Goal: Contribute content: Contribute content

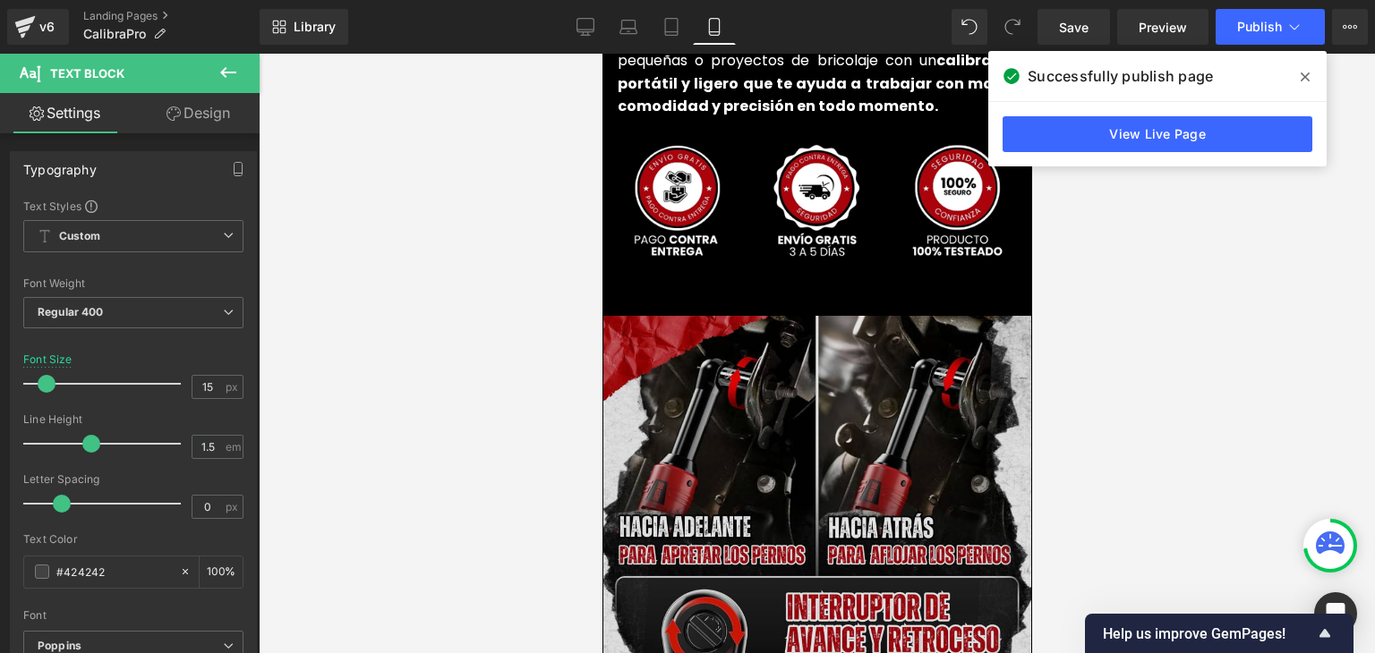
scroll to position [4296, 0]
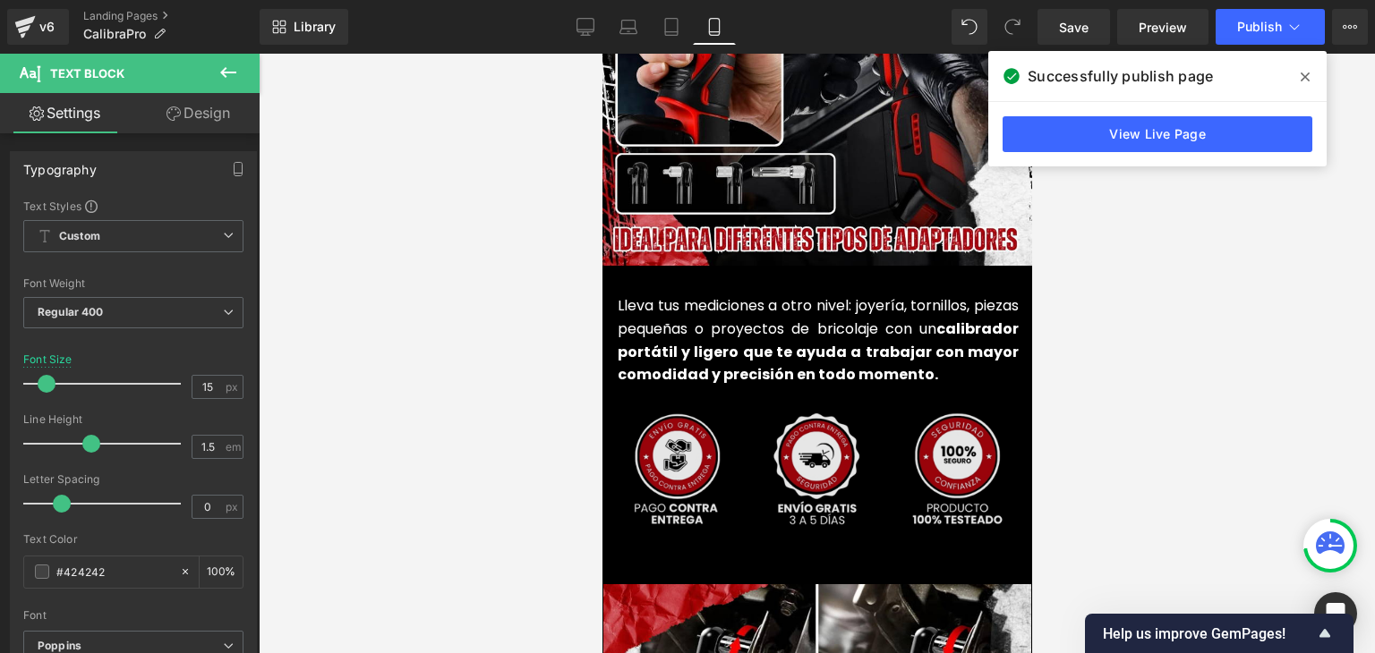
click at [785, 429] on img at bounding box center [816, 471] width 439 height 122
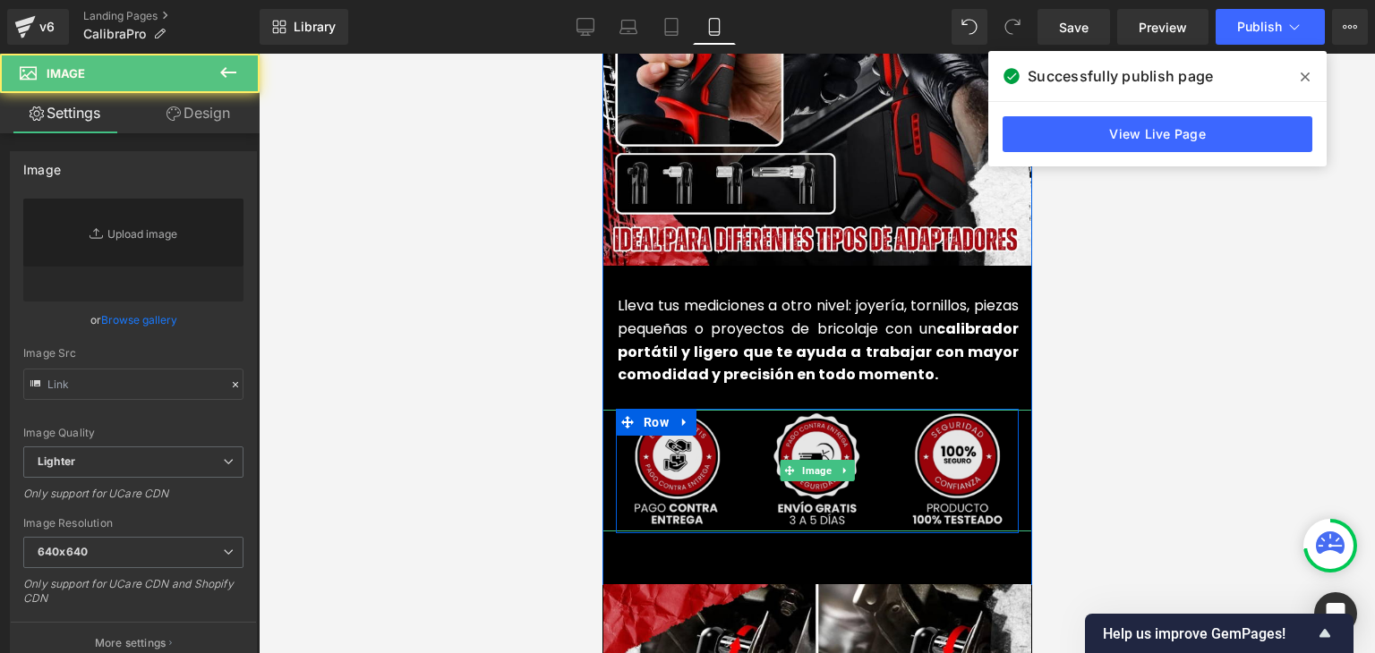
click at [806, 427] on img at bounding box center [816, 471] width 439 height 122
type input "[URL][DOMAIN_NAME]"
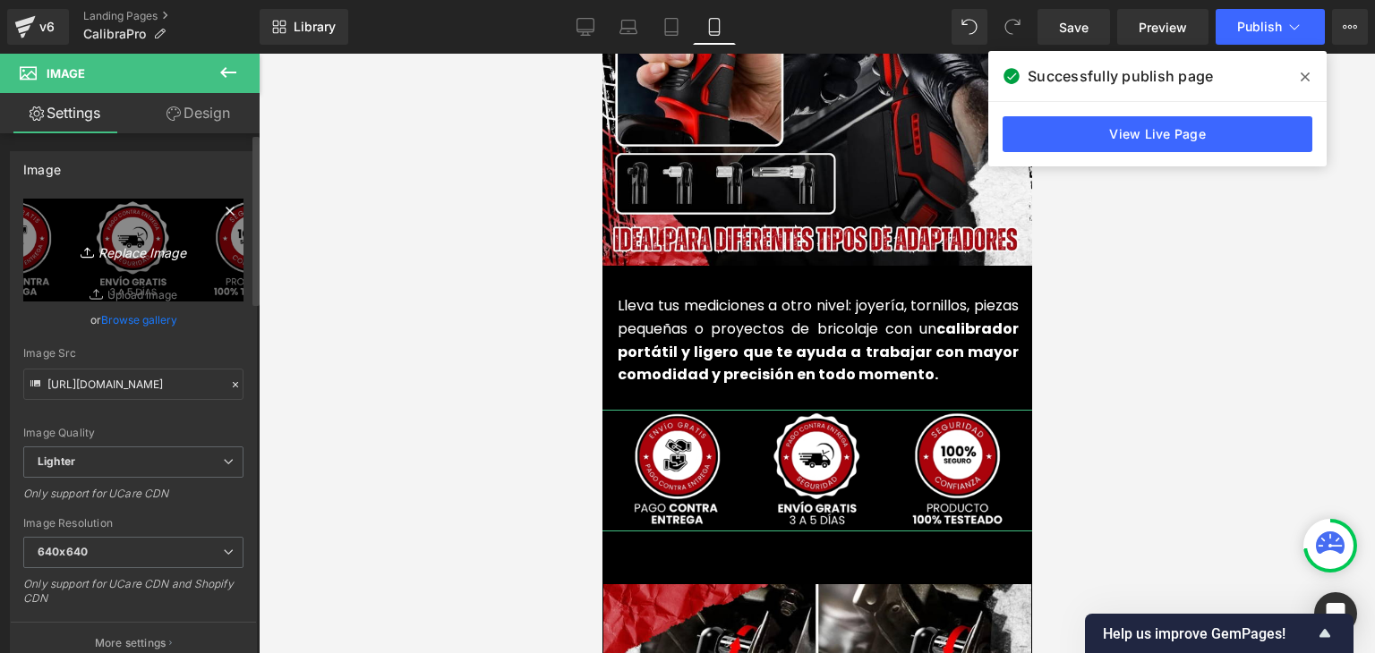
click at [177, 245] on icon "Replace Image" at bounding box center [133, 250] width 143 height 22
type input "C:\fakepath\2.webp"
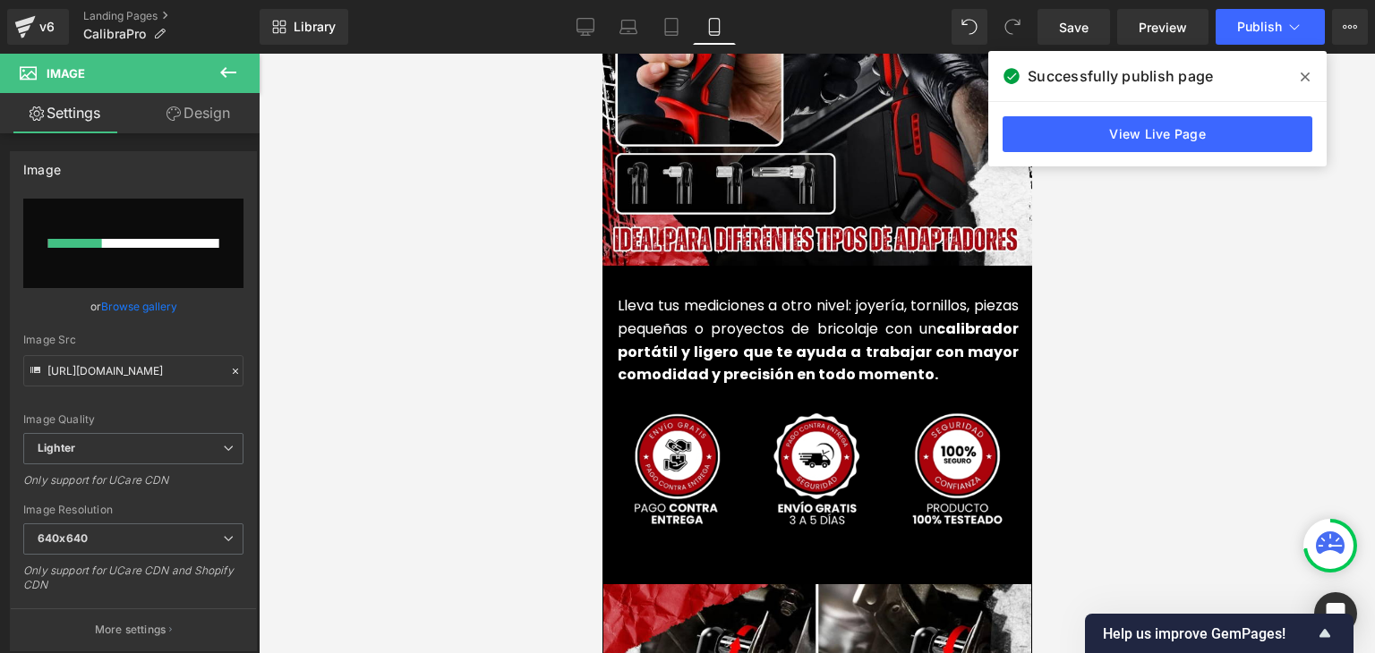
click at [1303, 78] on icon at bounding box center [1305, 77] width 9 height 9
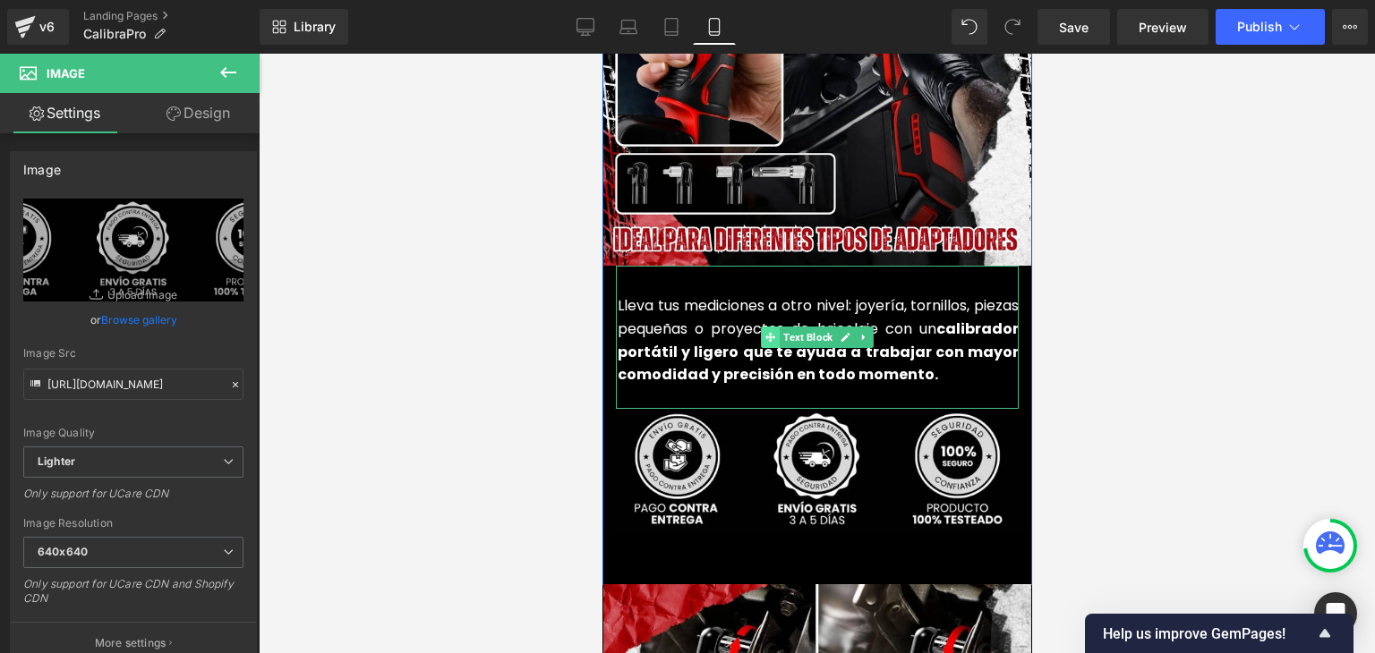
type input "[URL][DOMAIN_NAME]"
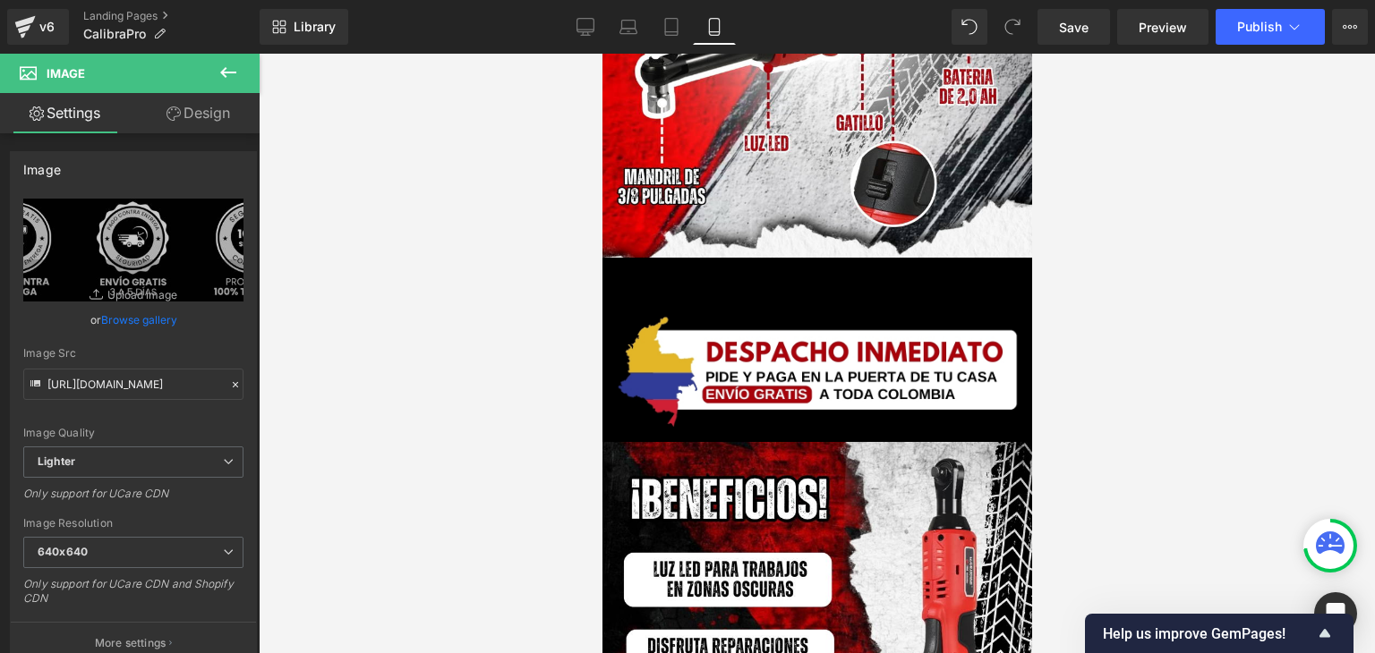
scroll to position [3133, 0]
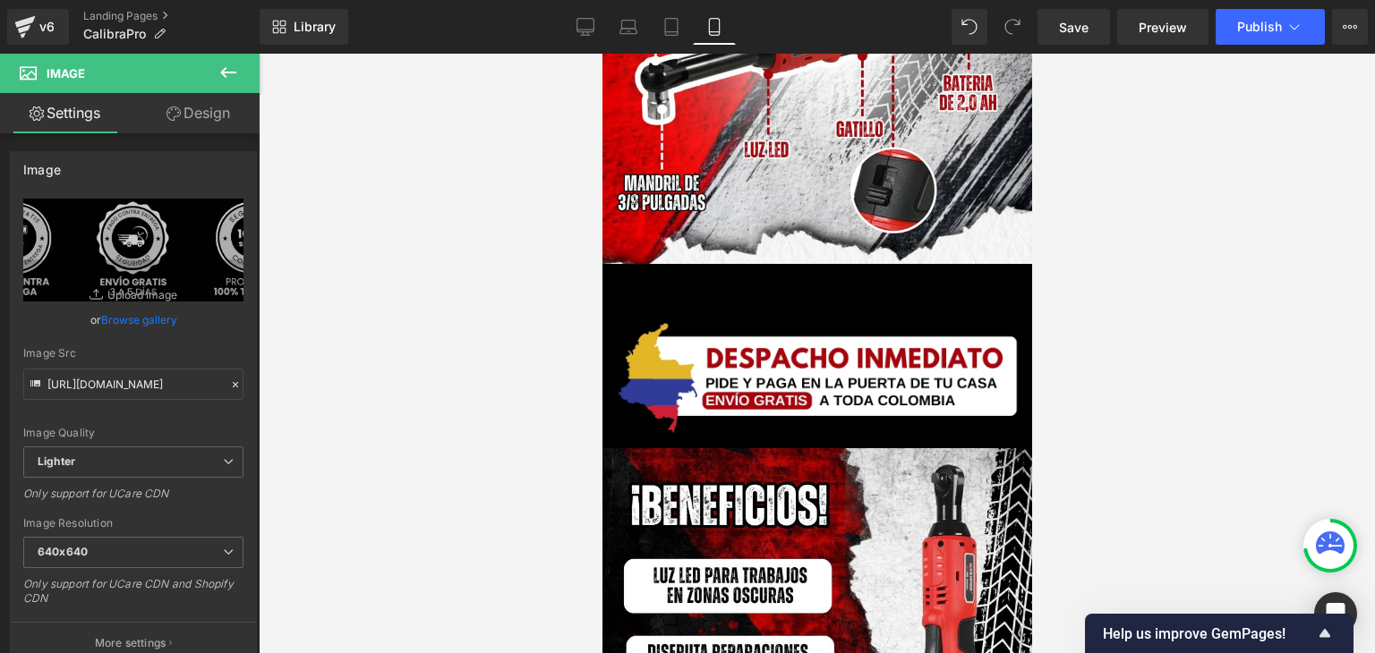
click at [808, 368] on span "Image" at bounding box center [816, 378] width 37 height 21
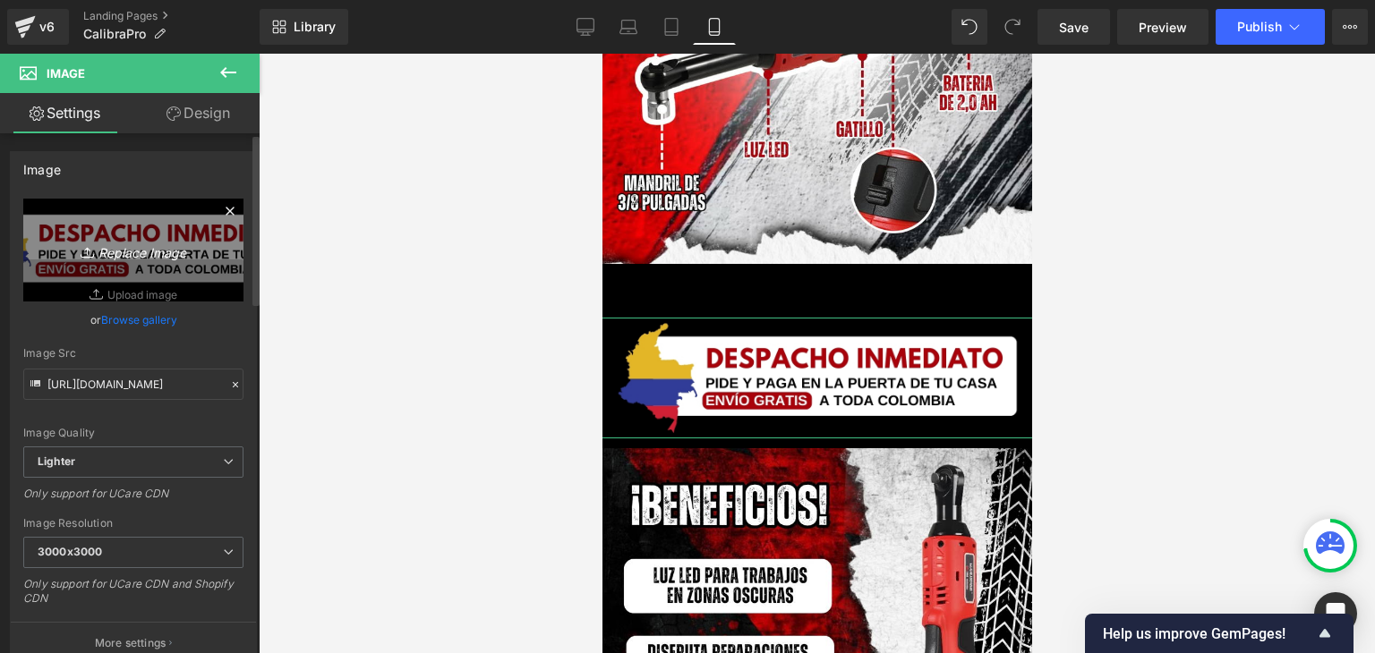
click at [135, 248] on icon "Replace Image" at bounding box center [133, 250] width 143 height 22
type input "C:\fakepath\3.webp"
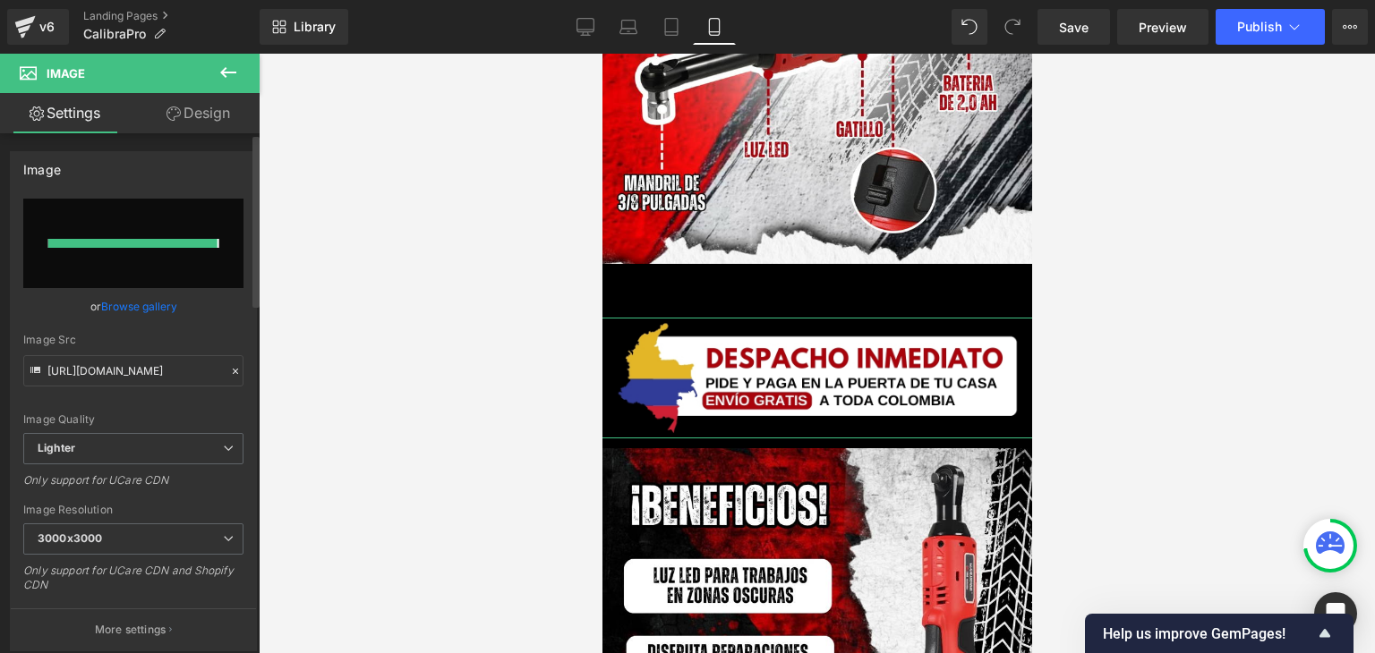
type input "[URL][DOMAIN_NAME]"
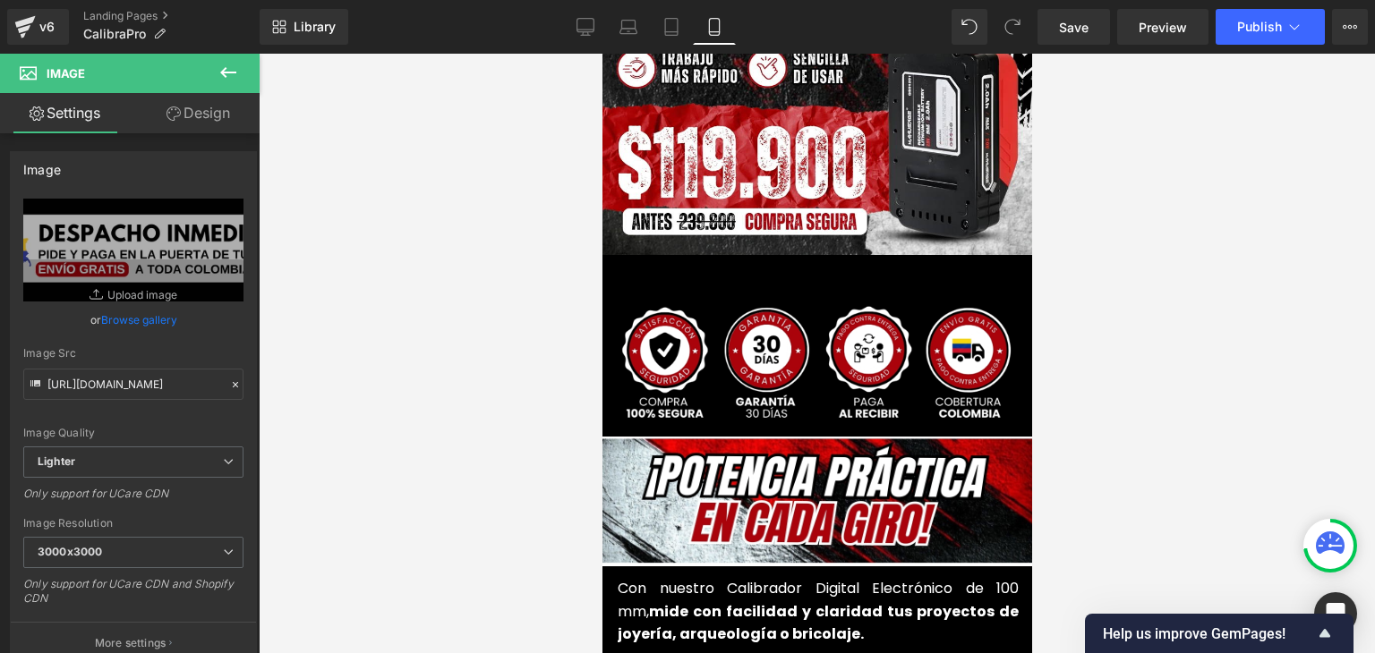
scroll to position [358, 0]
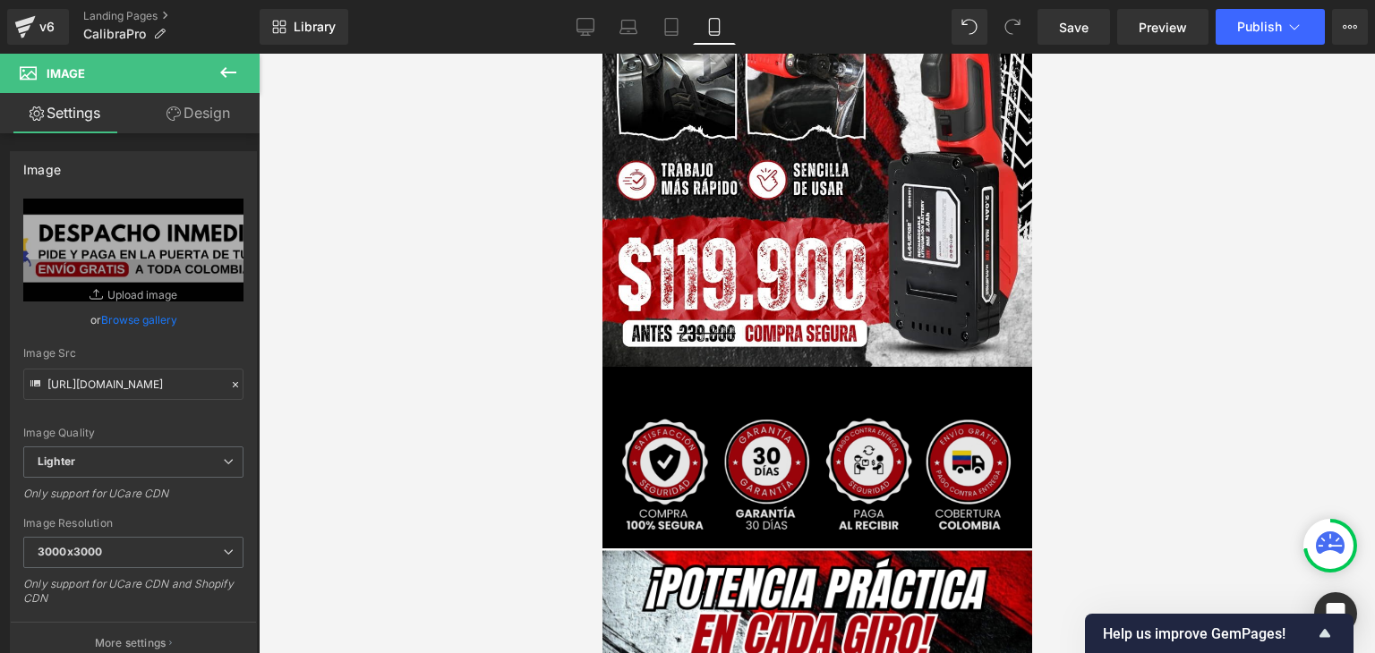
click at [745, 418] on img at bounding box center [816, 475] width 439 height 122
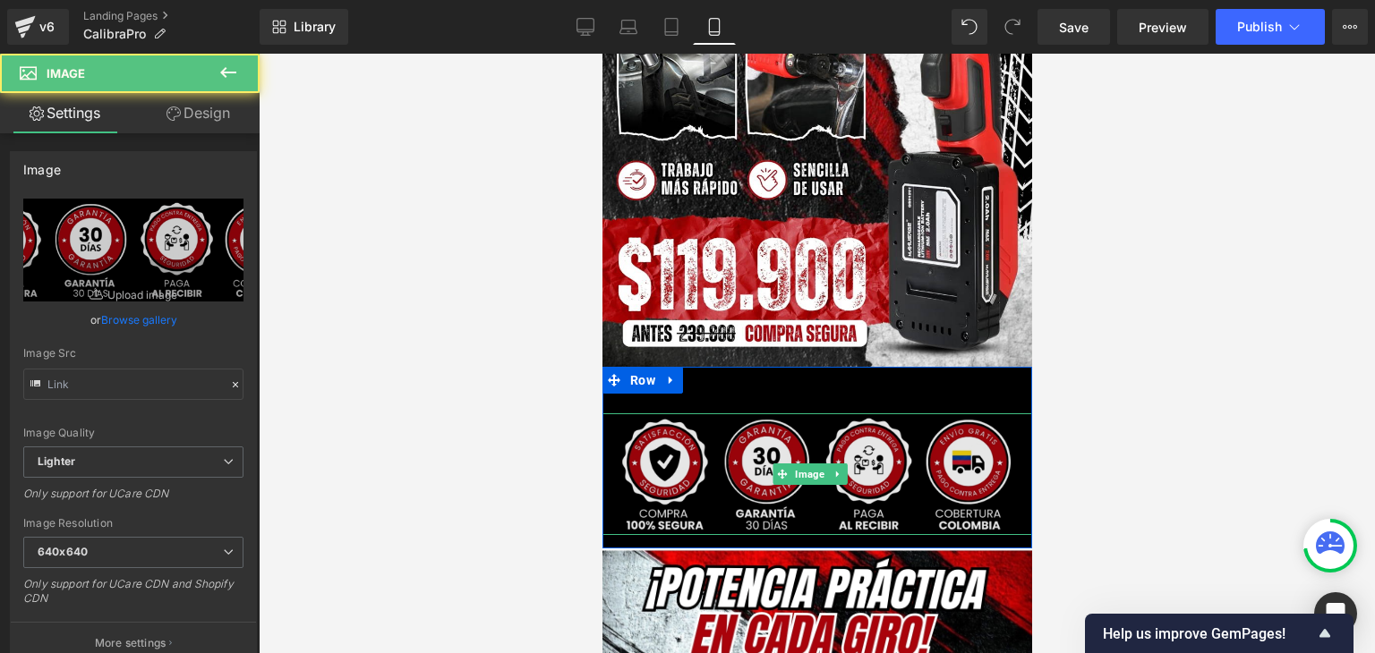
type input "[URL][DOMAIN_NAME]"
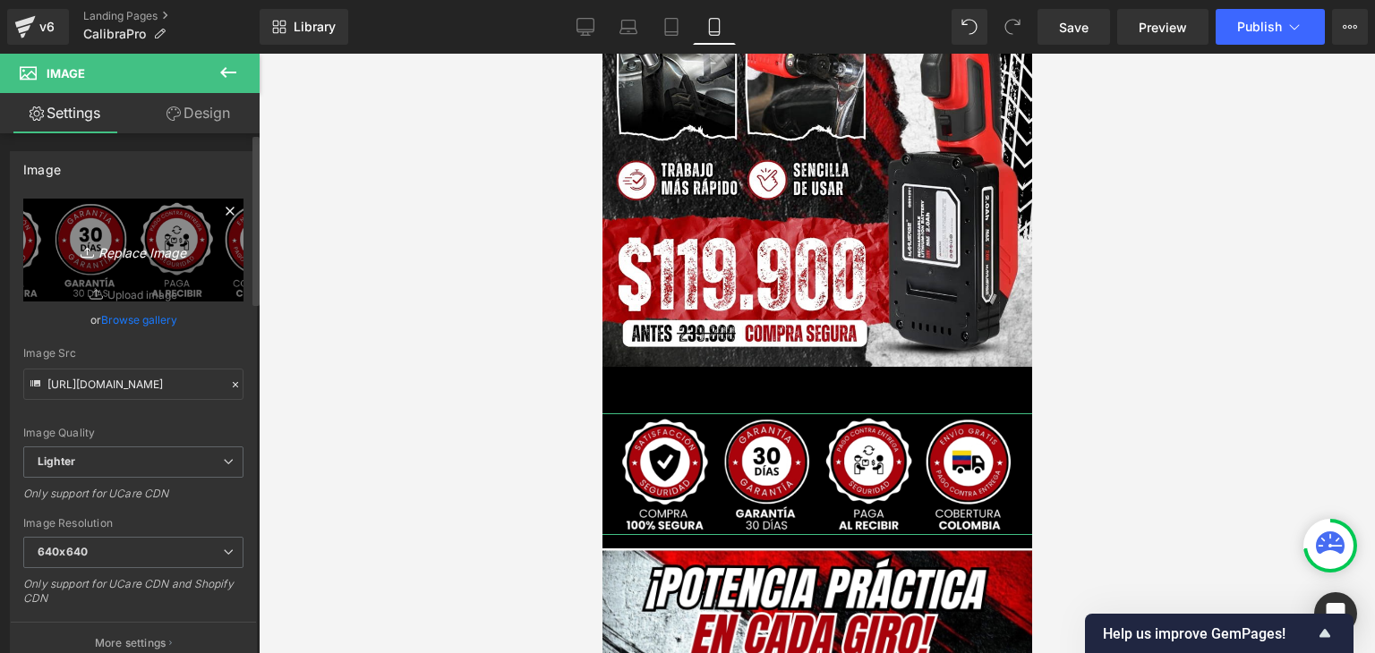
click at [203, 262] on link "Replace Image" at bounding box center [133, 250] width 220 height 103
type input "C:\fakepath\1.webp"
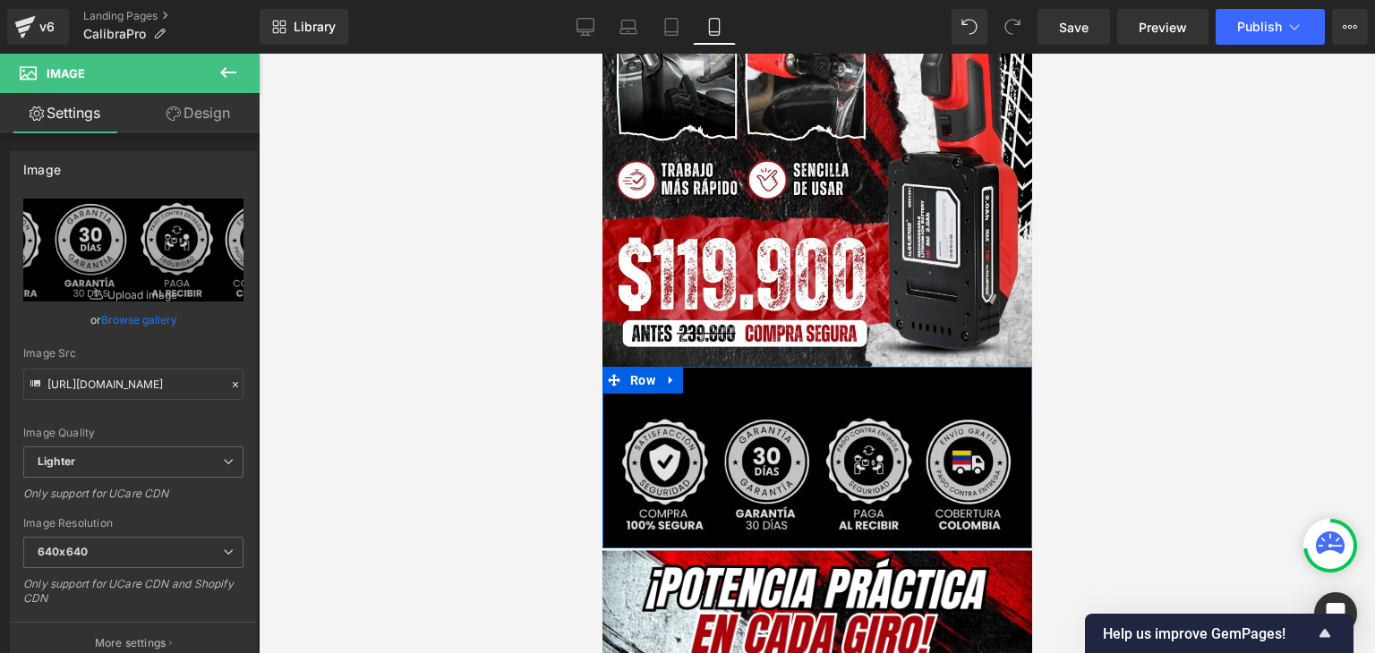
scroll to position [652, 0]
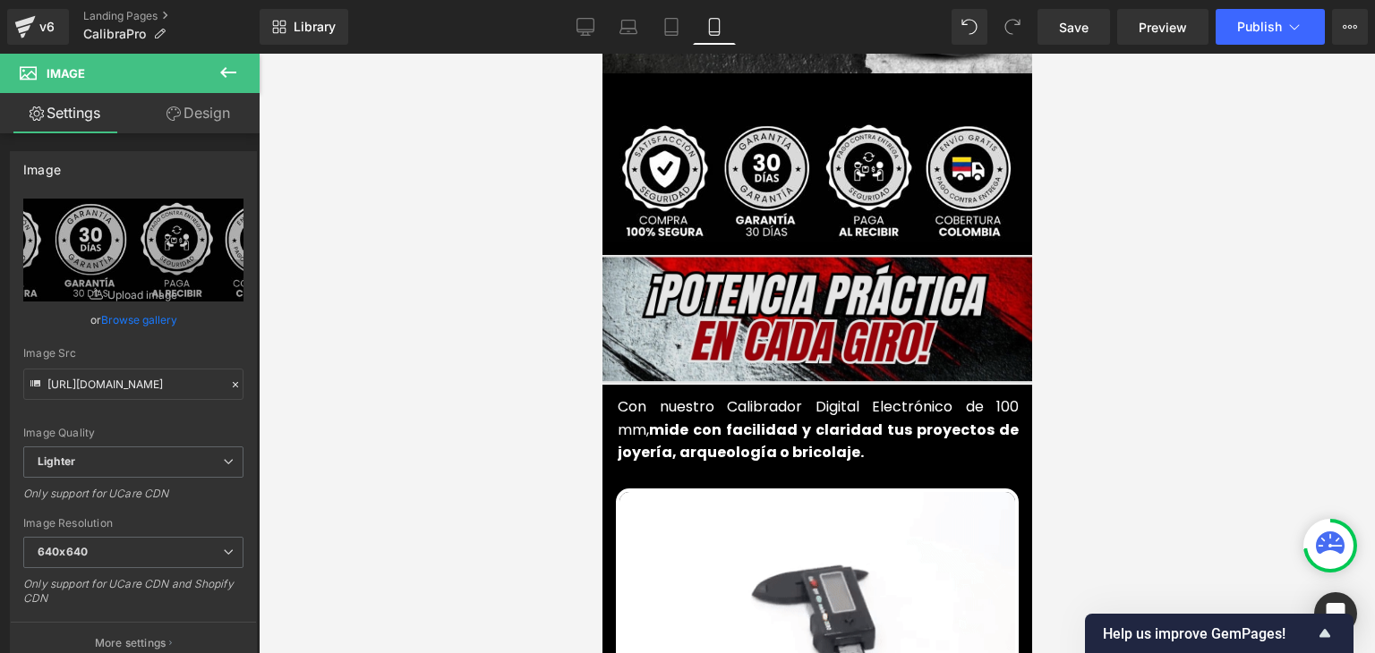
type input "[URL][DOMAIN_NAME]"
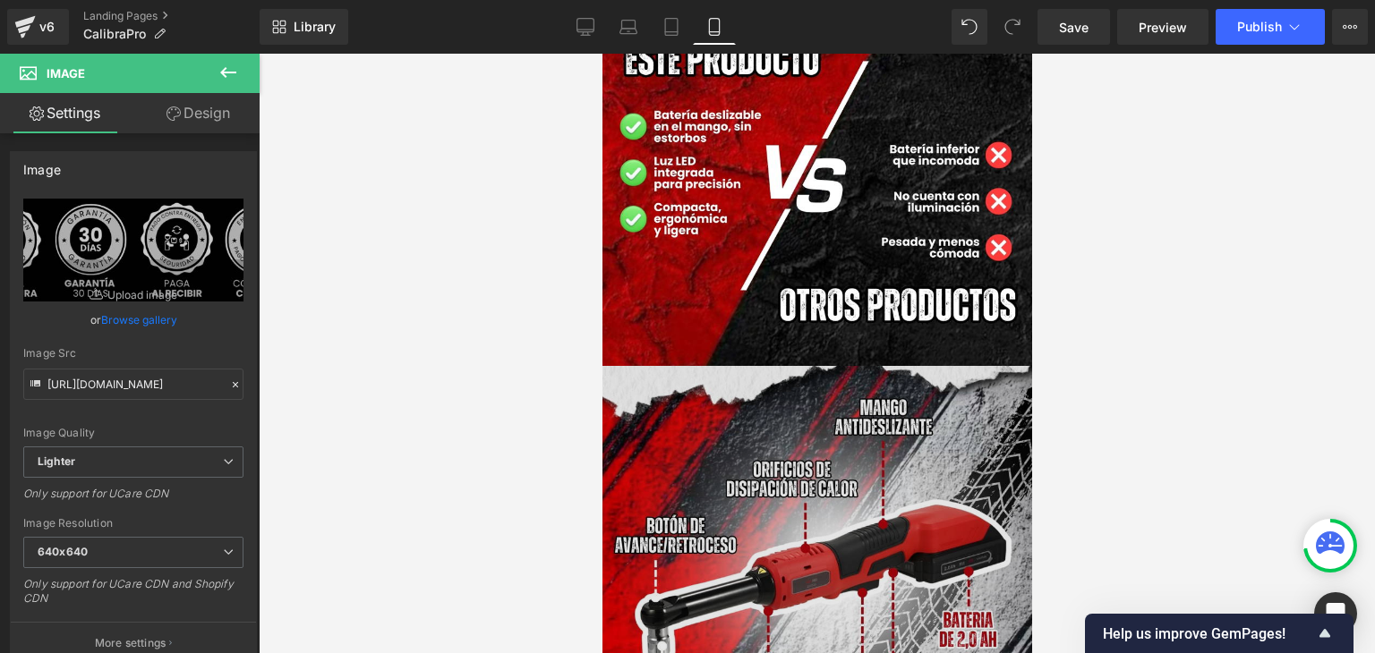
scroll to position [3133, 0]
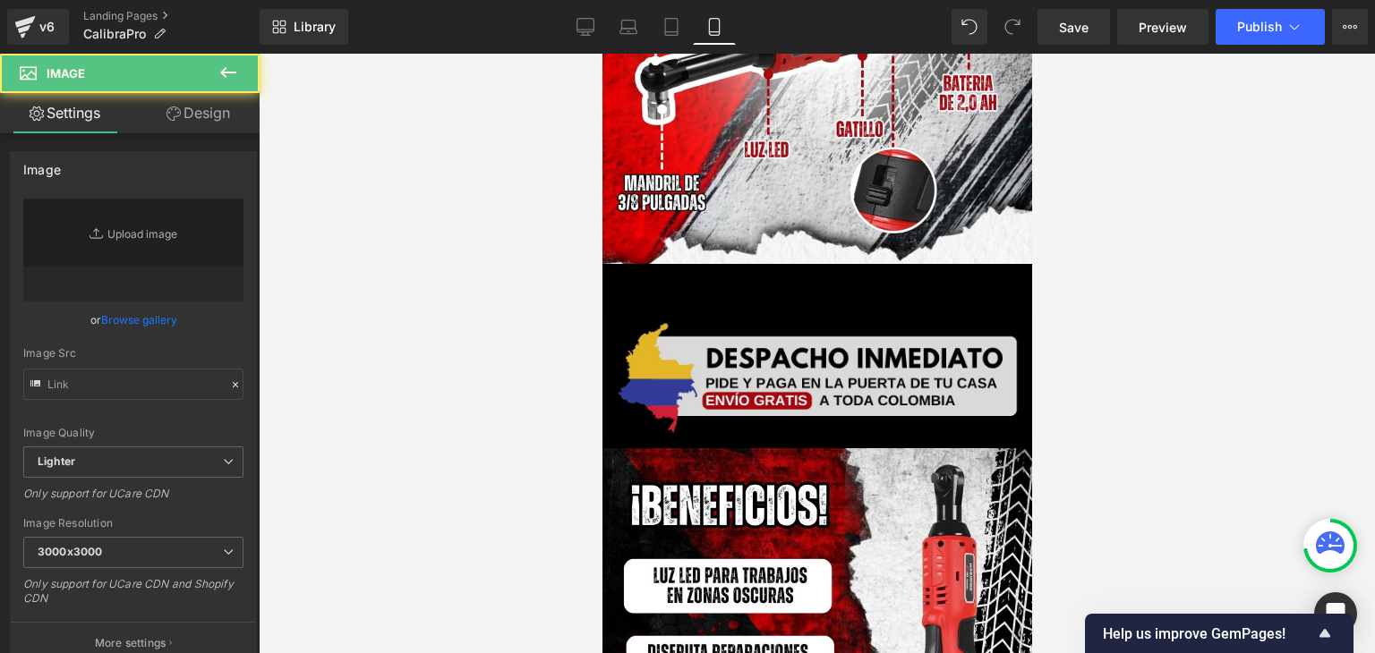
click at [803, 335] on img at bounding box center [816, 378] width 435 height 121
click at [812, 368] on span "Image" at bounding box center [816, 378] width 37 height 21
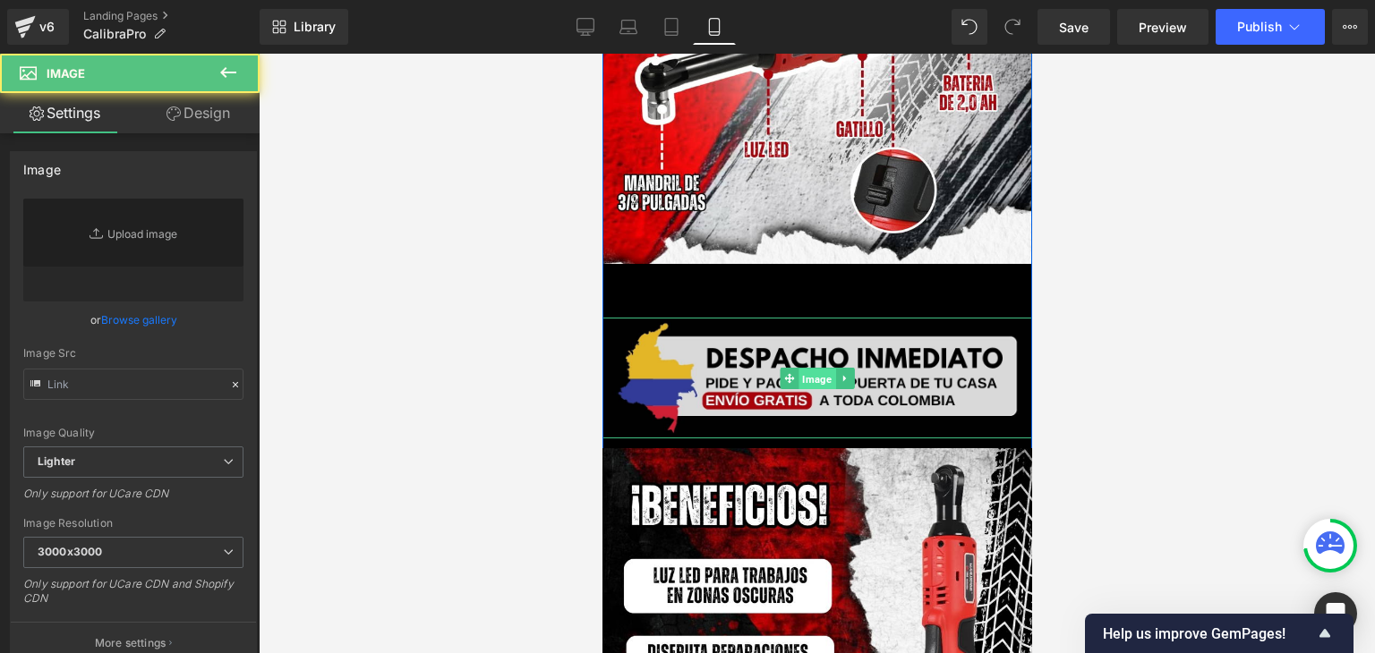
click at [821, 368] on span "Image" at bounding box center [816, 378] width 37 height 21
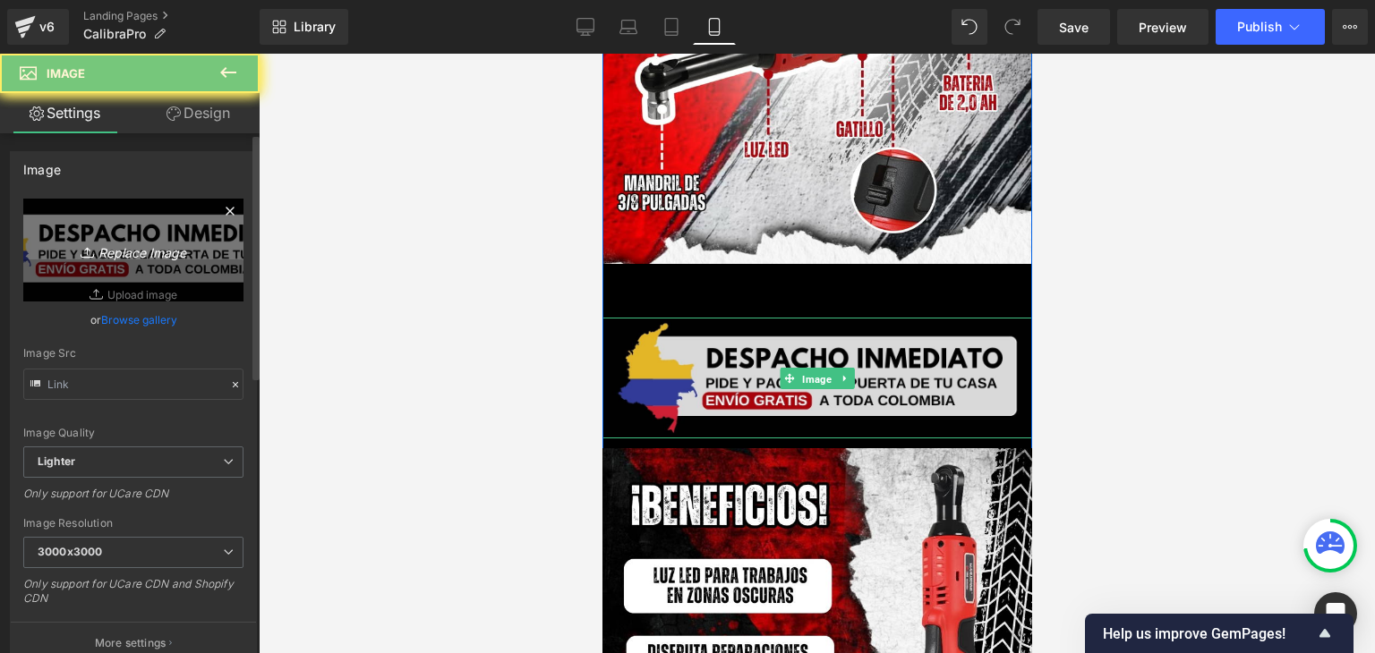
type input "[URL][DOMAIN_NAME]"
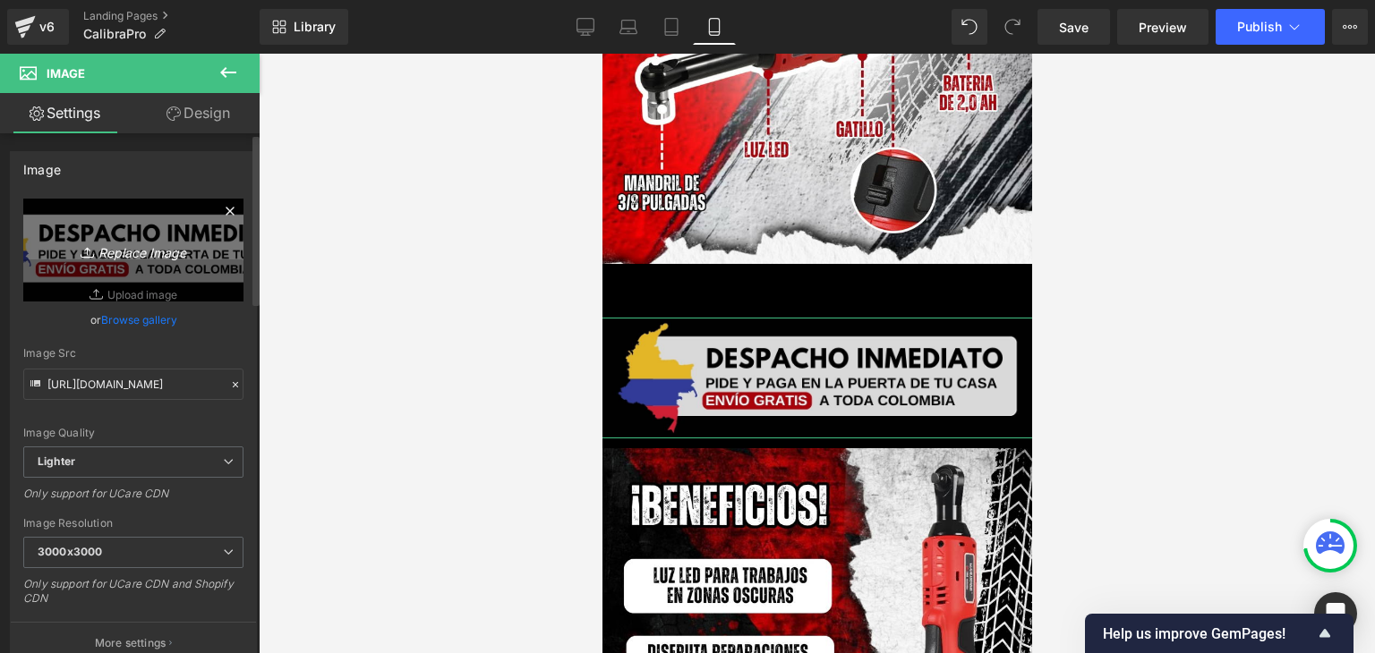
drag, startPoint x: 115, startPoint y: 276, endPoint x: 149, endPoint y: 252, distance: 41.7
click at [149, 252] on icon "Replace Image" at bounding box center [133, 250] width 143 height 22
type input "C:\fakepath\GENERADOR CONFIANZA.webp"
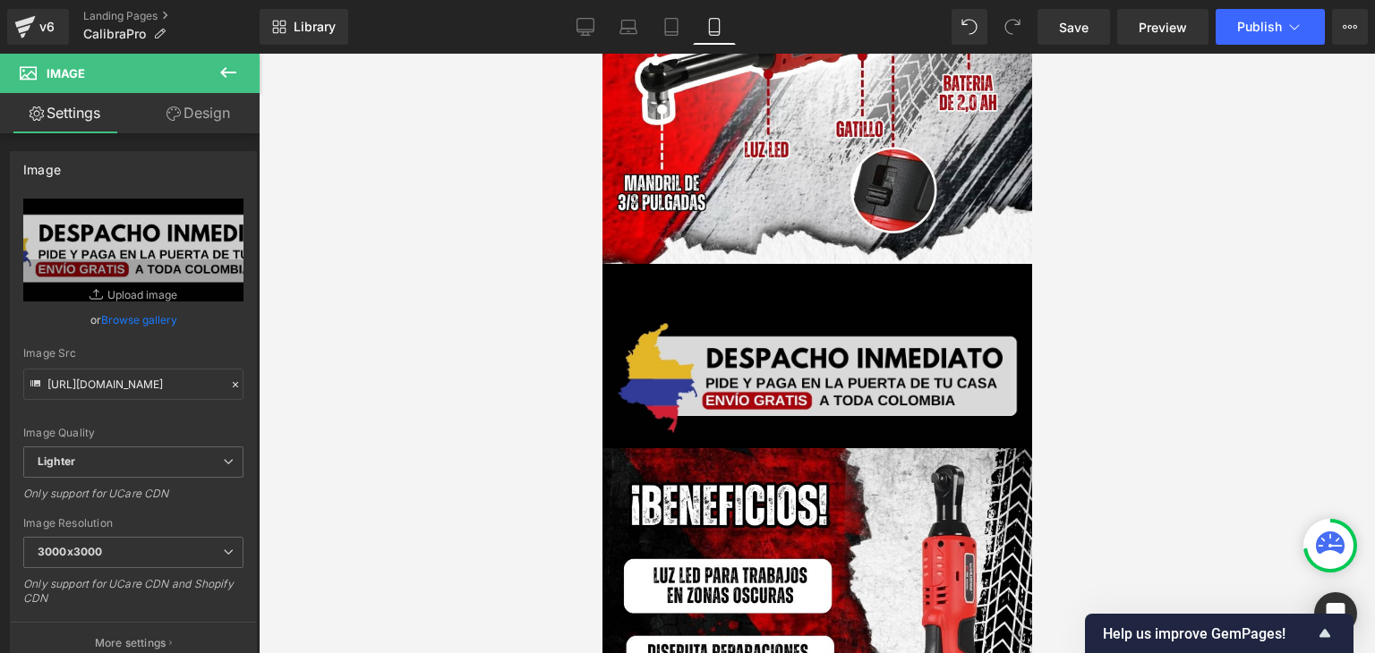
type input "[URL][DOMAIN_NAME]"
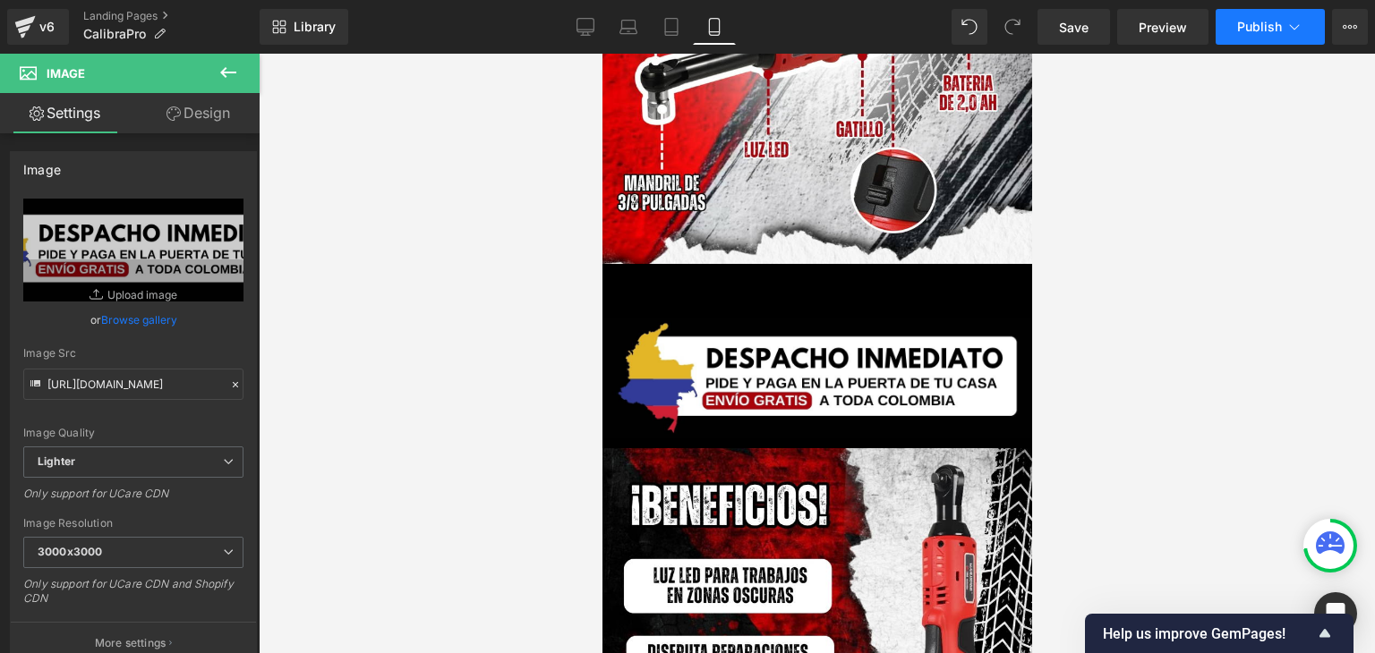
click at [1265, 38] on button "Publish" at bounding box center [1270, 27] width 109 height 36
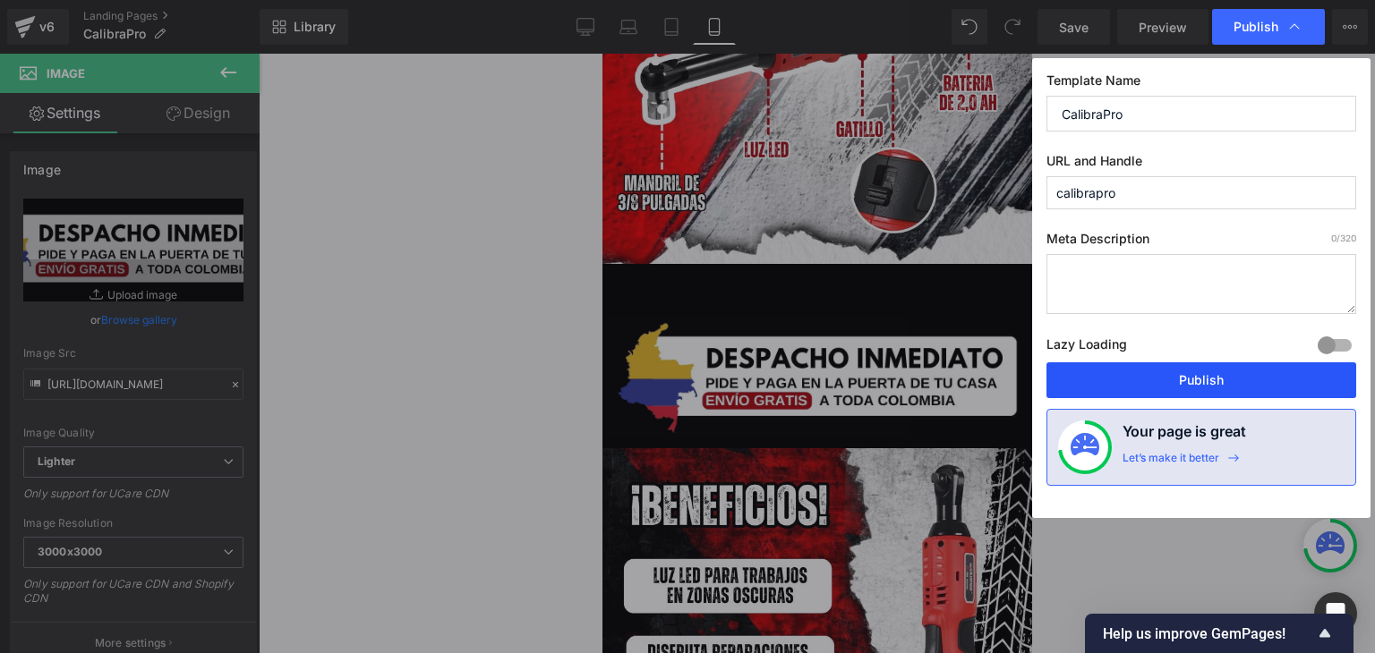
click at [1193, 380] on button "Publish" at bounding box center [1201, 381] width 310 height 36
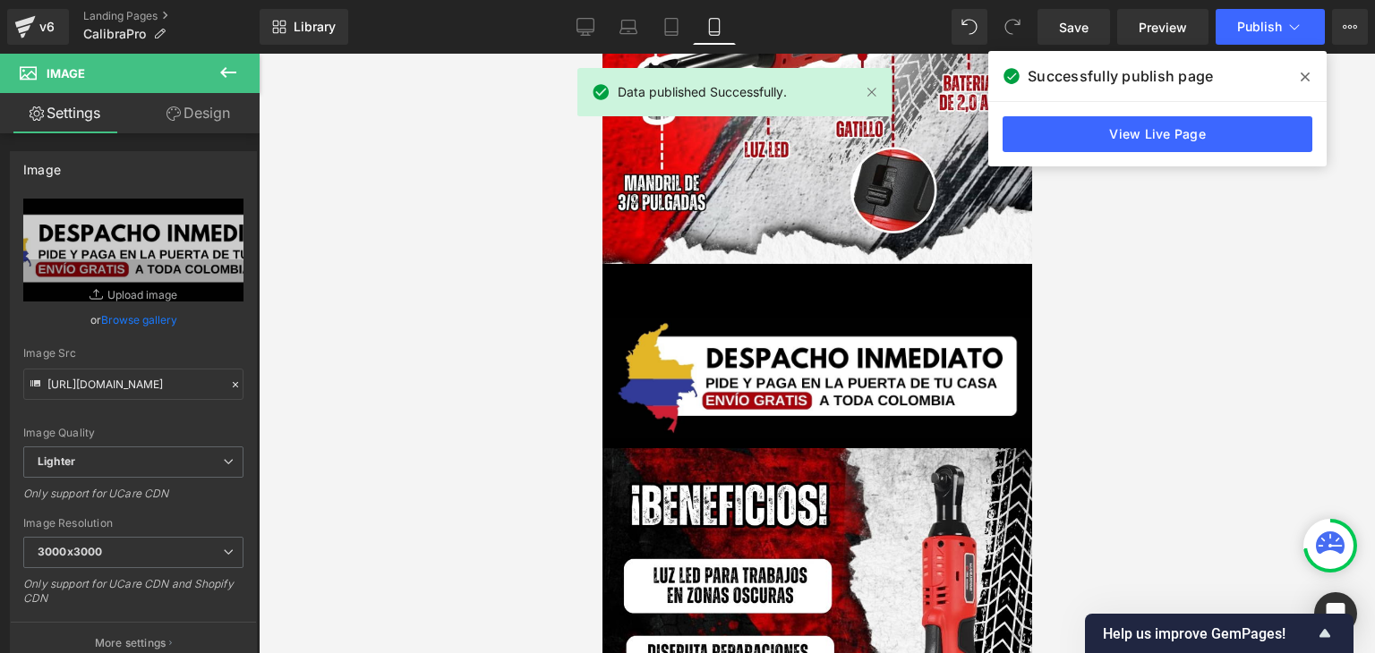
click at [1301, 83] on icon at bounding box center [1305, 77] width 9 height 14
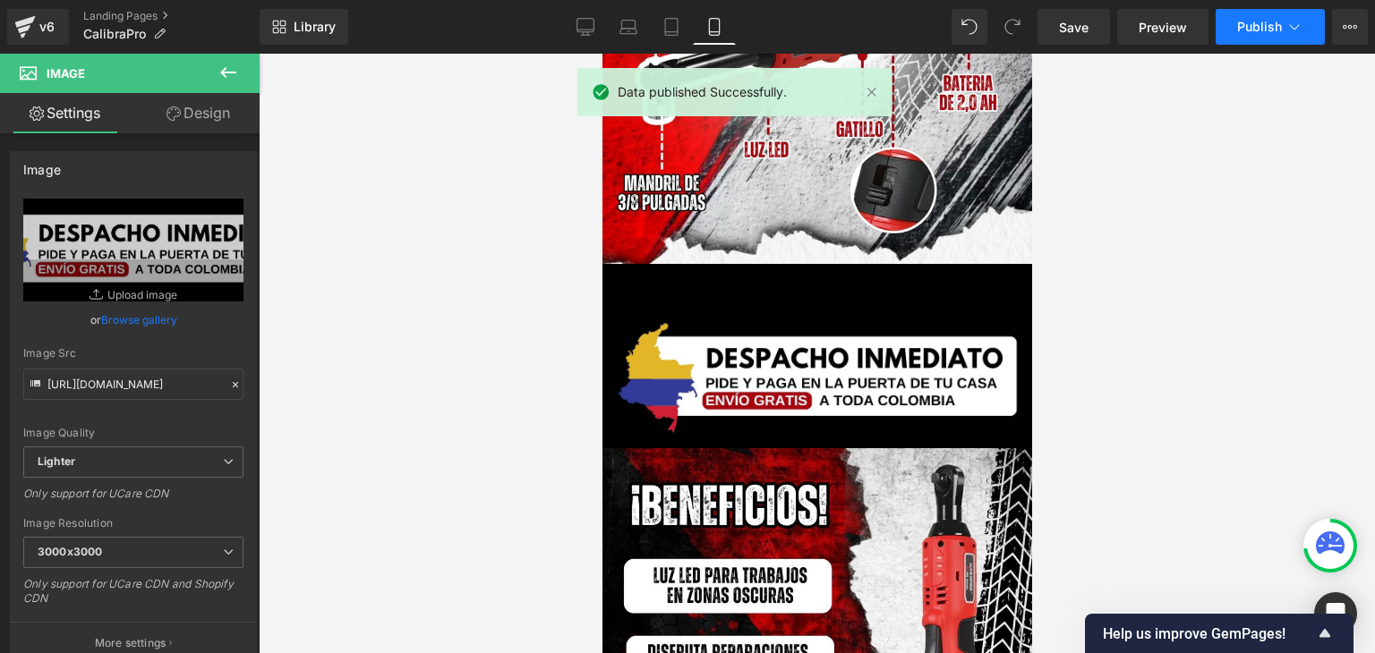
scroll to position [3043, 0]
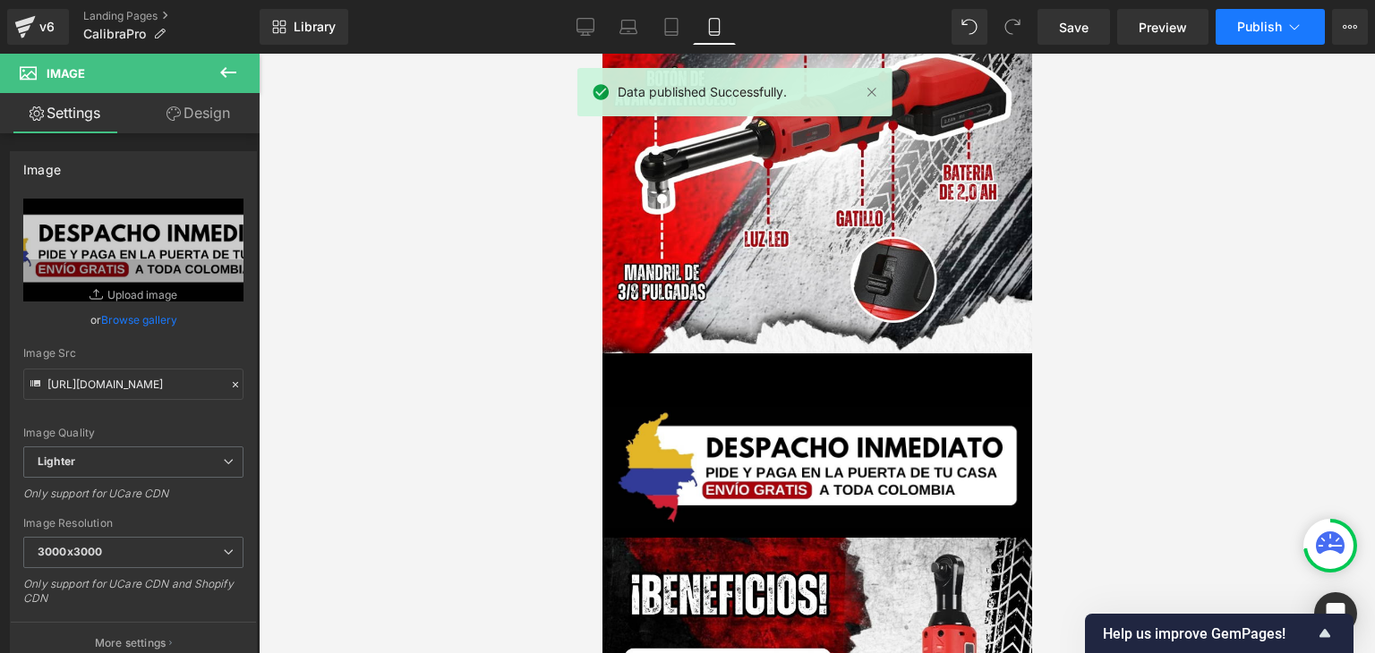
click at [1277, 33] on span "Publish" at bounding box center [1259, 27] width 45 height 14
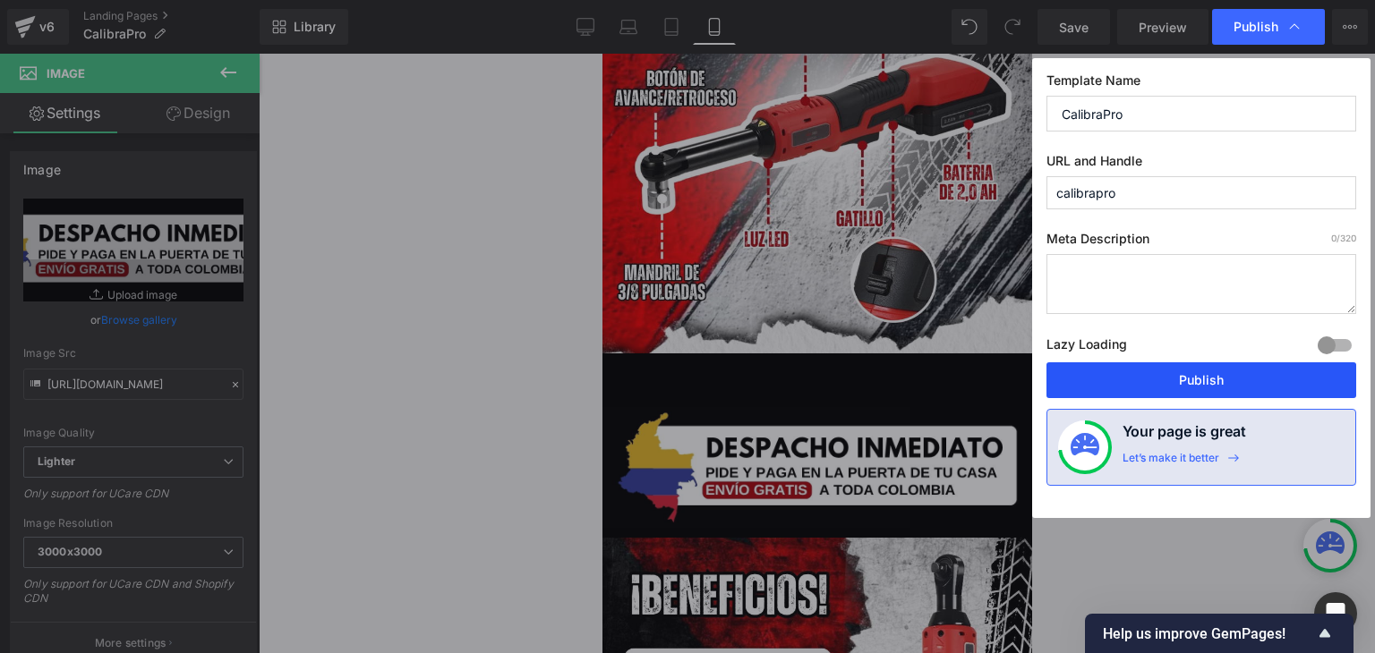
click at [1182, 380] on button "Publish" at bounding box center [1201, 381] width 310 height 36
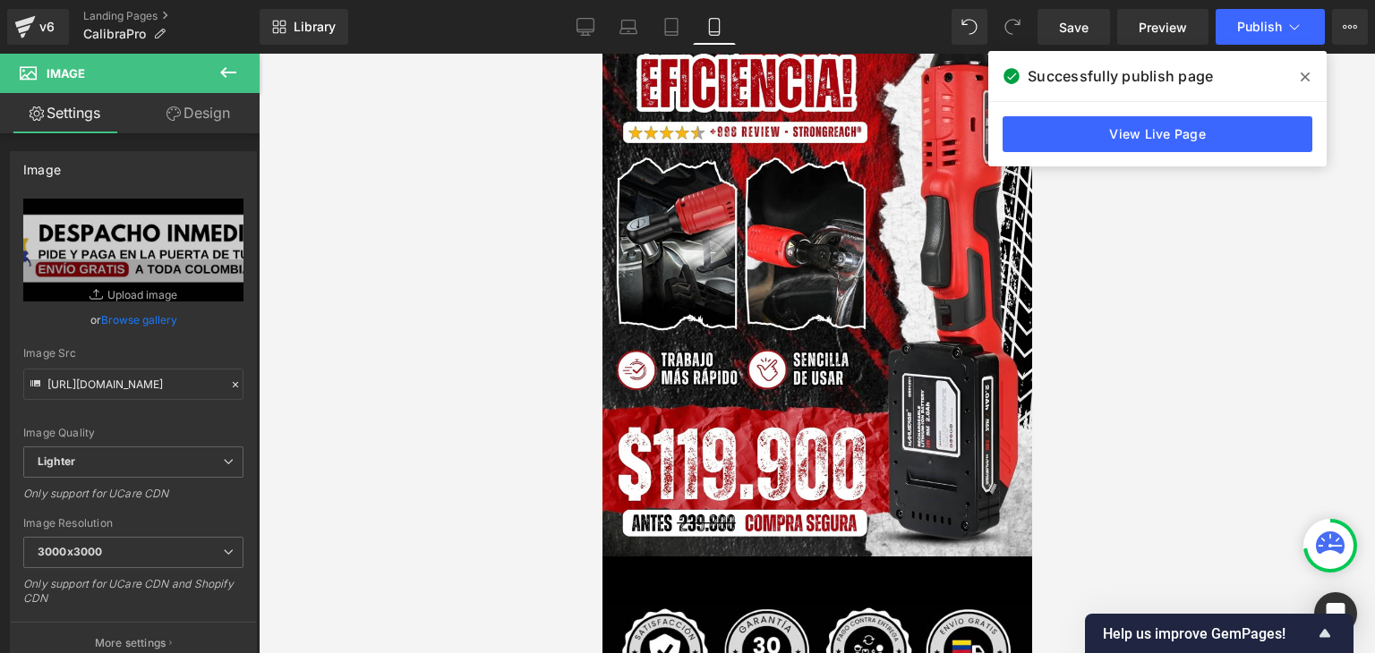
scroll to position [0, 0]
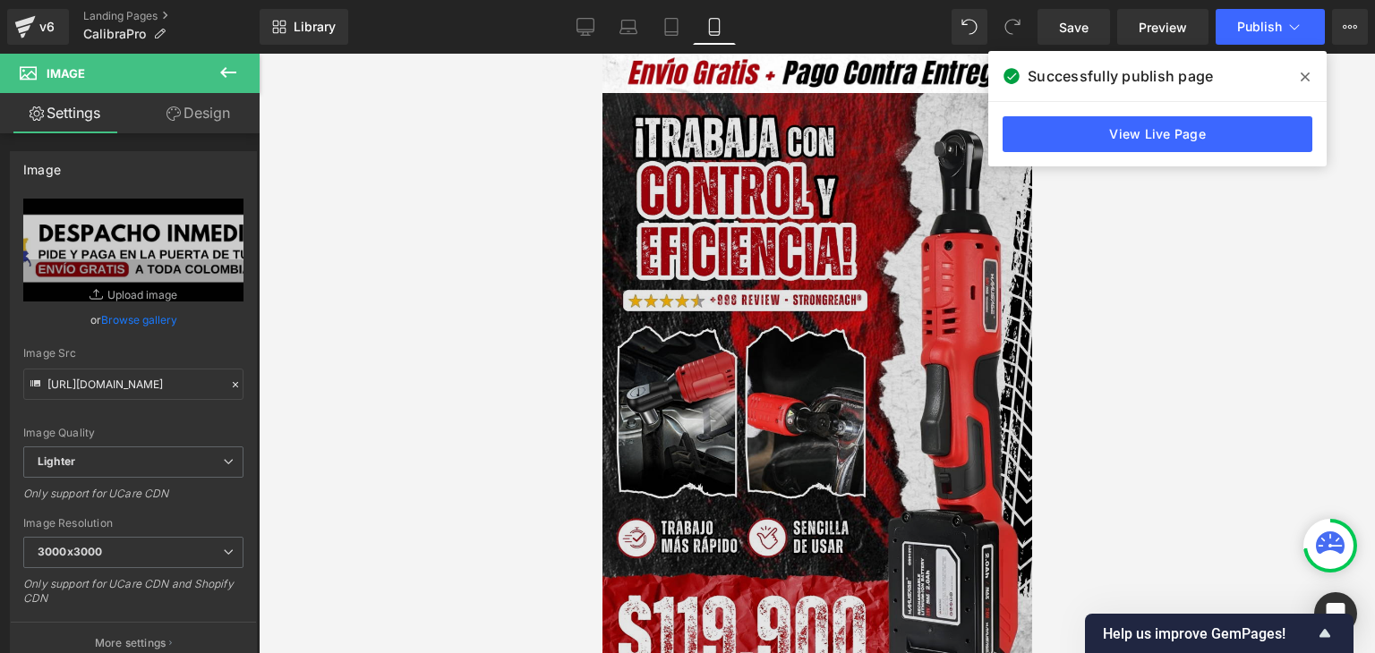
click at [815, 205] on img at bounding box center [817, 411] width 430 height 636
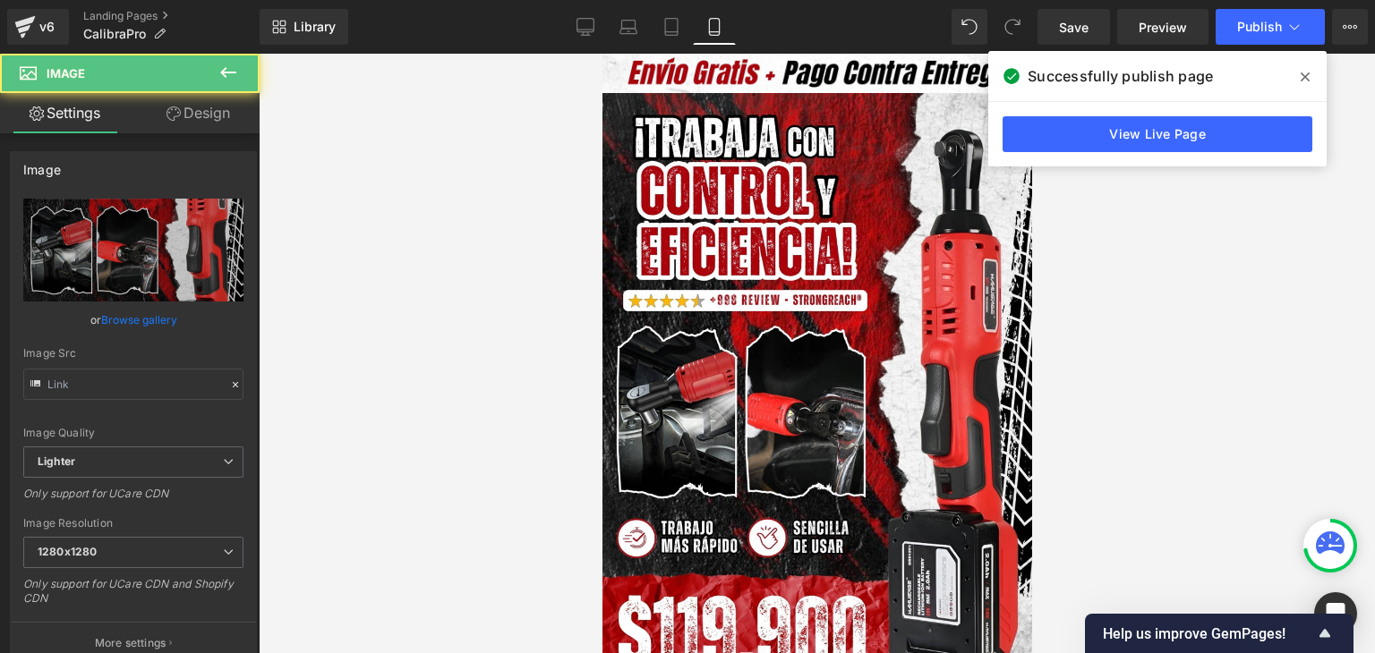
type input "[URL][DOMAIN_NAME]"
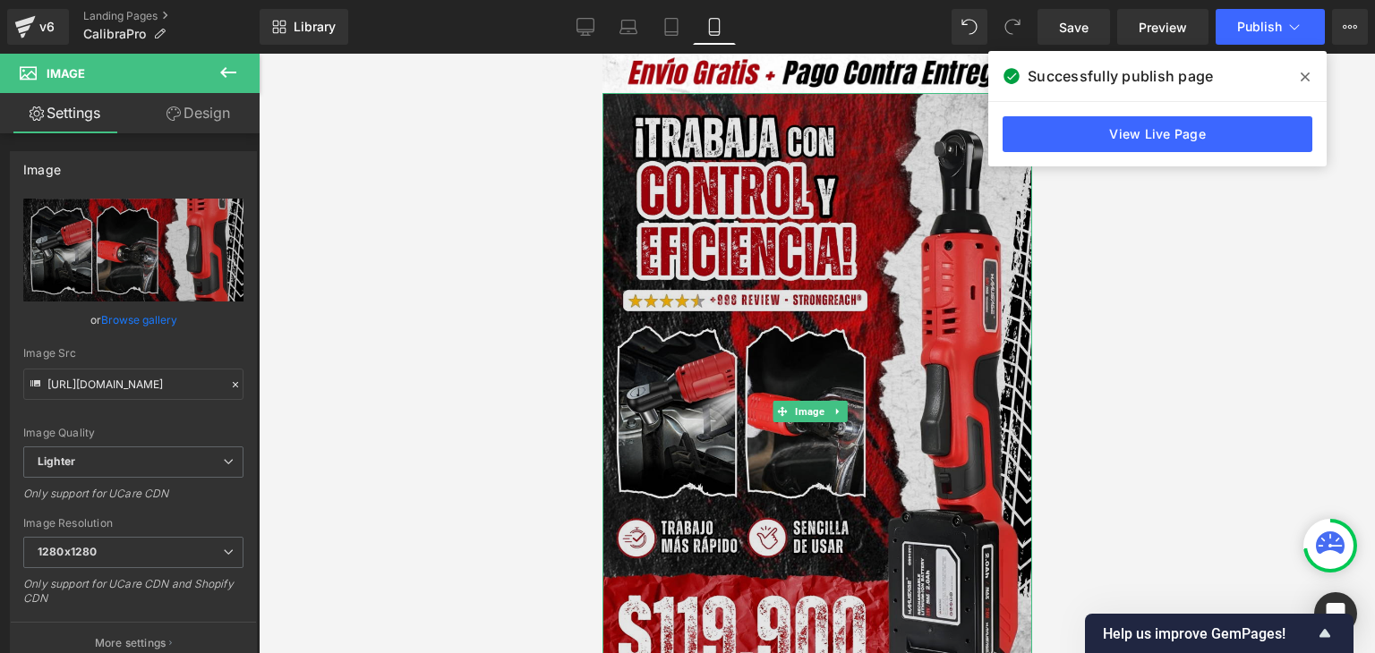
click at [853, 252] on img at bounding box center [817, 411] width 430 height 636
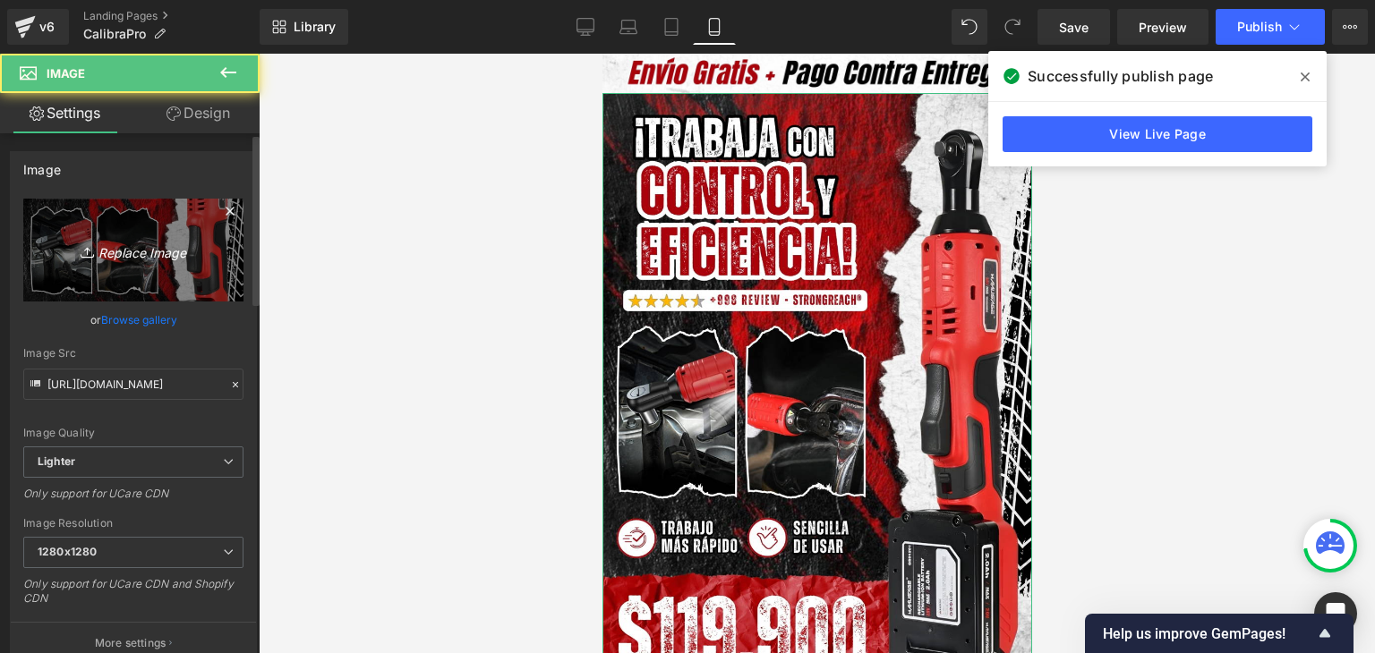
click at [158, 258] on icon "Replace Image" at bounding box center [133, 250] width 143 height 22
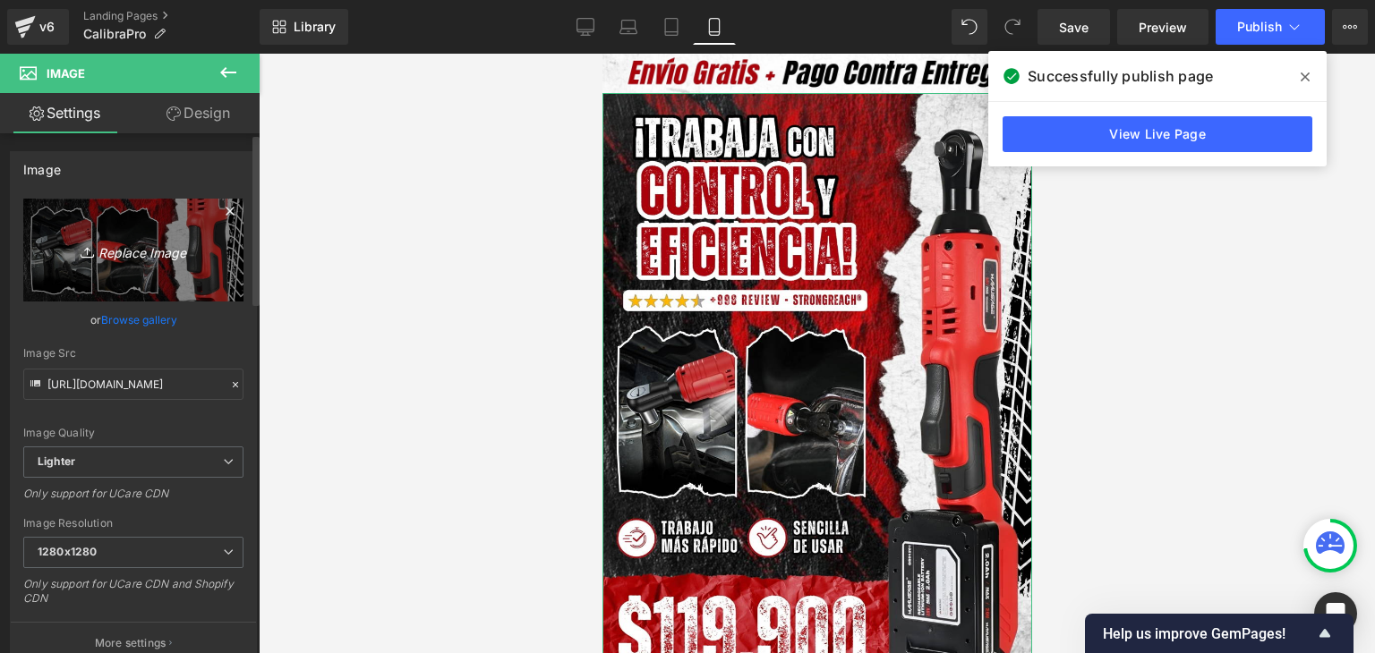
type input "C:\fakepath\Banner Landing.webp"
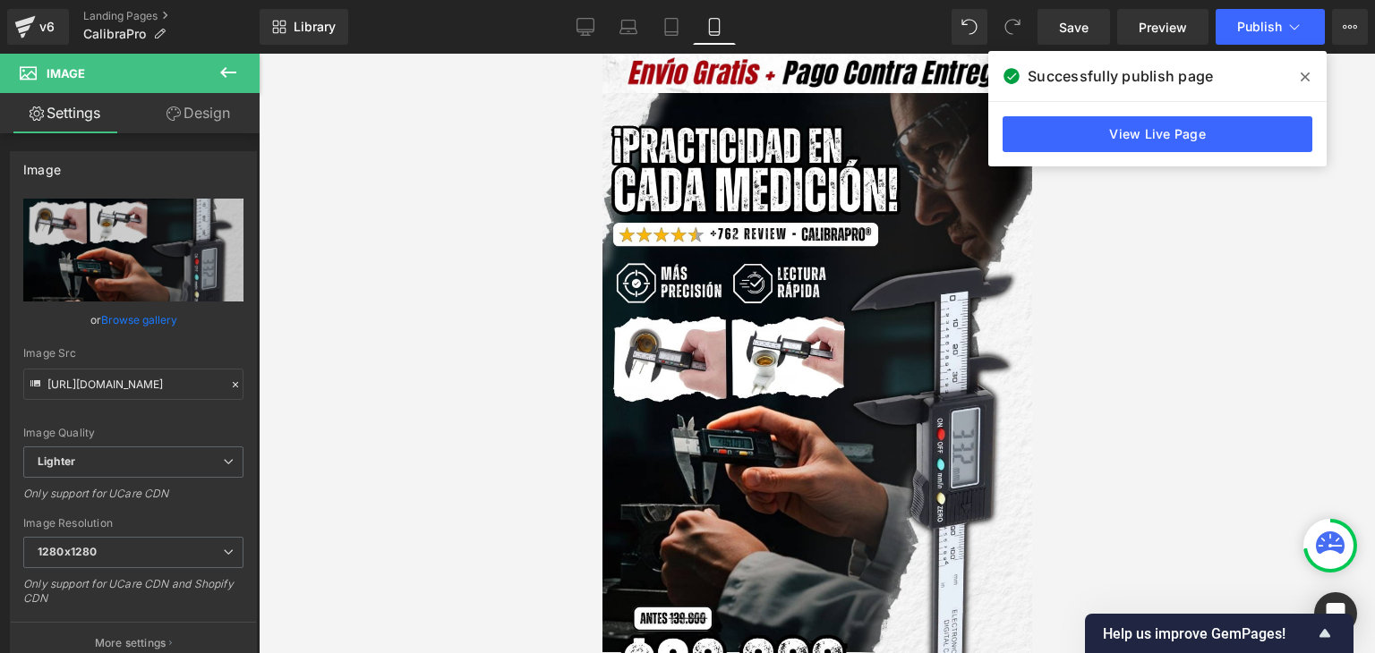
click at [1303, 74] on icon at bounding box center [1305, 77] width 9 height 9
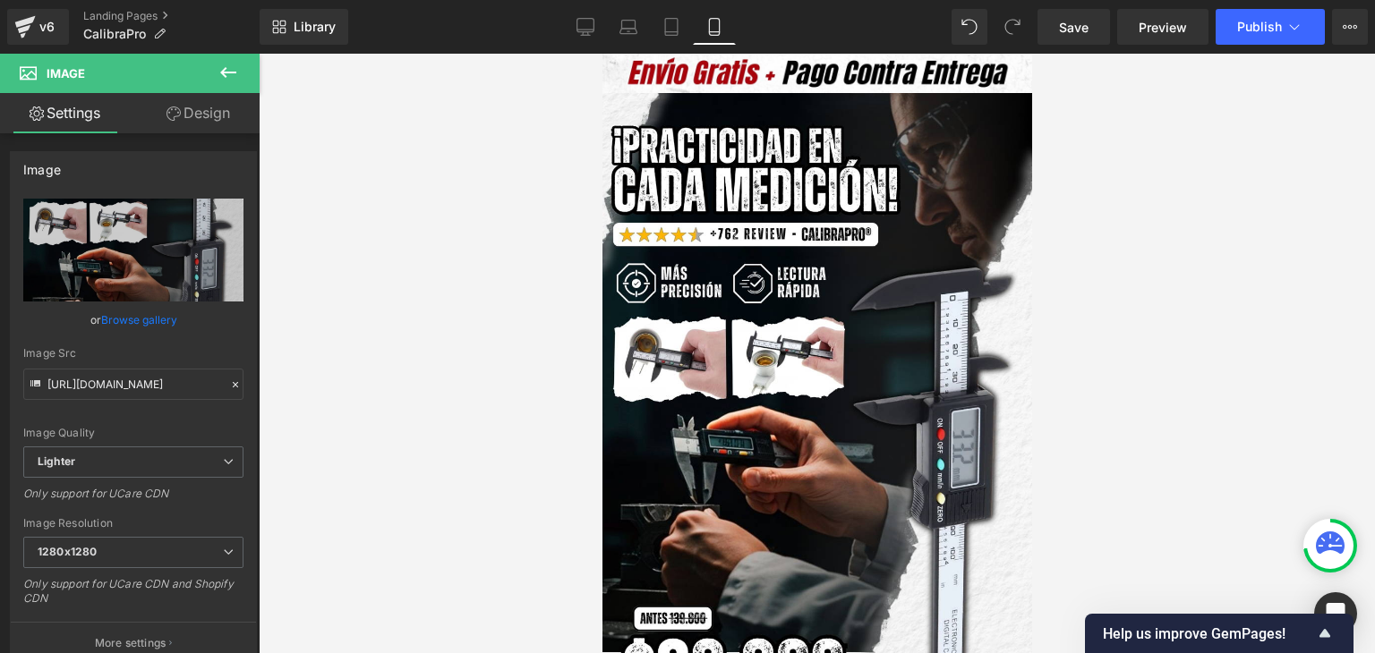
type input "[URL][DOMAIN_NAME]"
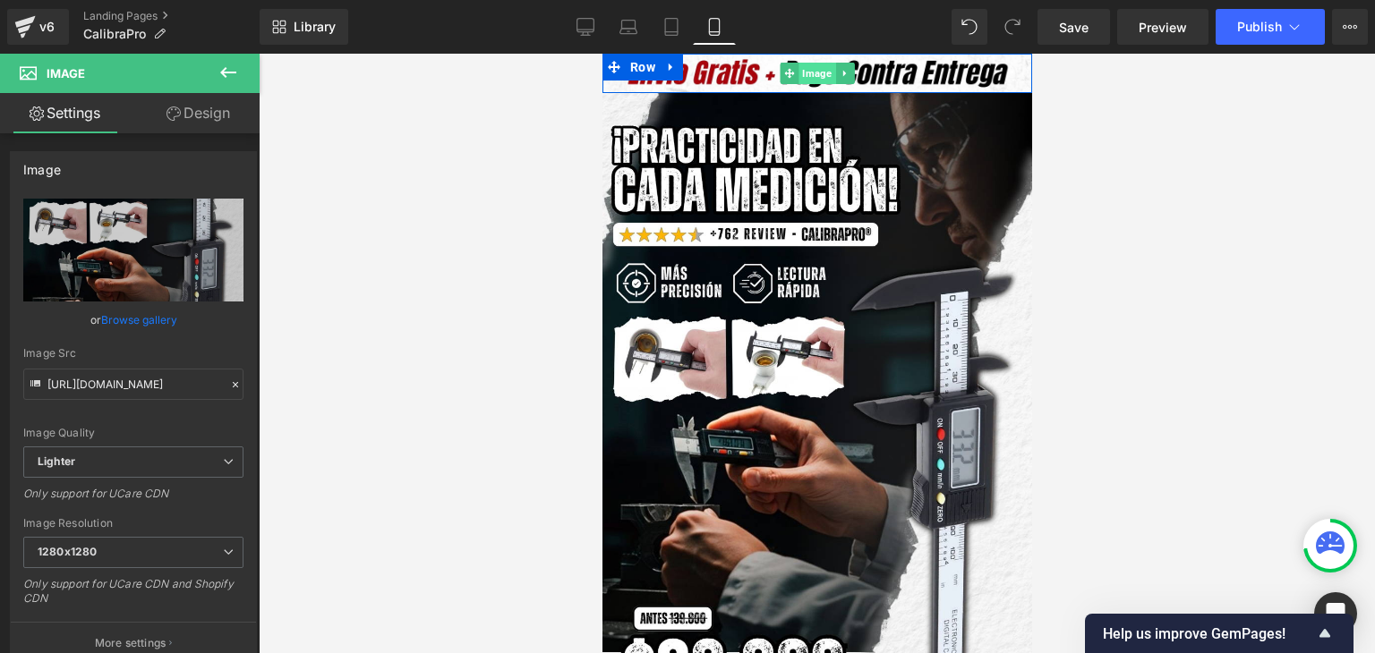
click at [817, 70] on span "Image" at bounding box center [816, 73] width 37 height 21
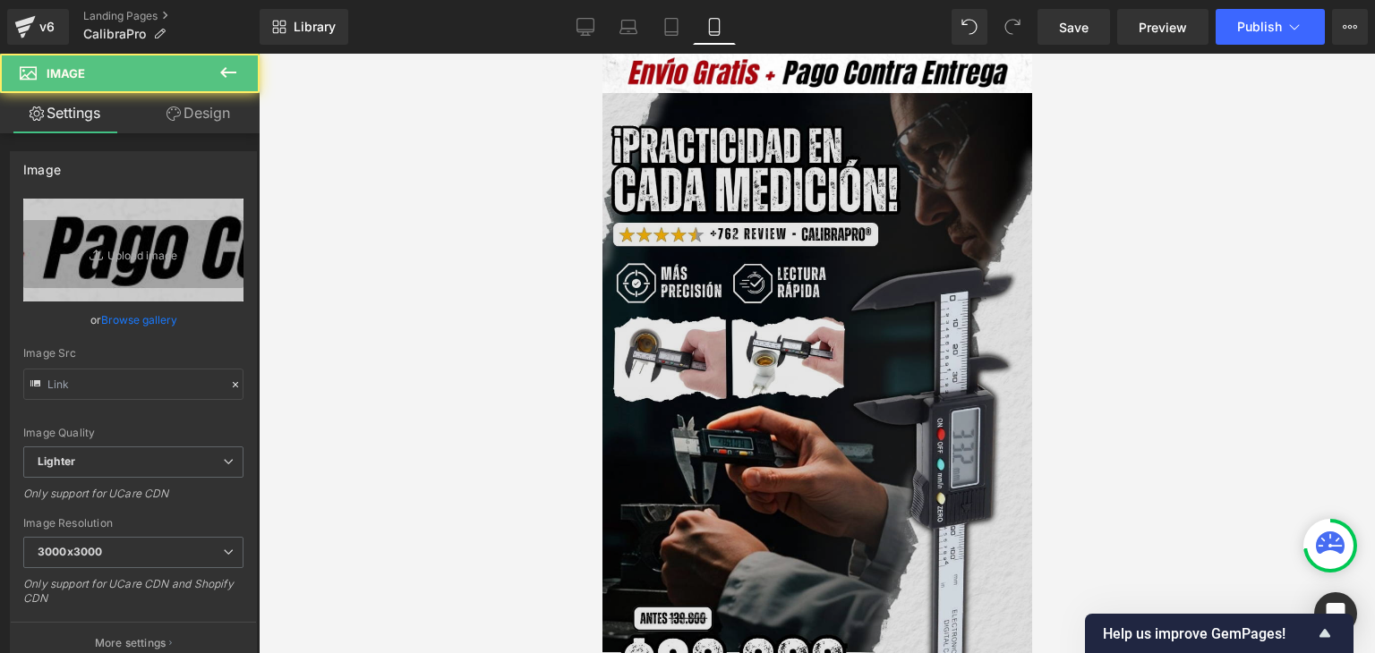
type input "[URL][DOMAIN_NAME]"
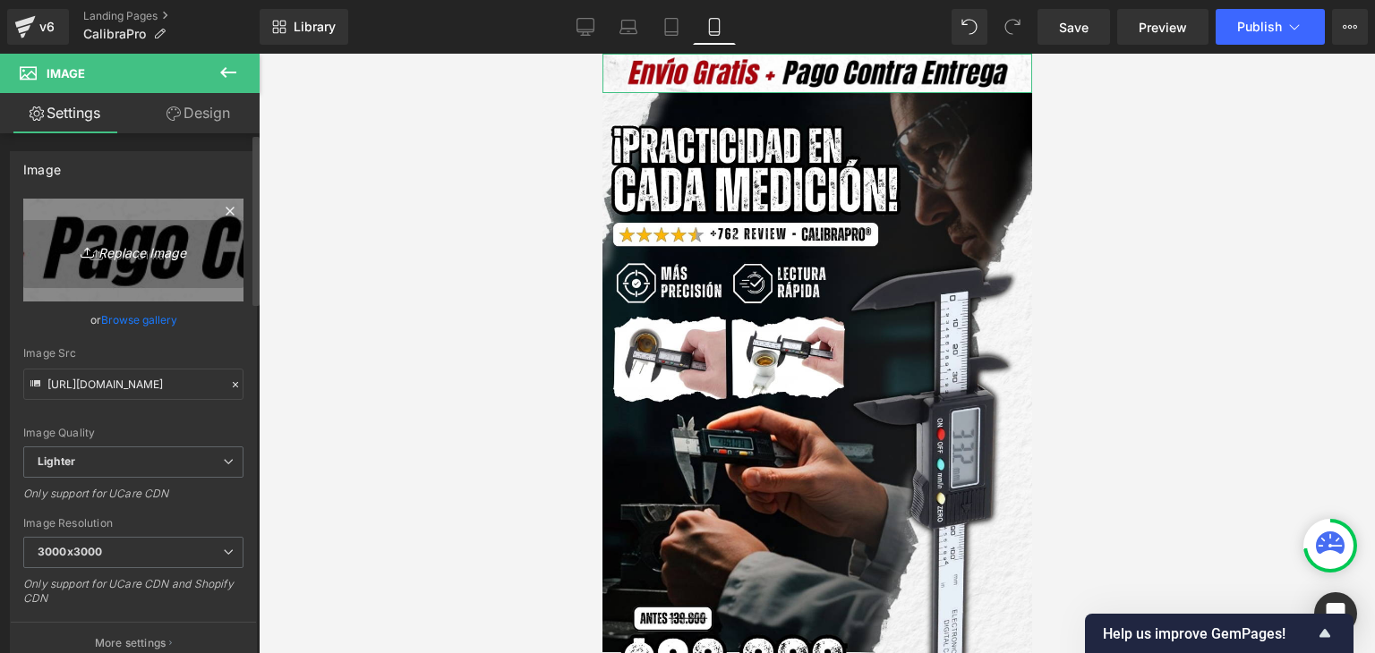
click at [104, 248] on icon "Replace Image" at bounding box center [133, 250] width 143 height 22
type input "C:\fakepath\Subtítulo.webp"
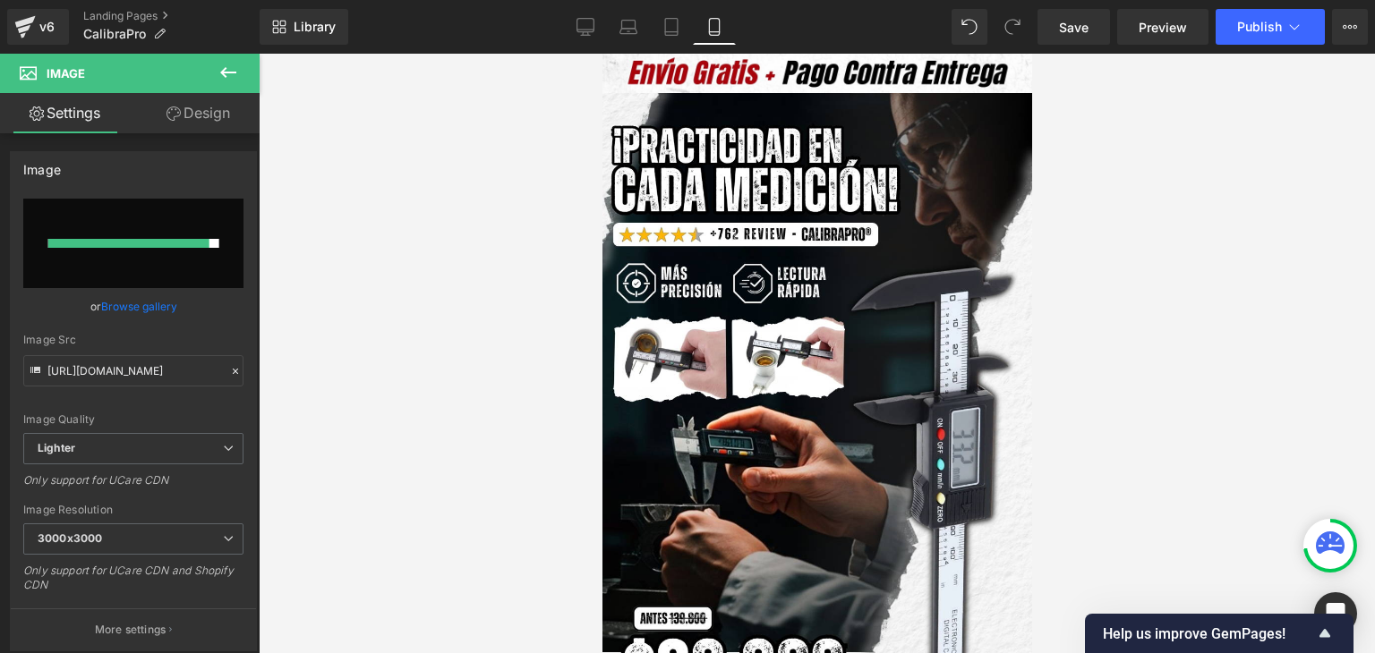
type input "[URL][DOMAIN_NAME]"
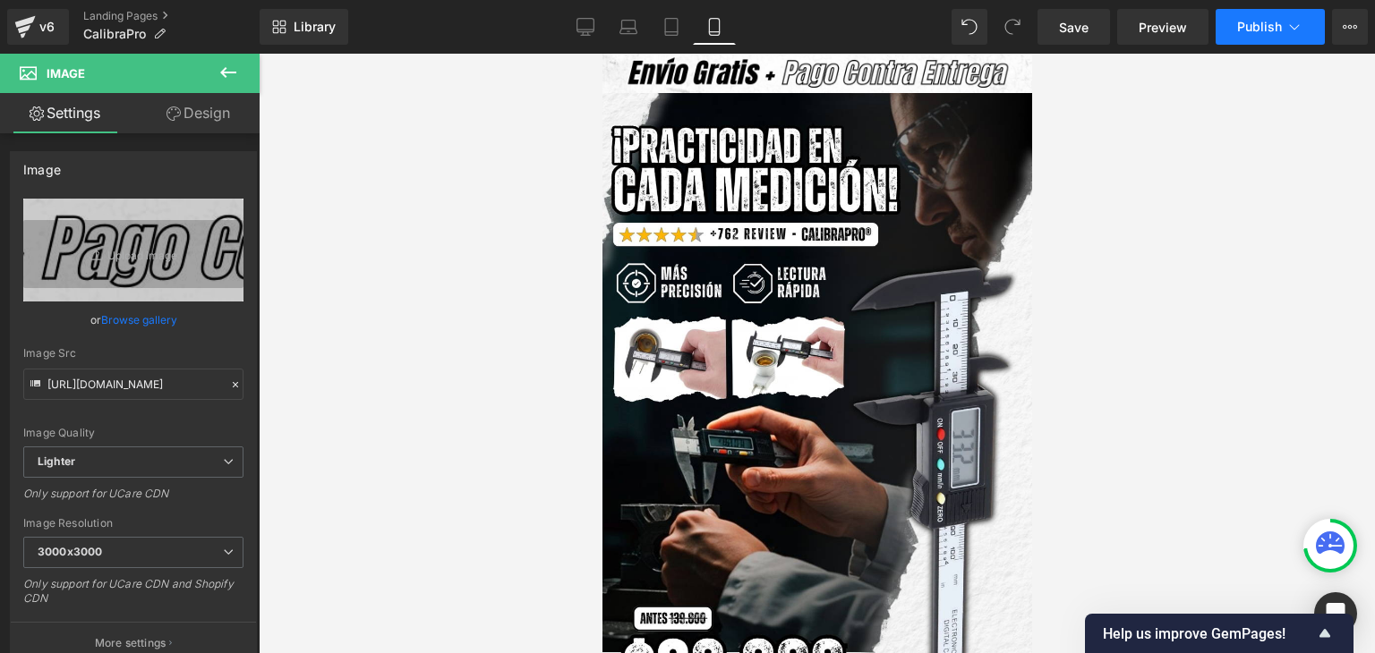
click at [1244, 33] on span "Publish" at bounding box center [1259, 27] width 45 height 14
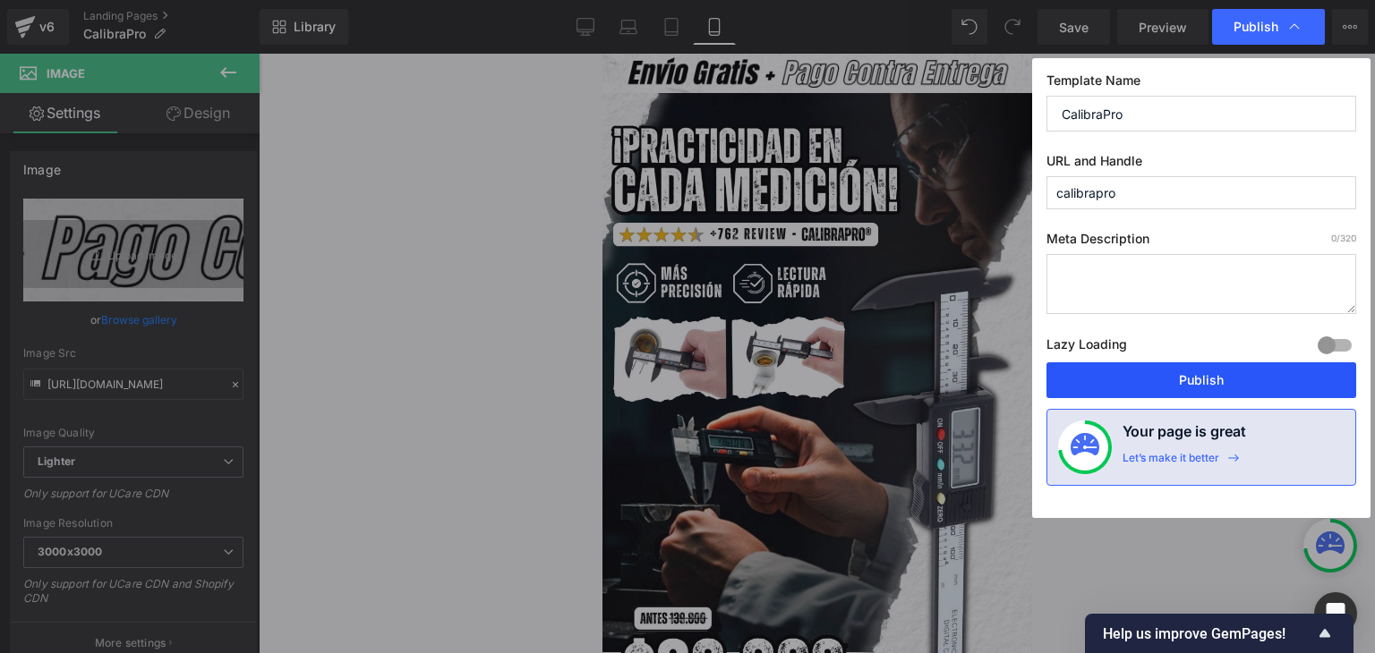
click at [1201, 373] on button "Publish" at bounding box center [1201, 381] width 310 height 36
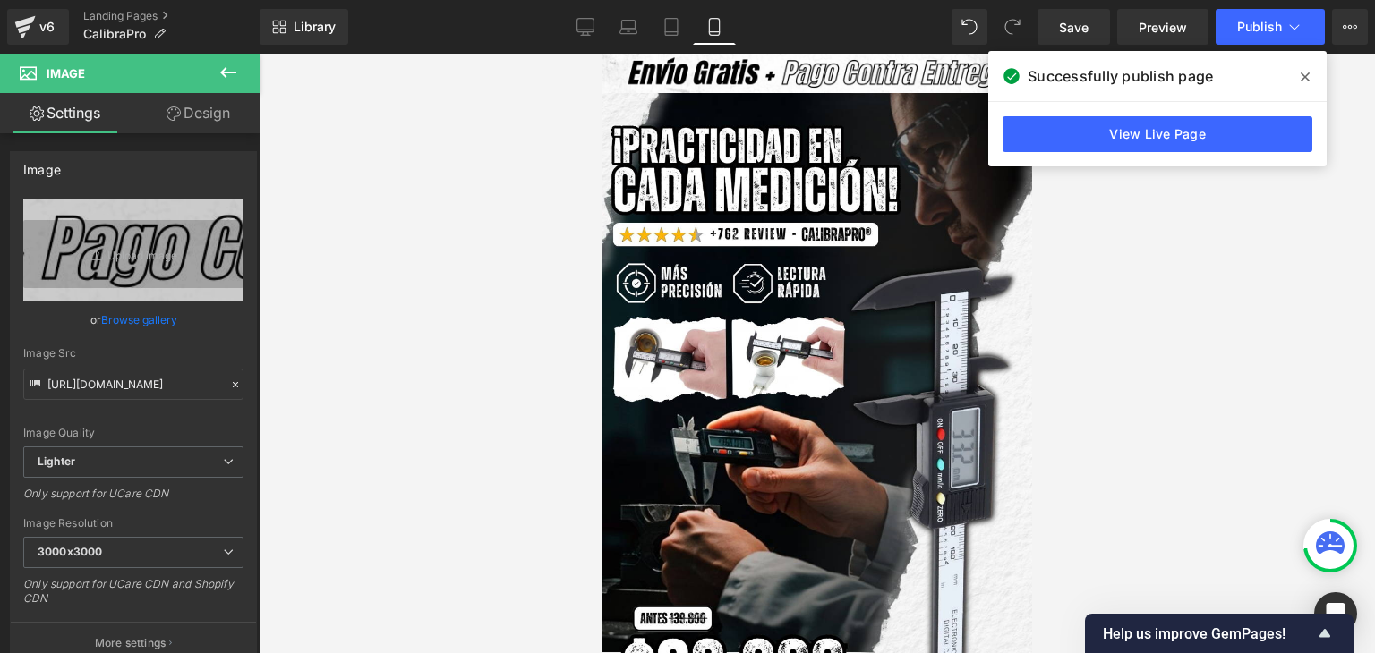
click at [1302, 73] on icon at bounding box center [1305, 77] width 9 height 14
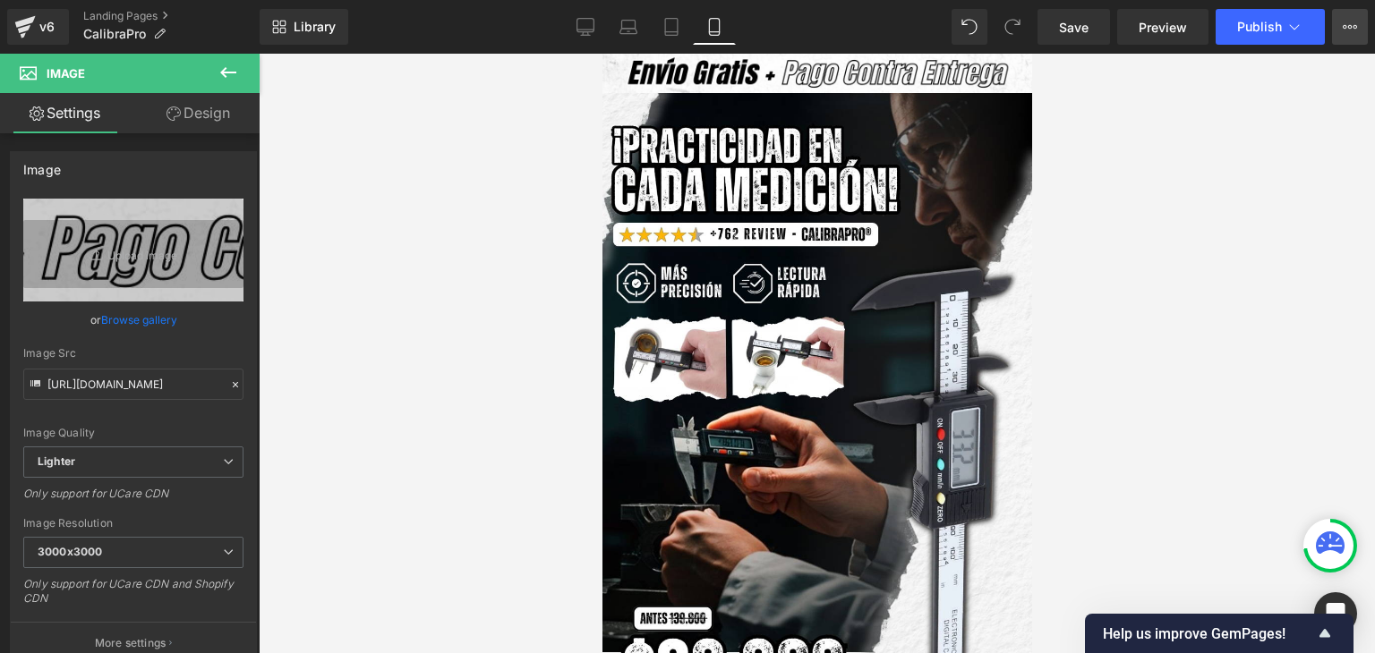
click at [1347, 26] on icon at bounding box center [1350, 27] width 14 height 14
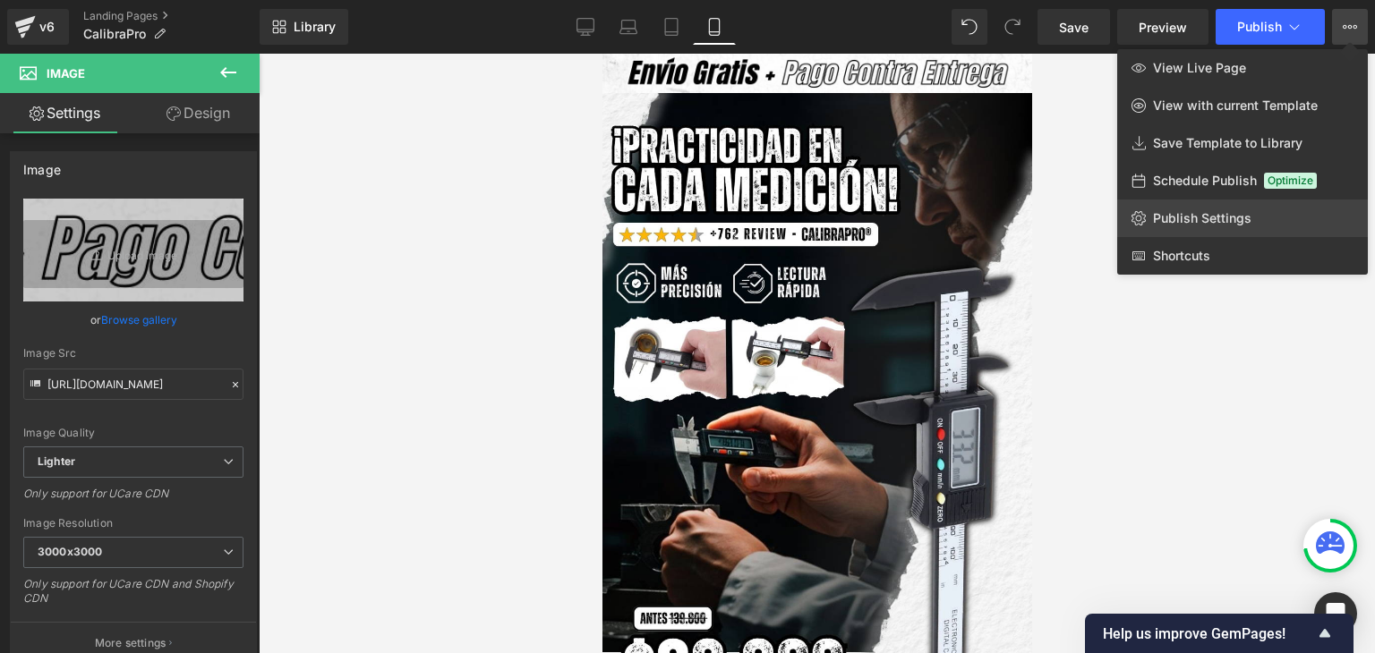
click at [1211, 219] on span "Publish Settings" at bounding box center [1202, 218] width 98 height 16
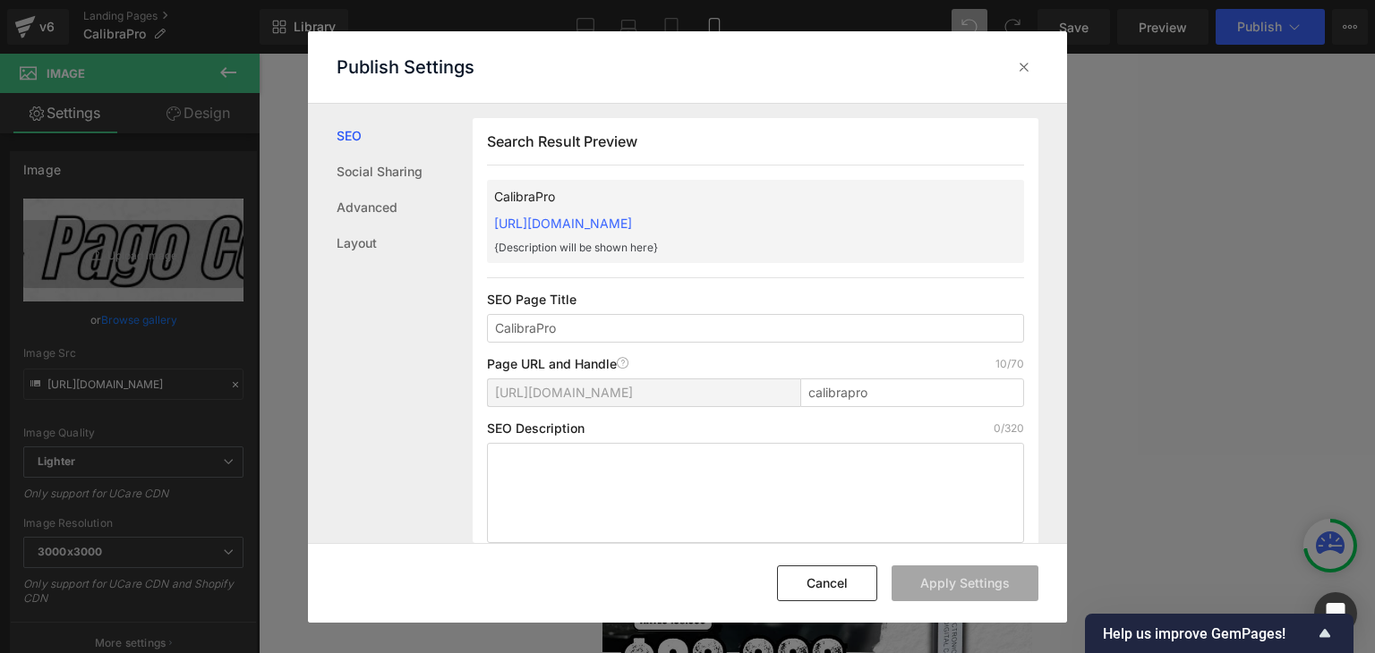
drag, startPoint x: 490, startPoint y: 223, endPoint x: 835, endPoint y: 217, distance: 345.6
click at [835, 217] on div "CalibraPro [URL][DOMAIN_NAME] {Description will be shown here}" at bounding box center [755, 221] width 537 height 83
copy link "[URL][DOMAIN_NAME]"
click at [1010, 64] on div at bounding box center [1024, 67] width 29 height 29
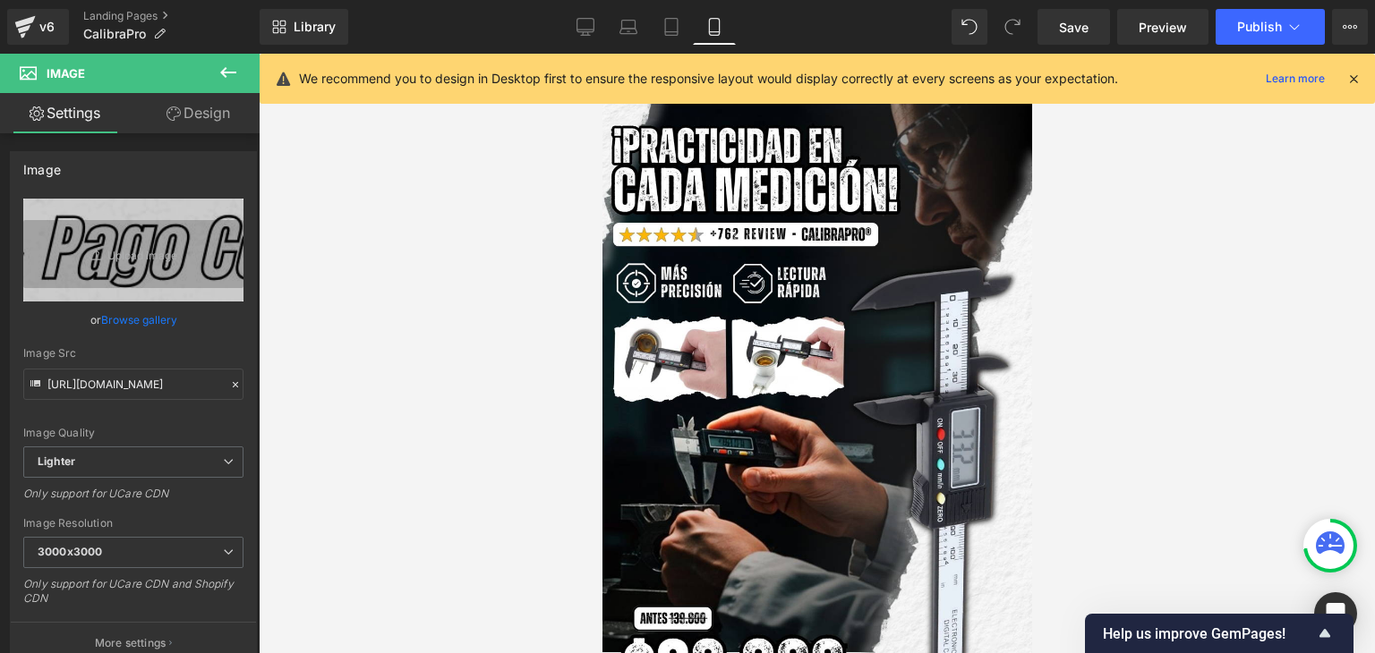
click at [1357, 79] on icon at bounding box center [1353, 79] width 16 height 16
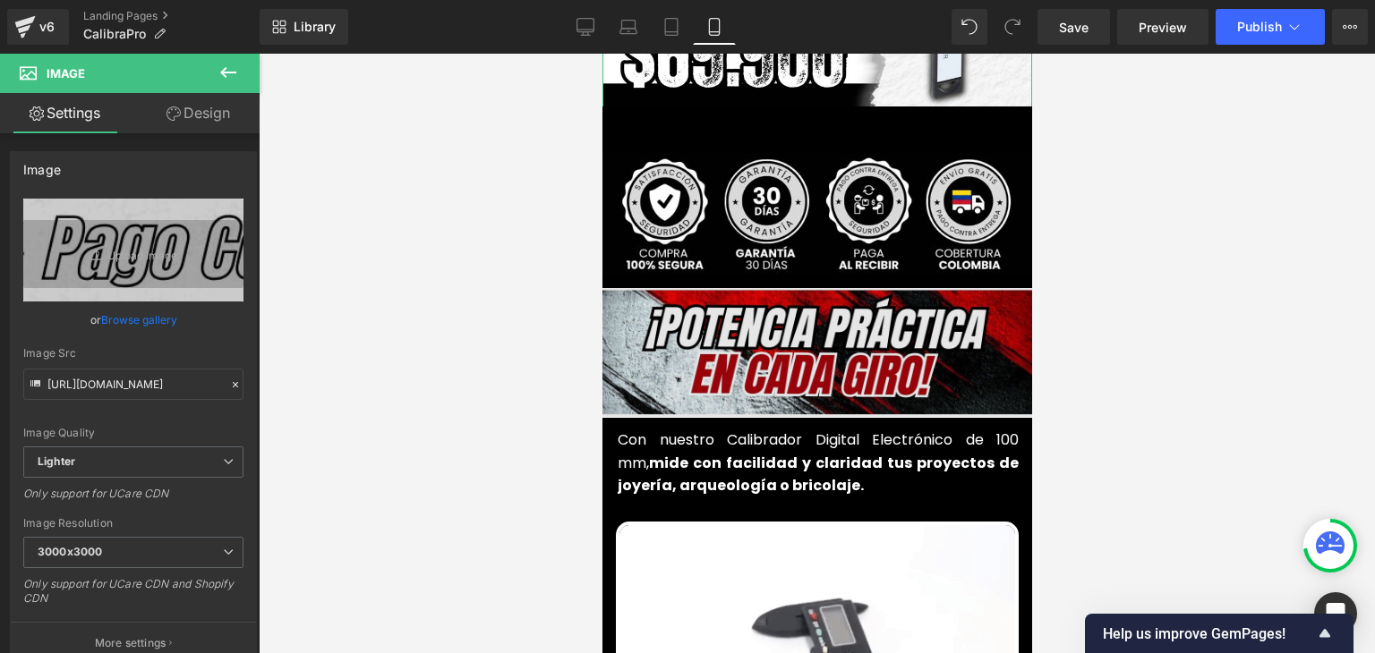
scroll to position [627, 0]
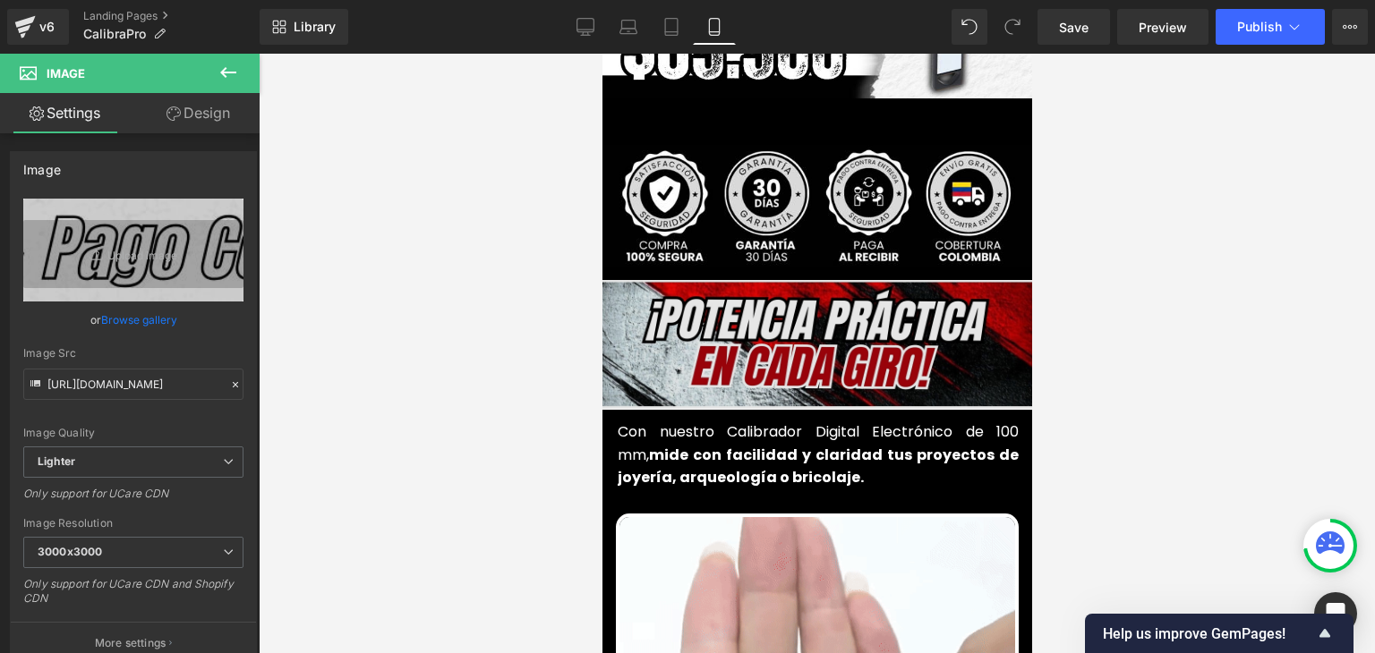
click at [841, 301] on img at bounding box center [816, 344] width 465 height 129
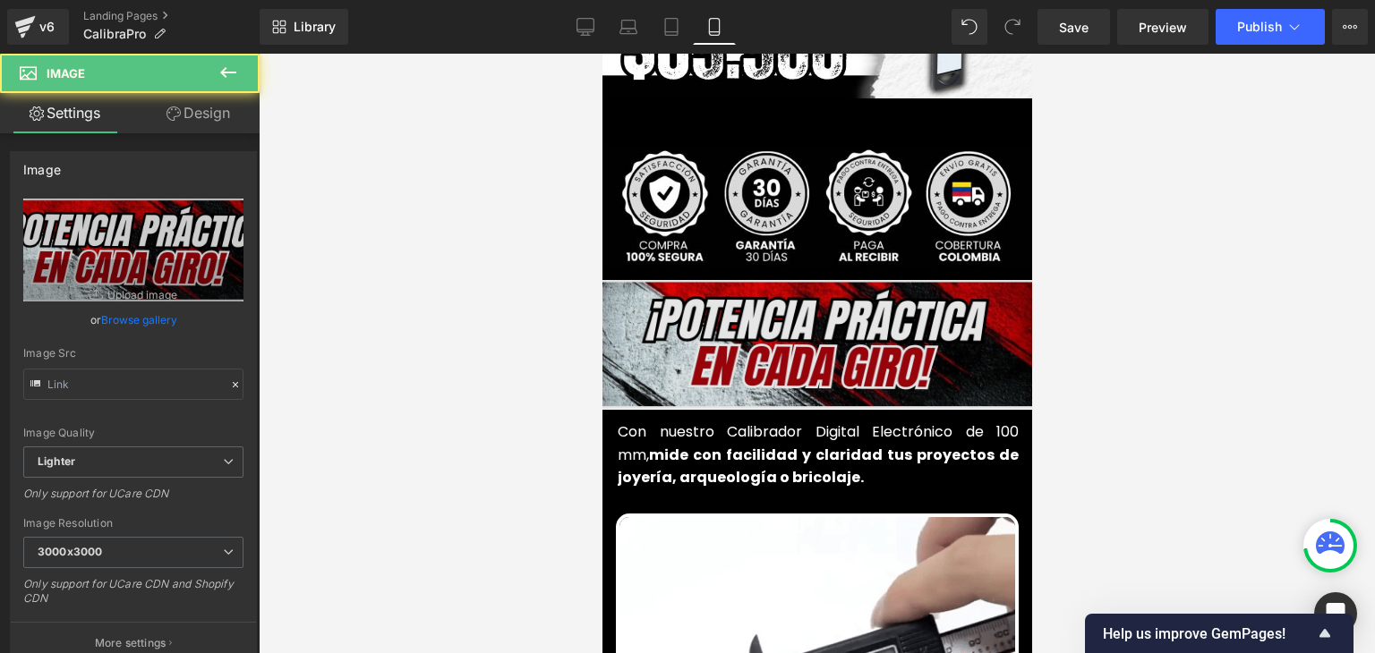
type input "[URL][DOMAIN_NAME]"
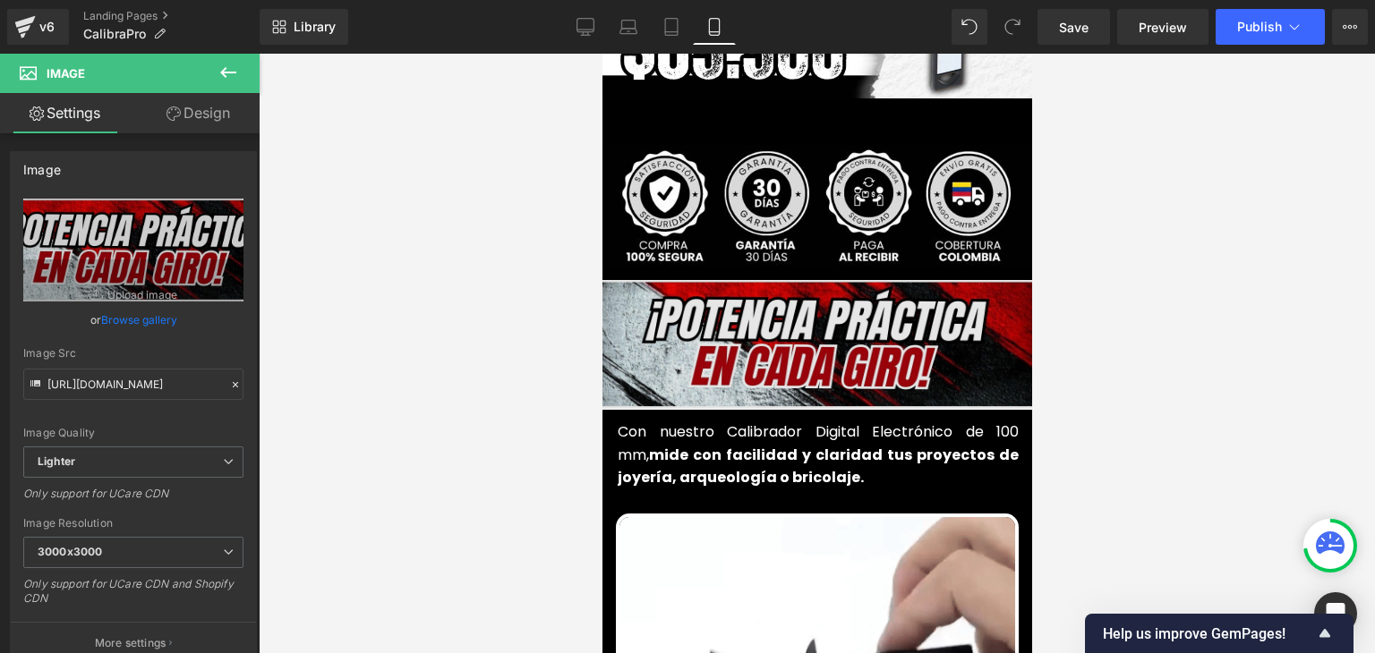
click at [796, 309] on div "Image" at bounding box center [816, 344] width 465 height 129
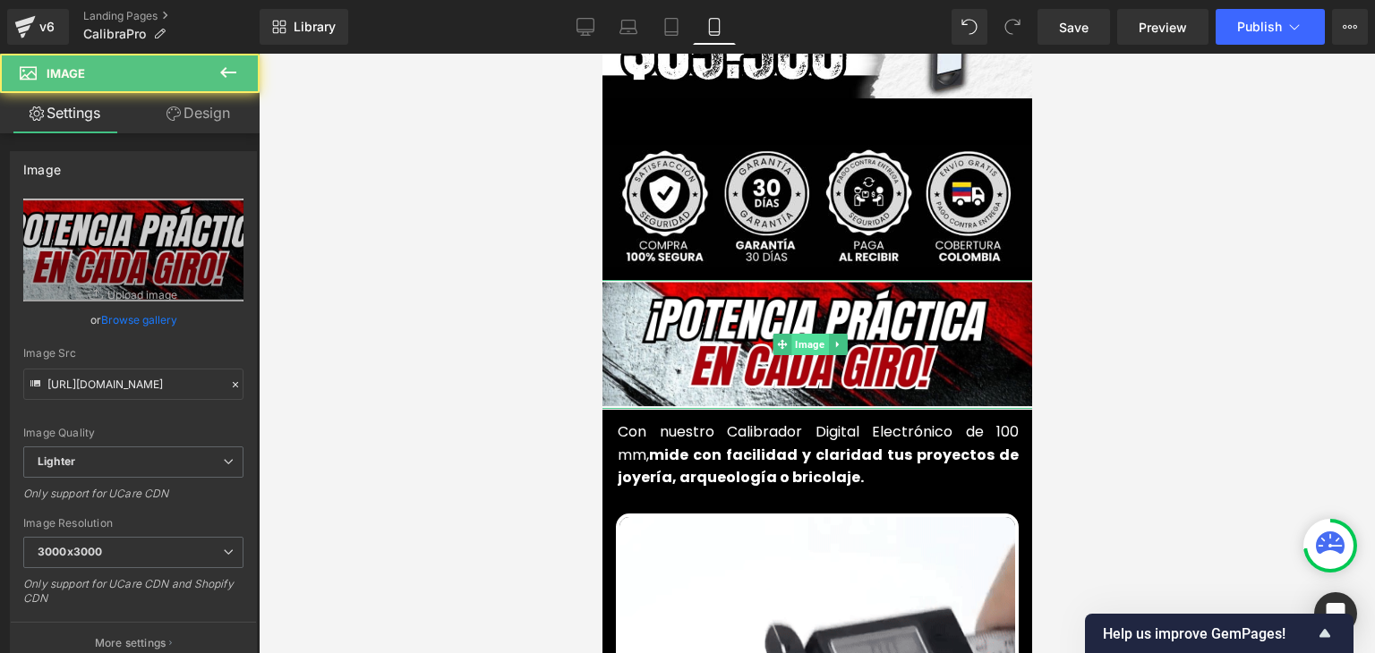
click at [819, 294] on img at bounding box center [816, 344] width 465 height 129
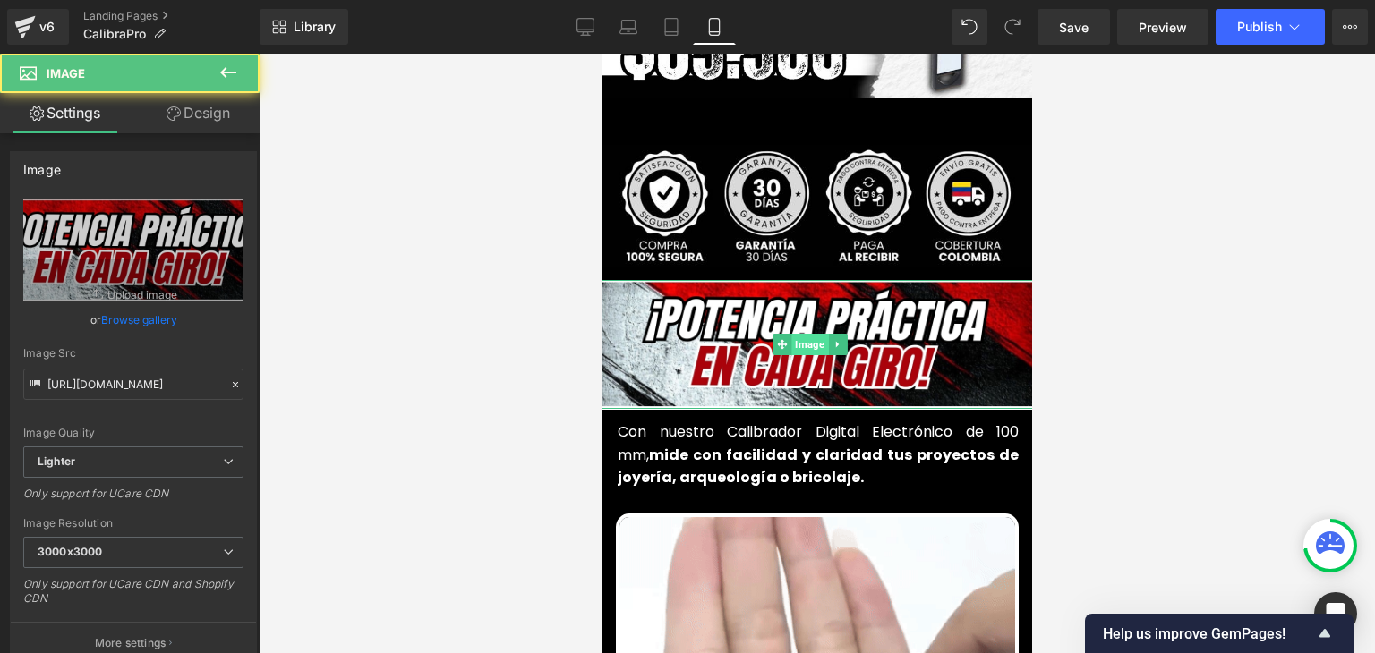
click at [804, 334] on span "Image" at bounding box center [809, 344] width 37 height 21
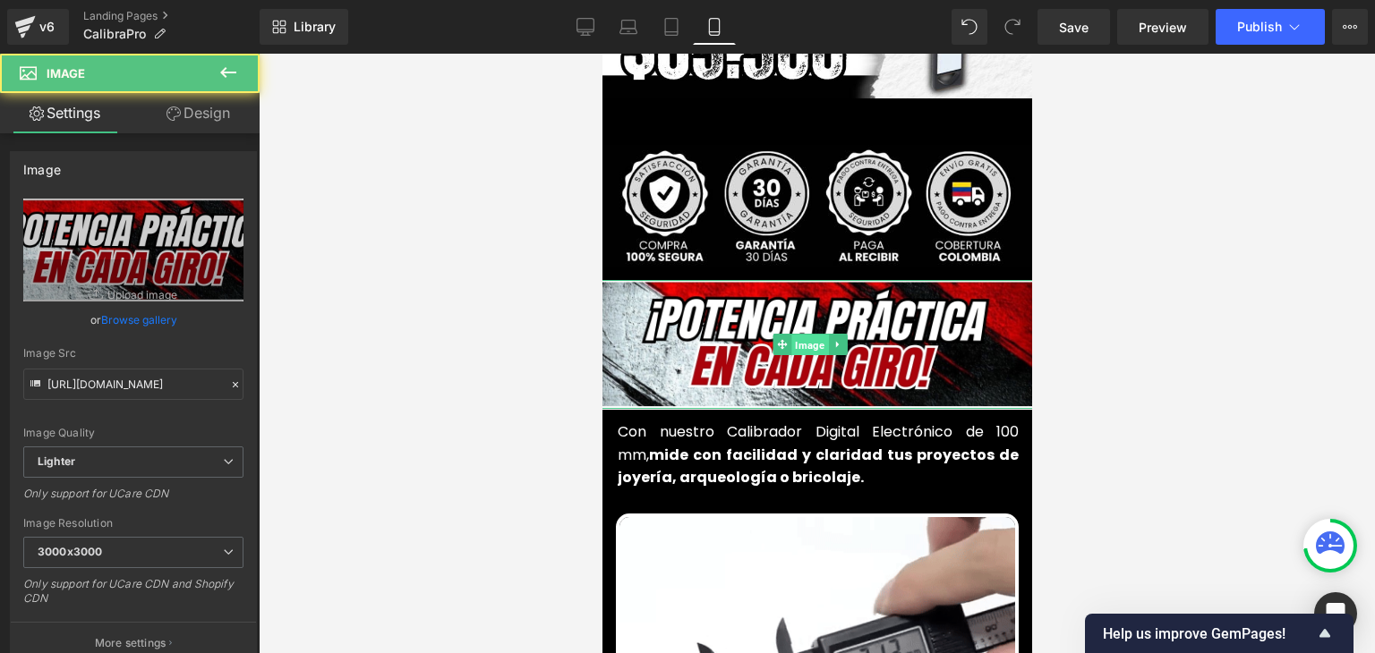
click at [806, 335] on span "Image" at bounding box center [809, 345] width 37 height 21
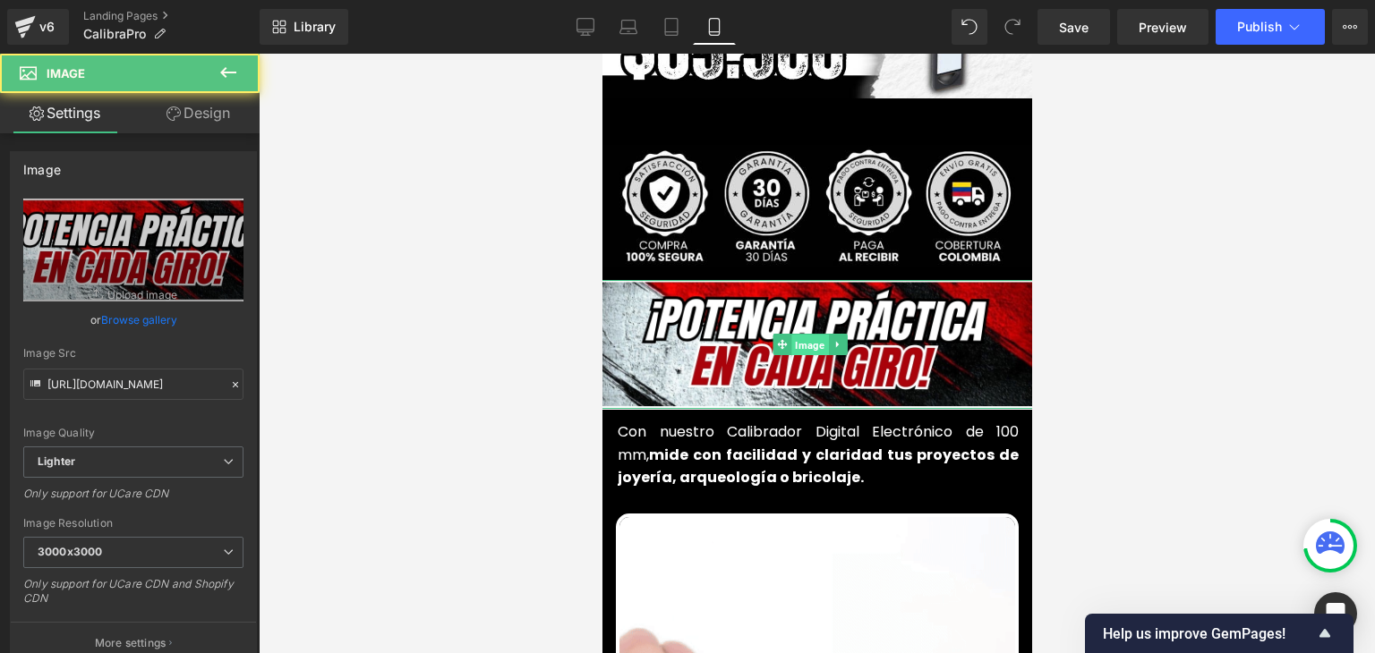
click at [806, 335] on span "Image" at bounding box center [809, 345] width 37 height 21
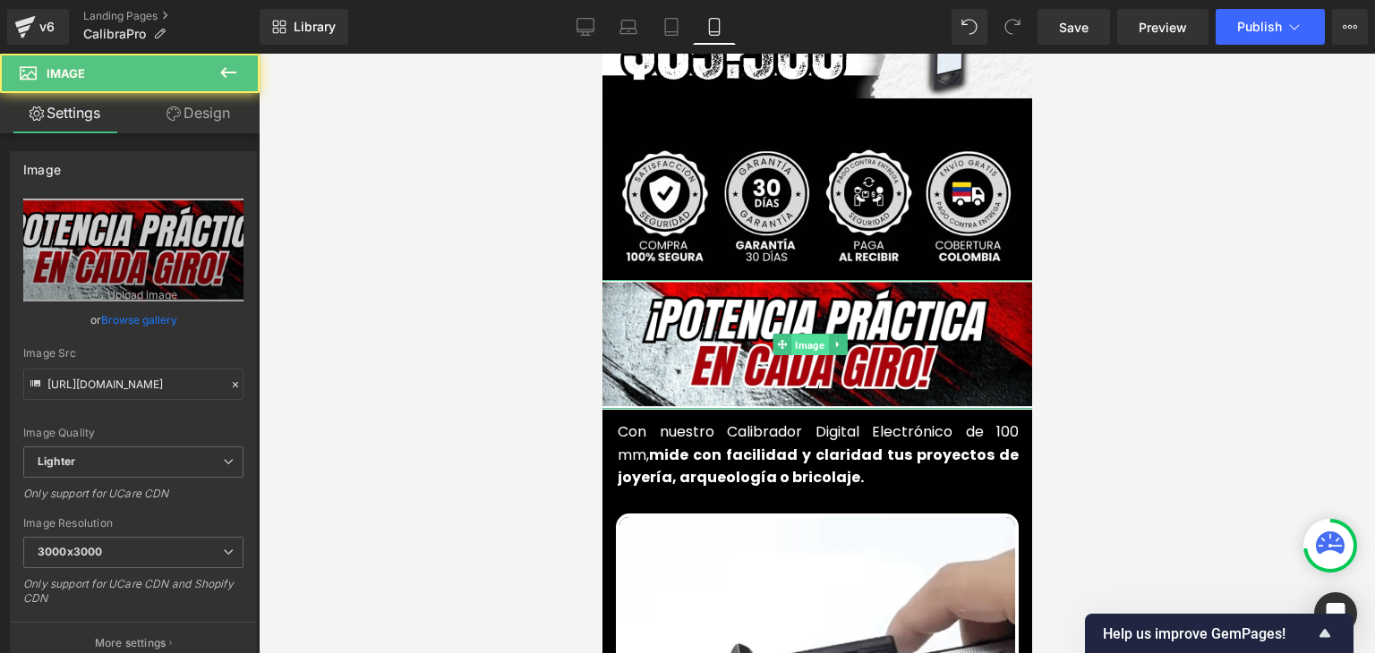
click at [806, 335] on span "Image" at bounding box center [809, 345] width 37 height 21
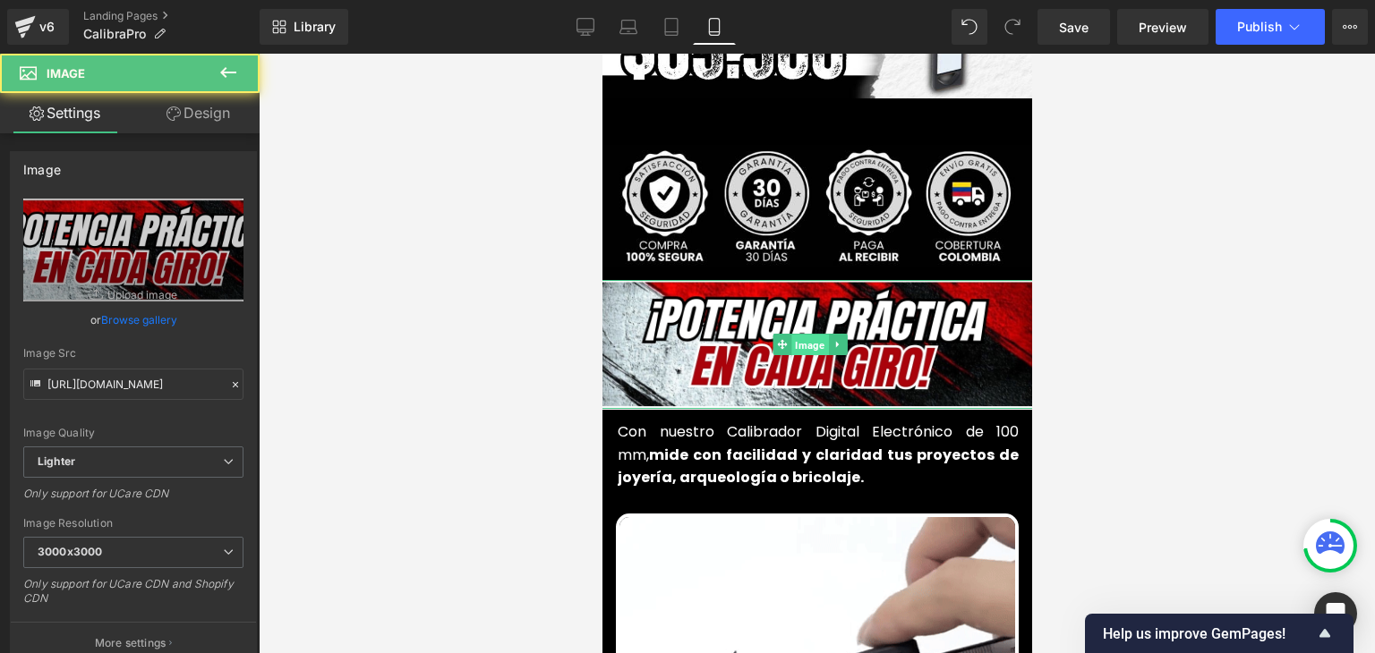
click at [810, 335] on span "Image" at bounding box center [809, 345] width 37 height 21
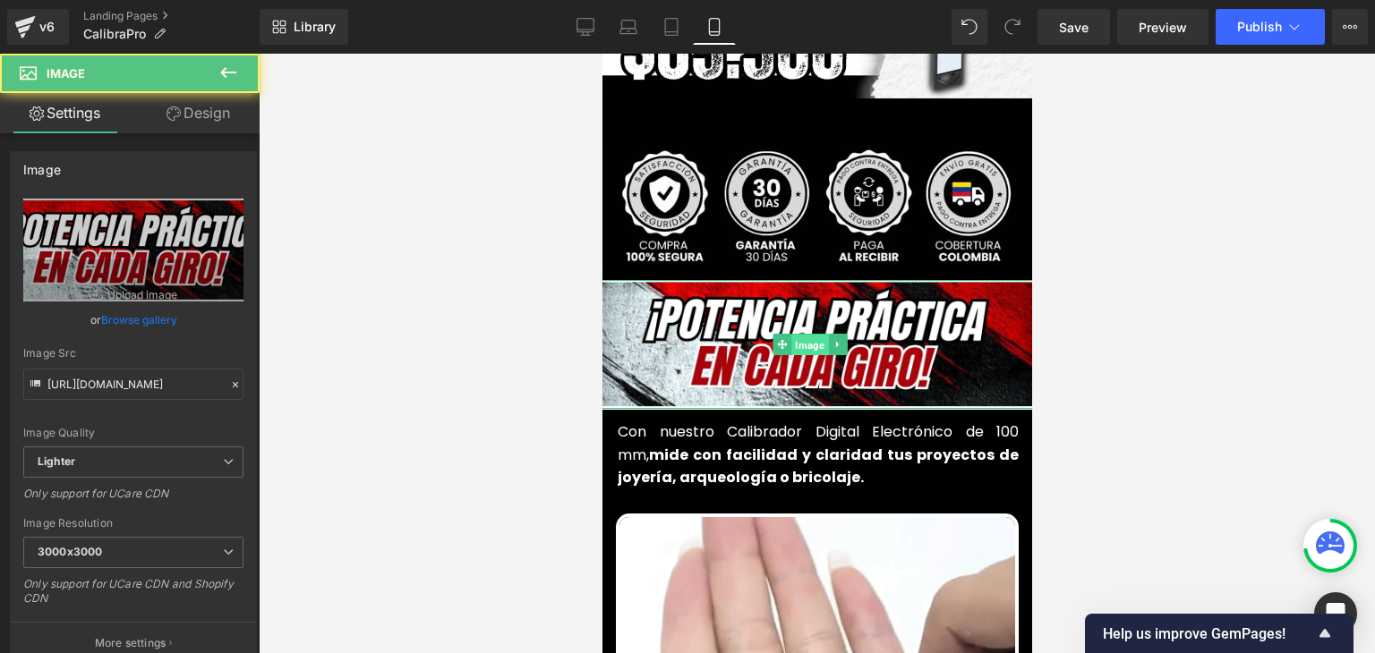
click at [810, 335] on span "Image" at bounding box center [809, 345] width 37 height 21
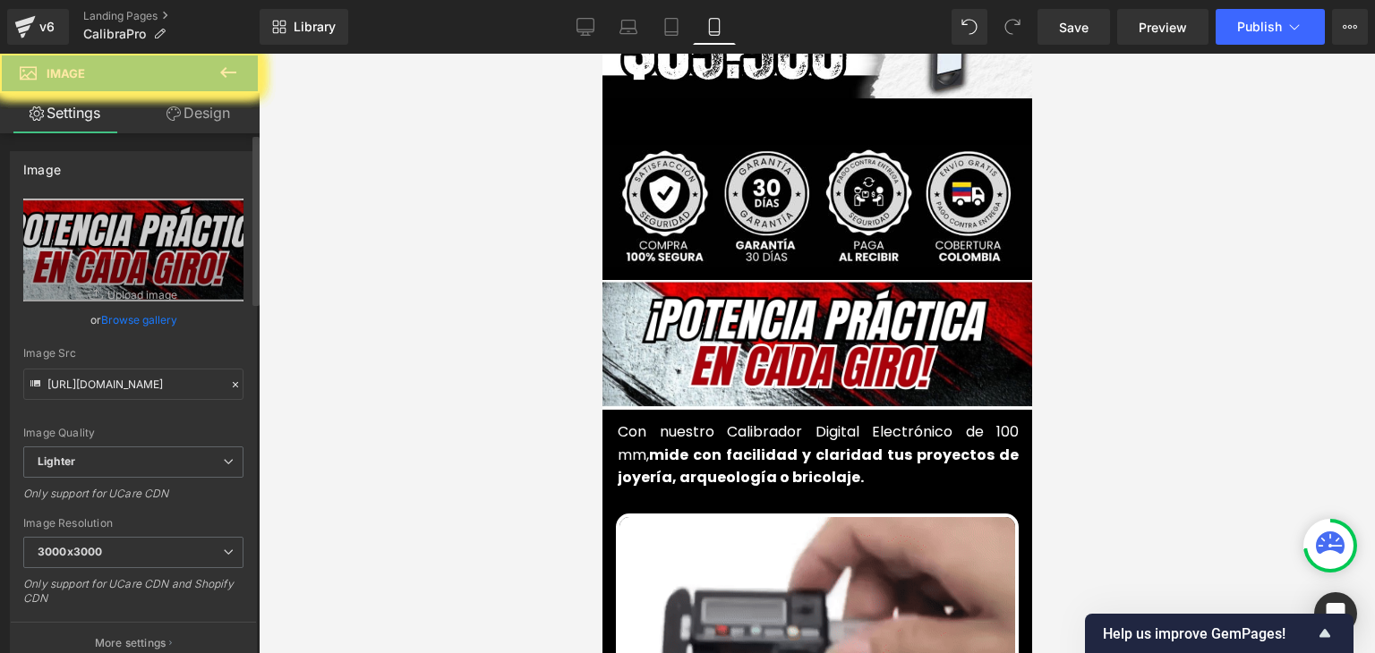
click at [158, 311] on link "Browse gallery" at bounding box center [139, 319] width 76 height 31
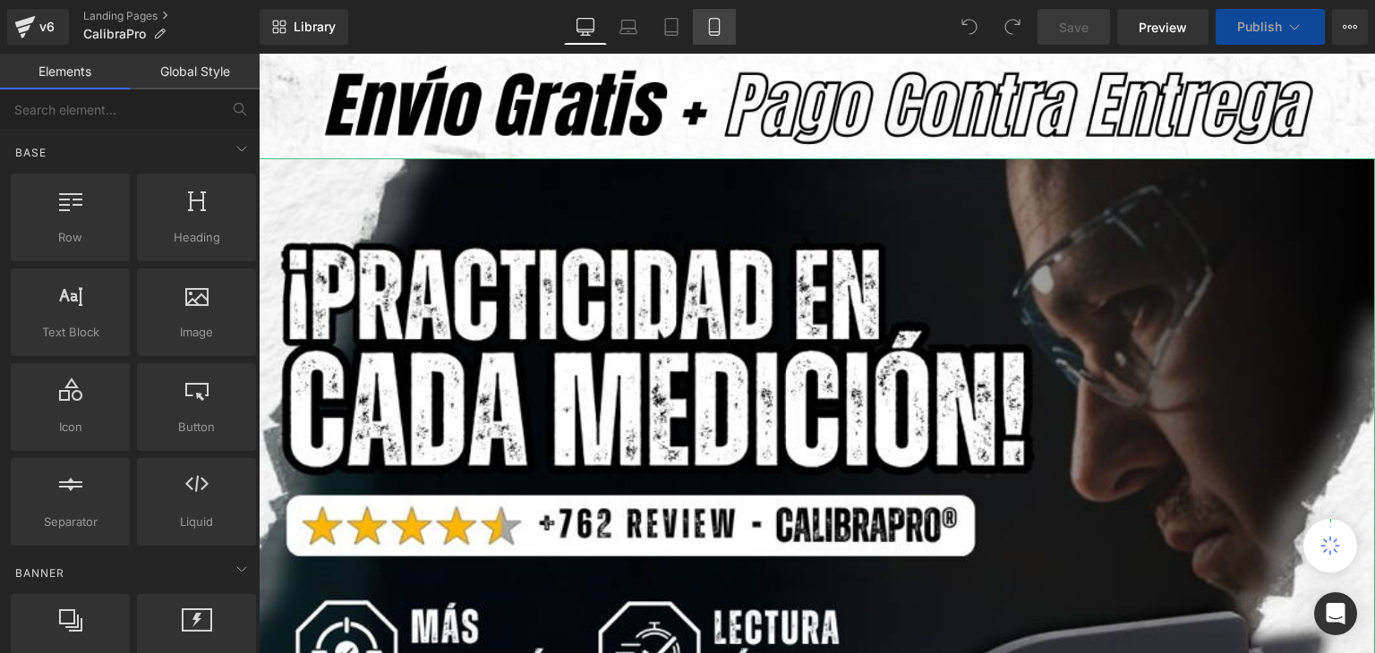
click at [716, 41] on link "Mobile" at bounding box center [714, 27] width 43 height 36
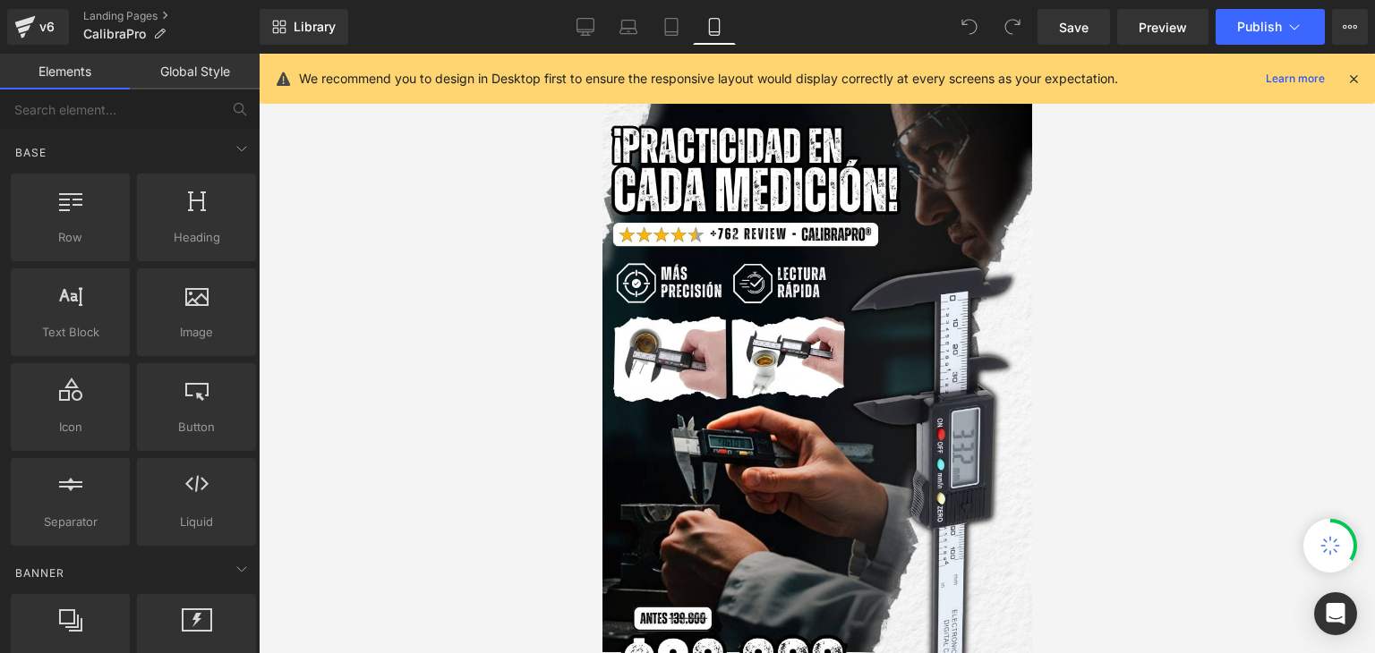
click at [1353, 80] on icon at bounding box center [1353, 79] width 16 height 16
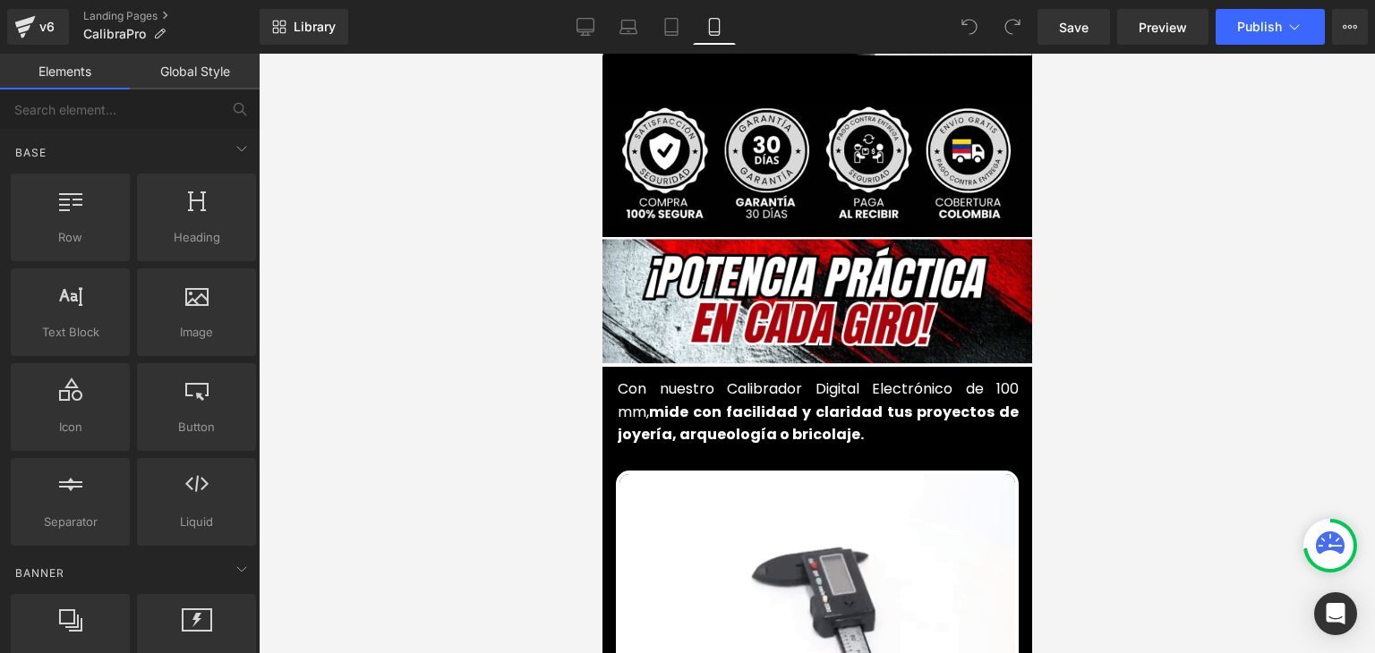
scroll to position [716, 0]
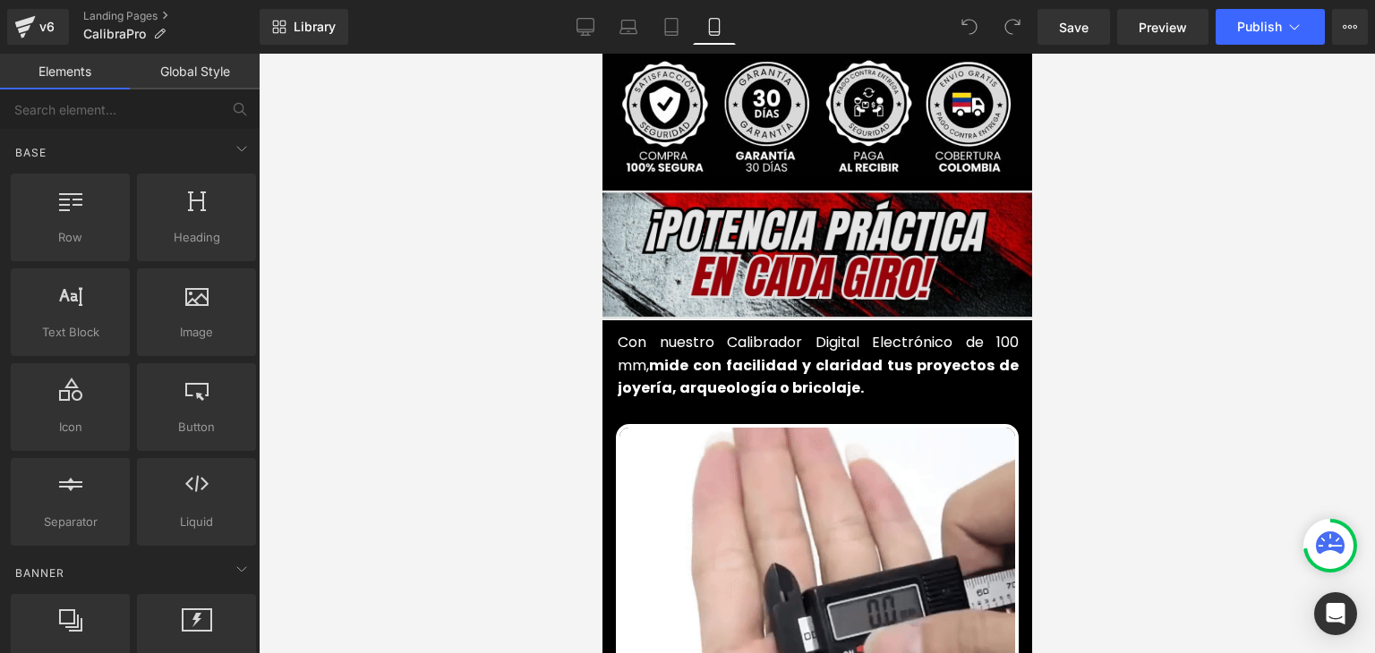
click at [799, 244] on img at bounding box center [816, 255] width 465 height 129
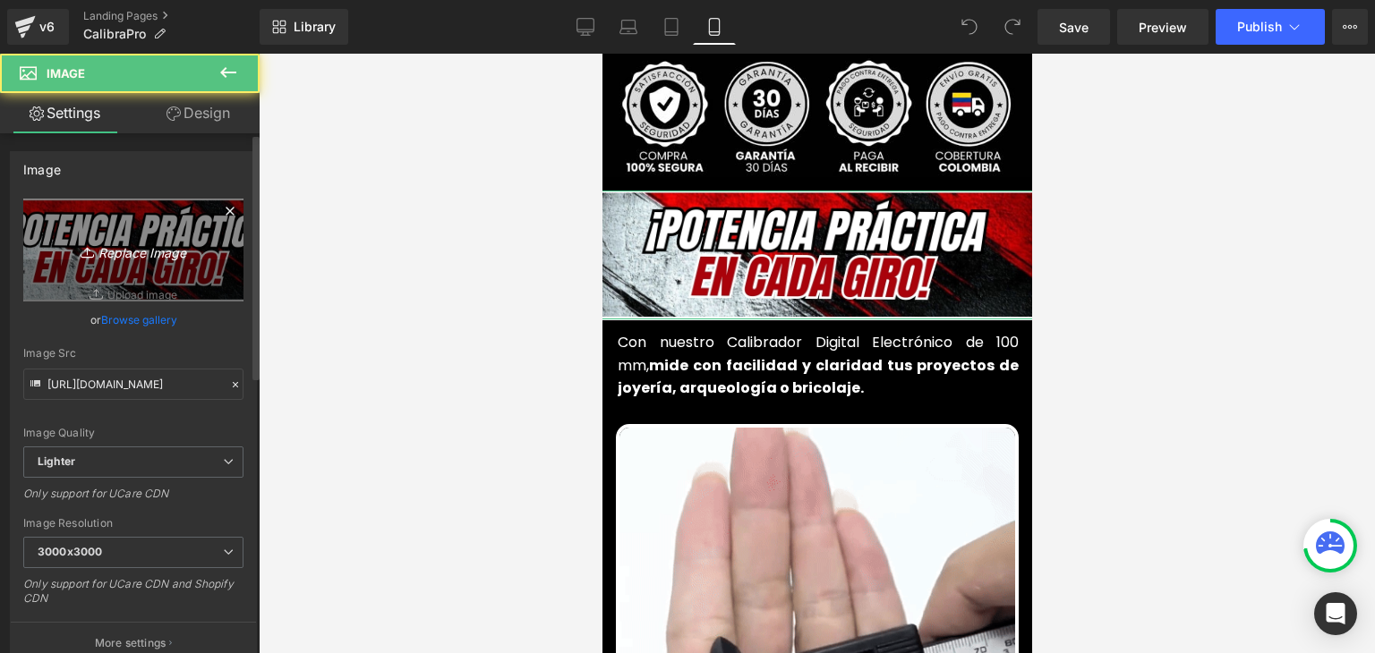
click at [134, 246] on icon "Replace Image" at bounding box center [133, 250] width 143 height 22
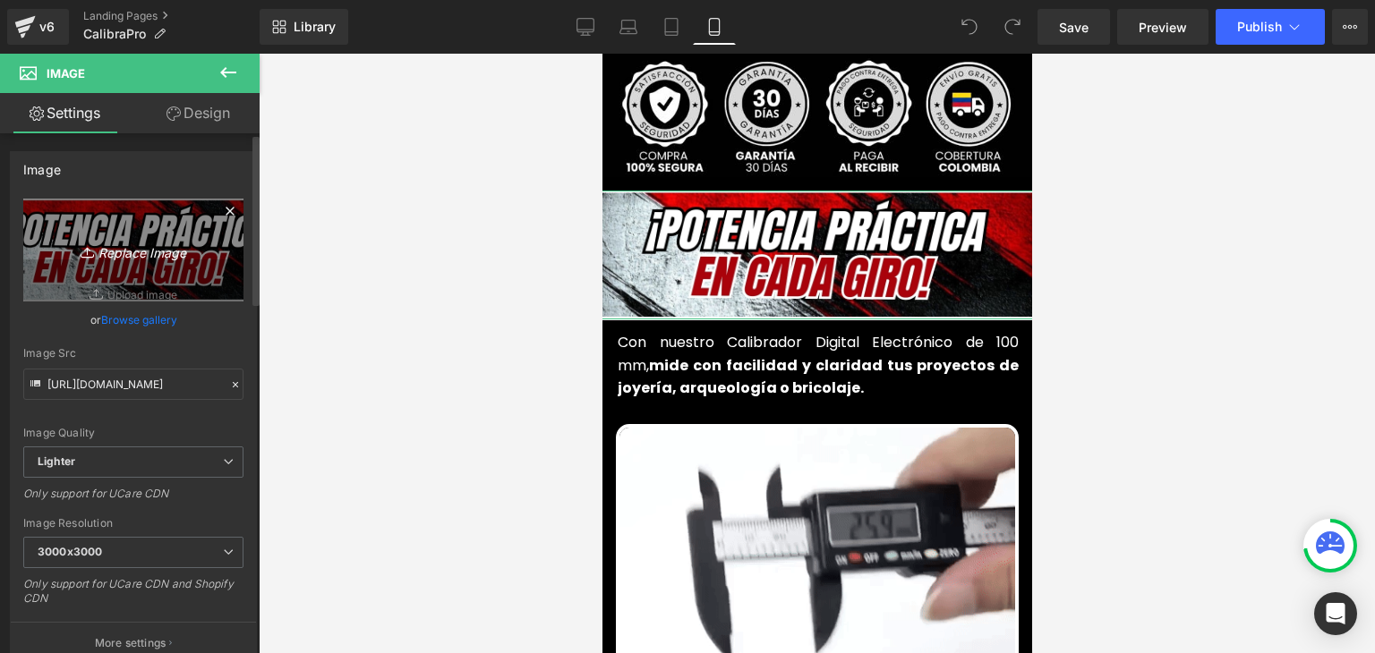
type input "C:\fakepath\71.webp"
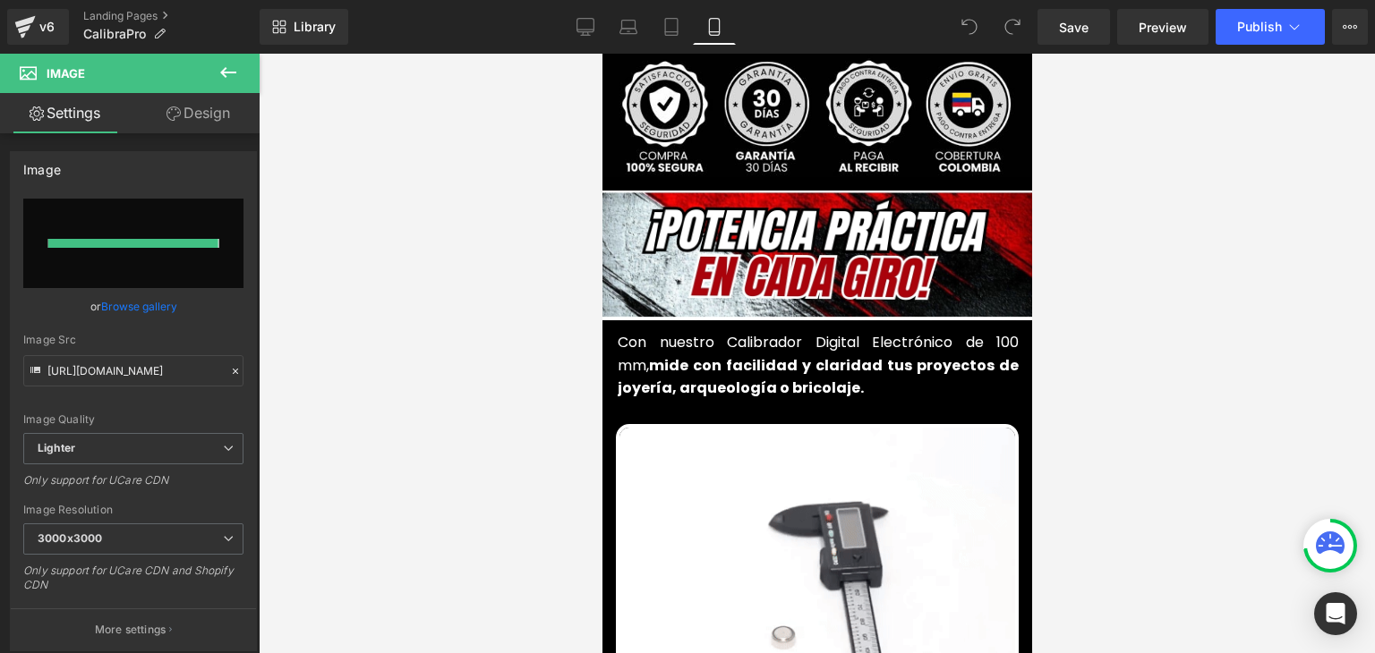
type input "https://ucarecdn.com/7da86cb3-e47d-4163-966a-ce611c6ffeb7/-/format/auto/-/previ…"
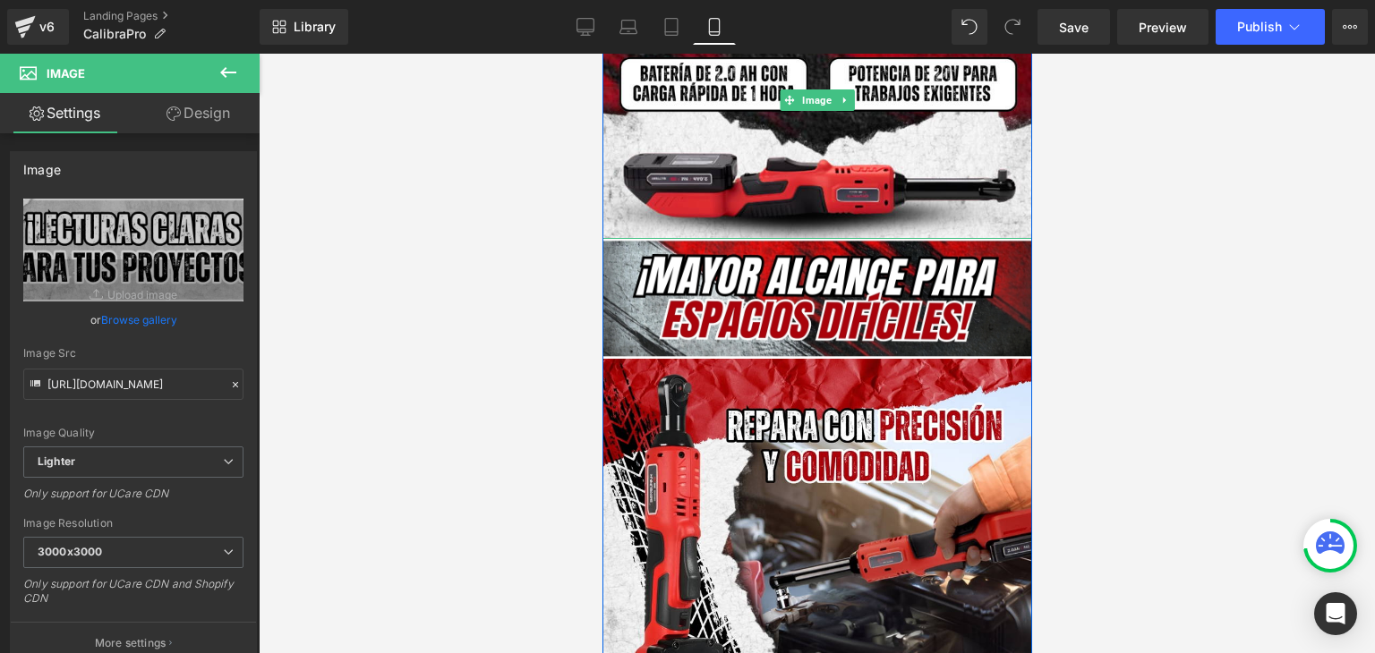
scroll to position [1611, 0]
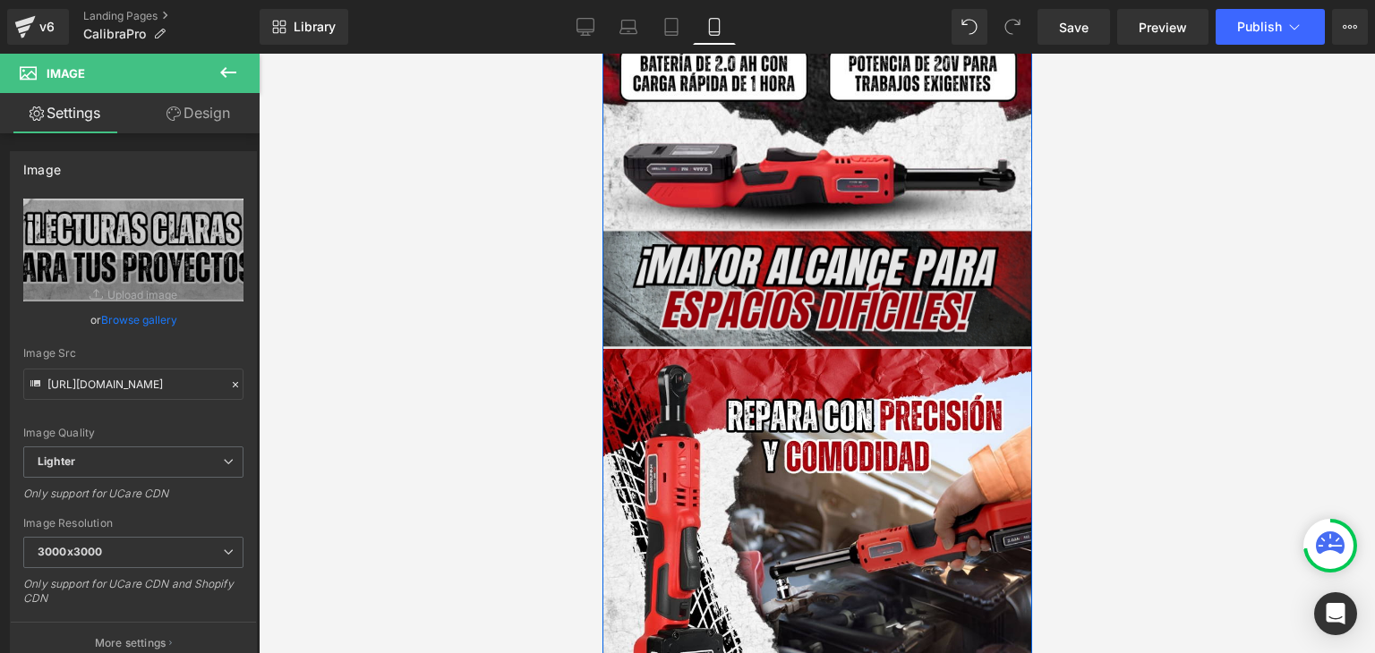
click at [784, 253] on div "Image" at bounding box center [817, 288] width 430 height 119
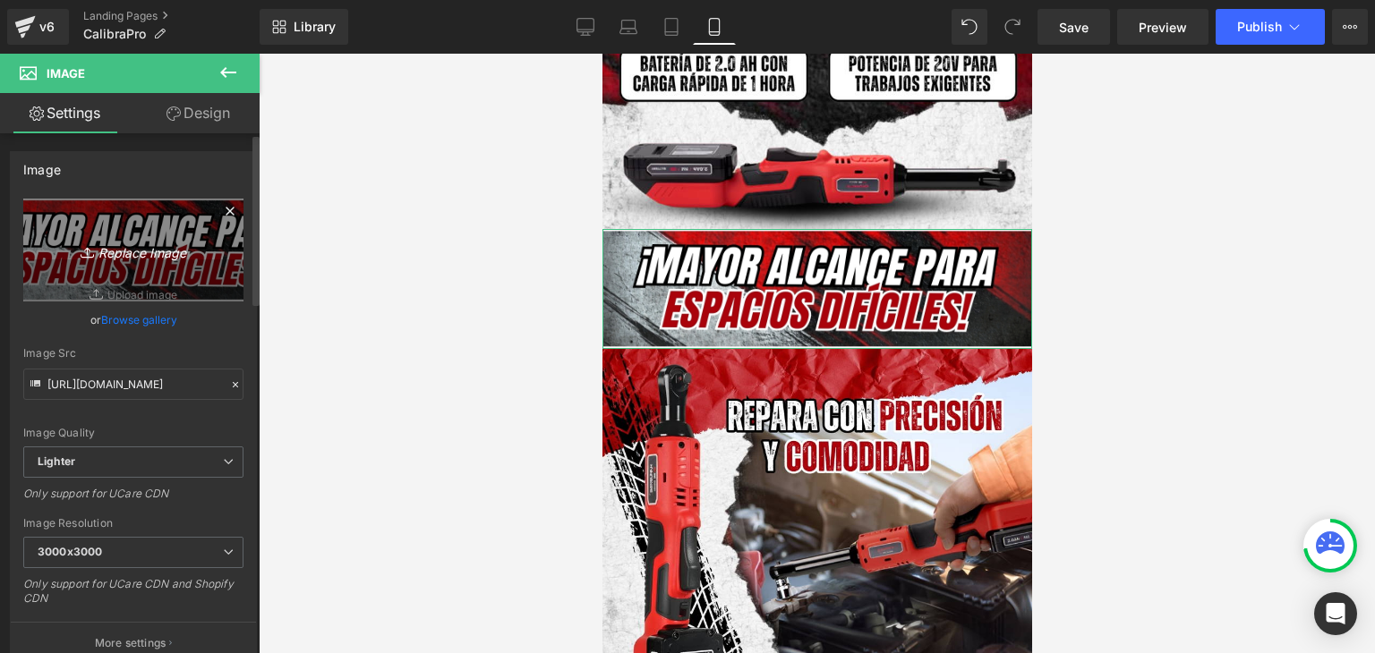
click at [121, 257] on icon "Replace Image" at bounding box center [133, 250] width 143 height 22
type input "C:\fakepath\72.webp"
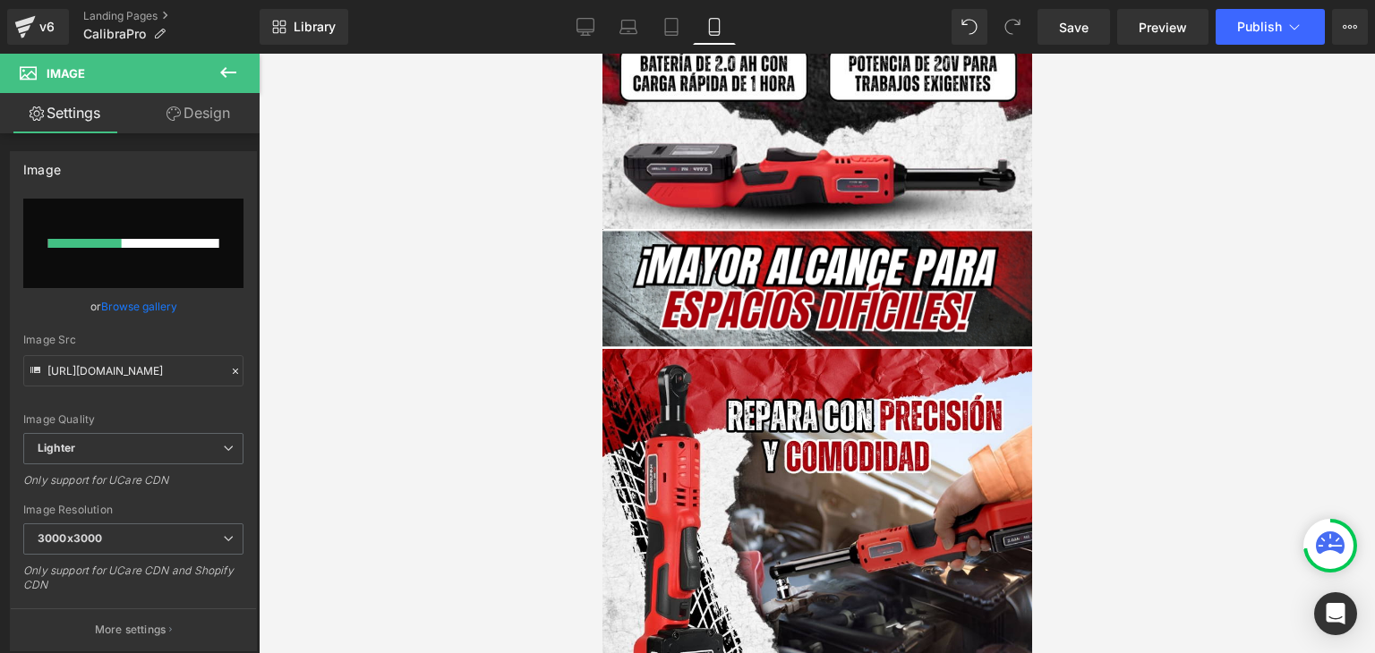
type input "https://ucarecdn.com/6dbbb473-e386-43a2-a577-702a6eee641d/-/format/auto/-/previ…"
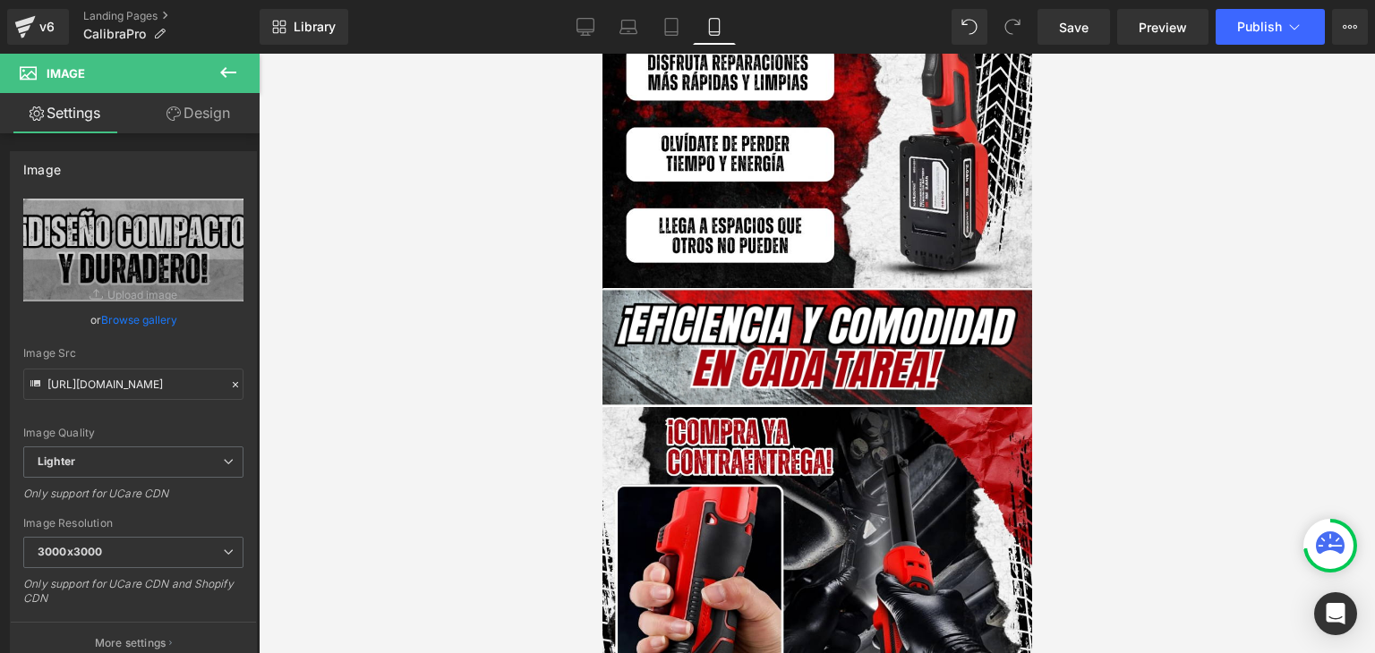
scroll to position [3759, 0]
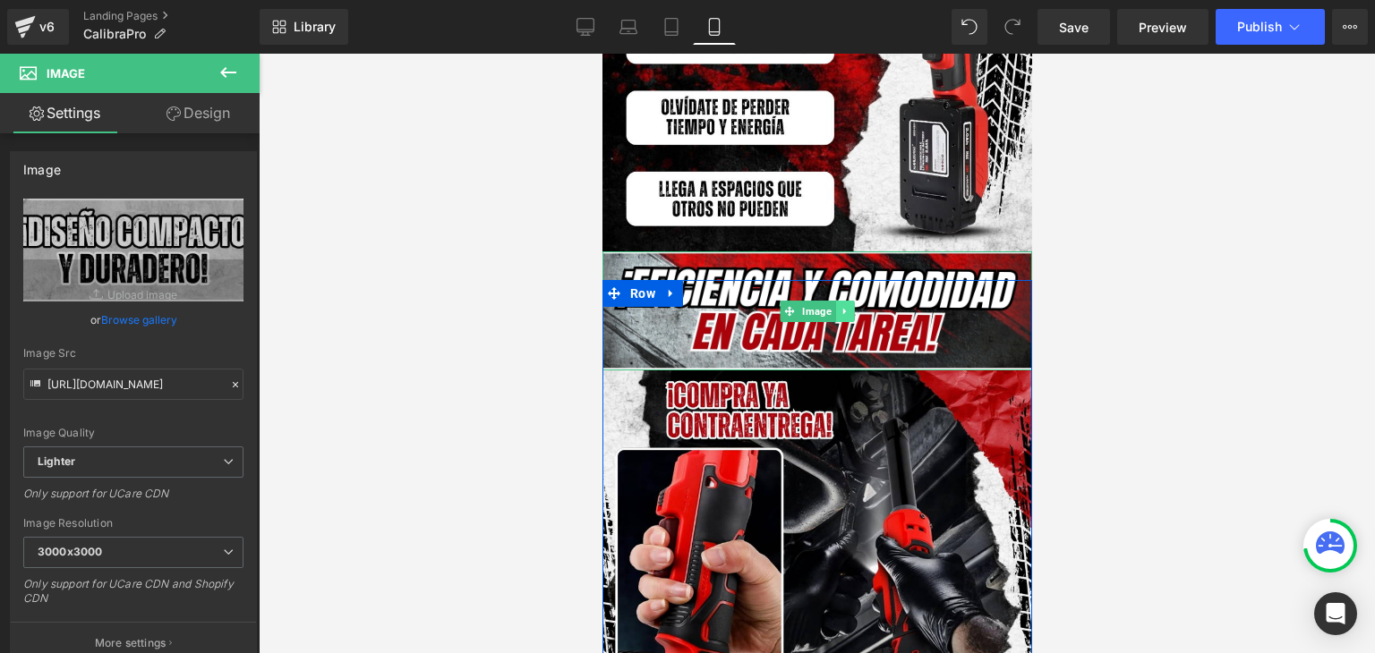
click at [839, 306] on icon at bounding box center [844, 311] width 10 height 11
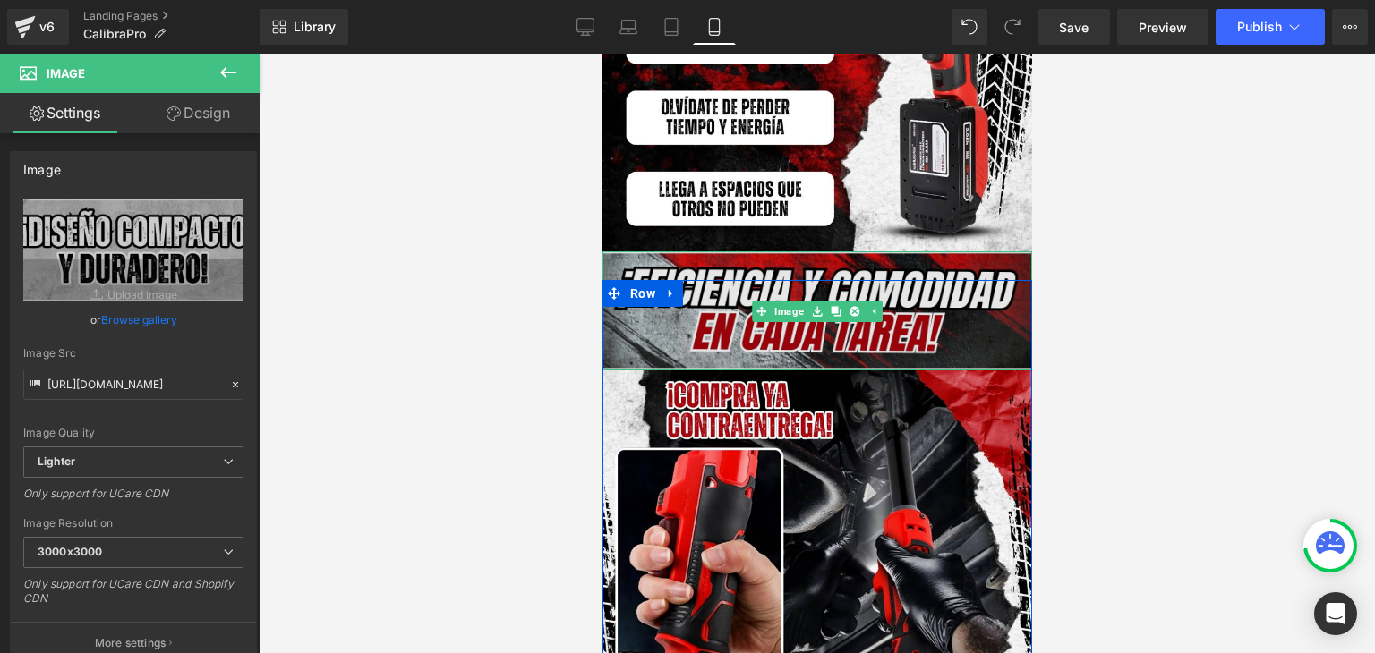
click at [806, 261] on img at bounding box center [817, 311] width 430 height 119
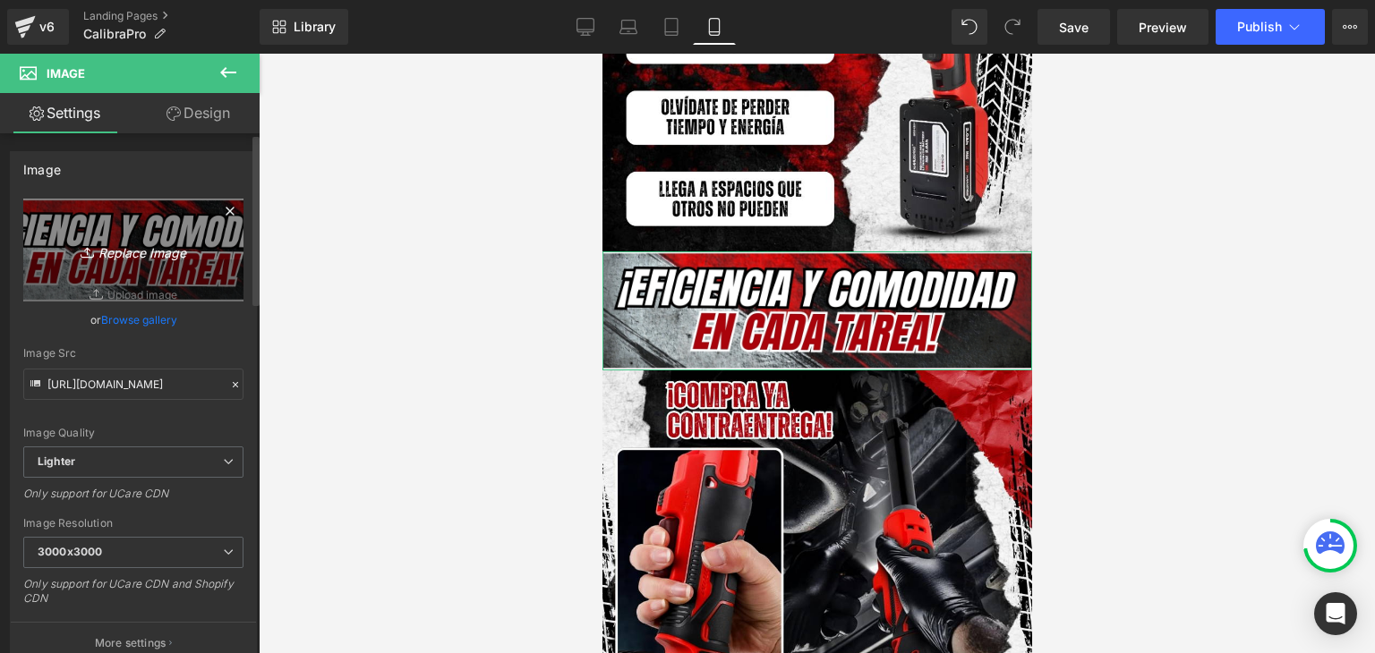
click at [158, 259] on icon "Replace Image" at bounding box center [133, 250] width 143 height 22
type input "C:\fakepath\73.webp"
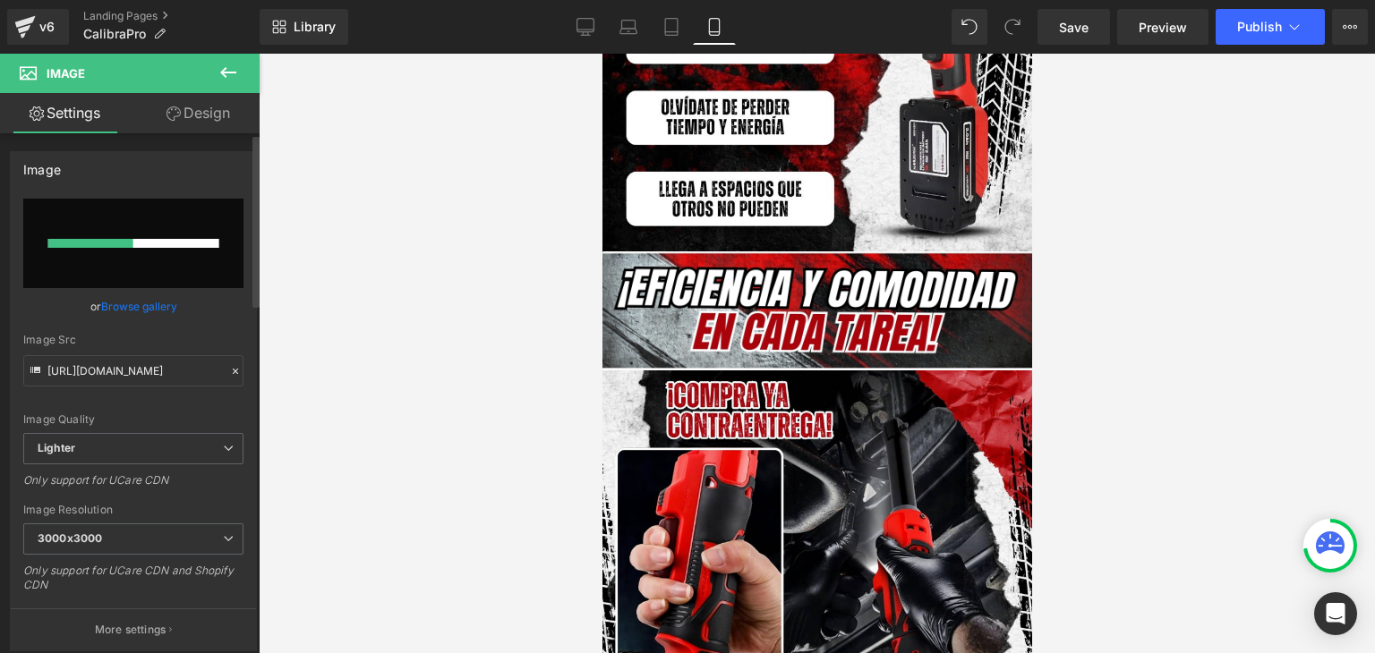
type input "https://ucarecdn.com/a8a11382-7c54-45d8-a23c-5ea0d6eaf32b/-/format/auto/-/previ…"
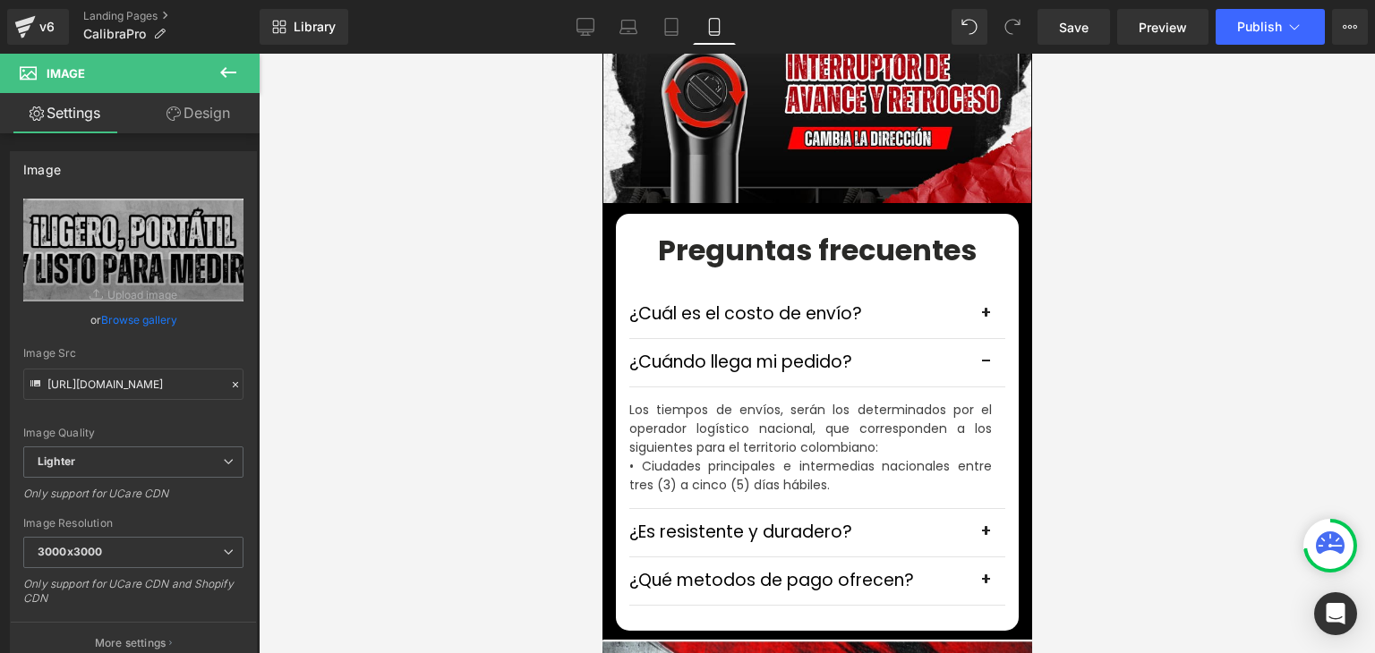
scroll to position [5460, 0]
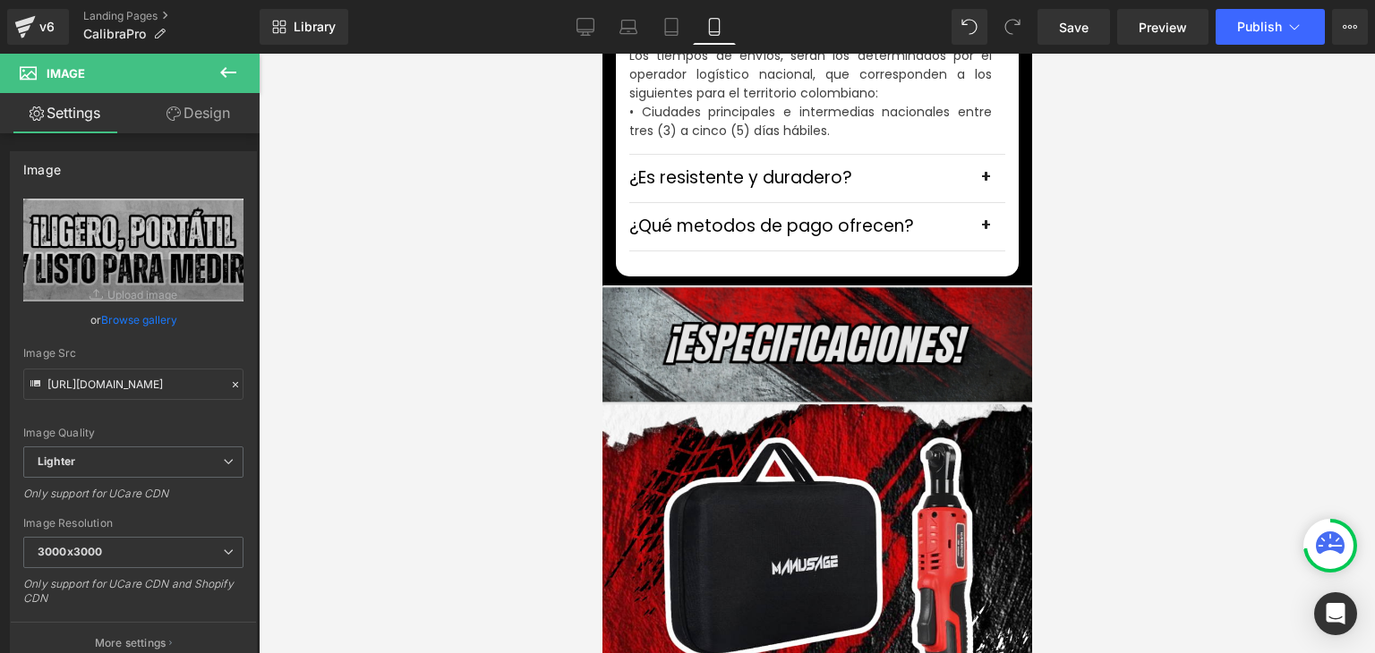
click at [738, 309] on img at bounding box center [817, 345] width 430 height 119
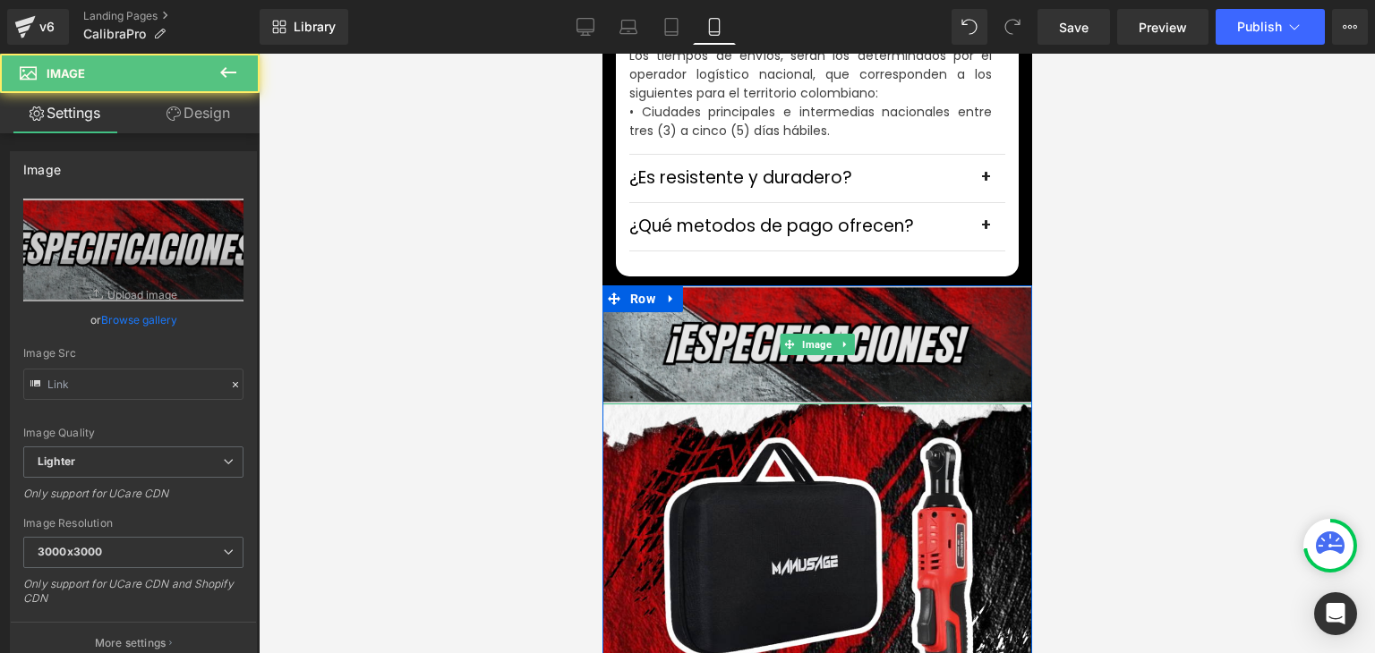
type input "https://ucarecdn.com/a3e63a11-ffee-4c1f-a50d-ab1b3a7a0587/-/format/auto/-/previ…"
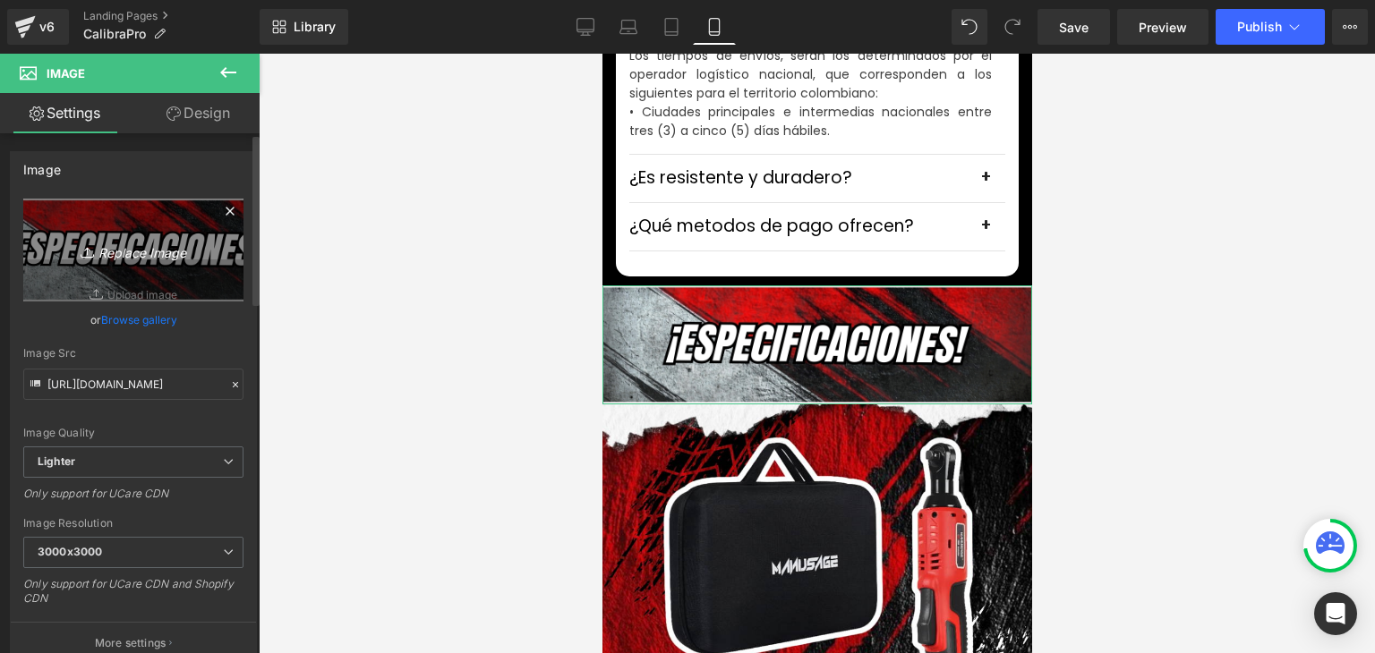
click at [183, 264] on link "Replace Image" at bounding box center [133, 250] width 220 height 103
type input "C:\fakepath\74.webp"
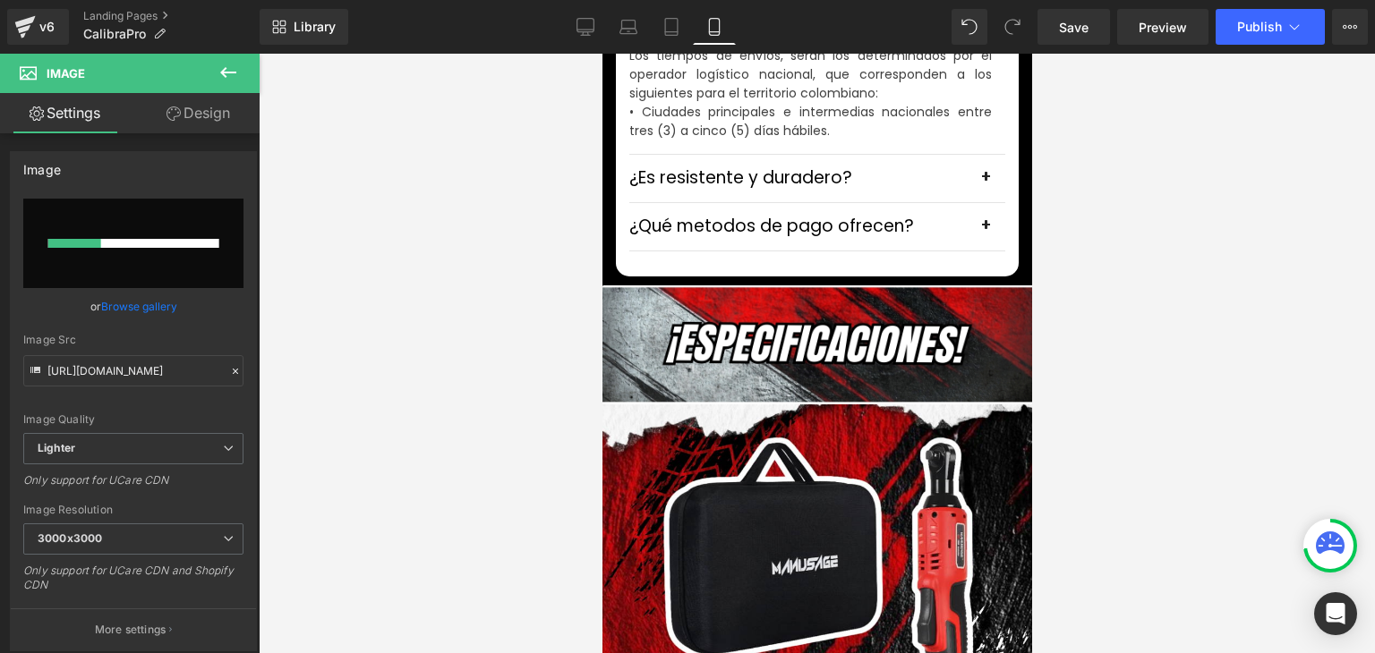
type input "https://ucarecdn.com/bd0f8f18-5dad-429f-aae0-a7a6571aaaa7/-/format/auto/-/previ…"
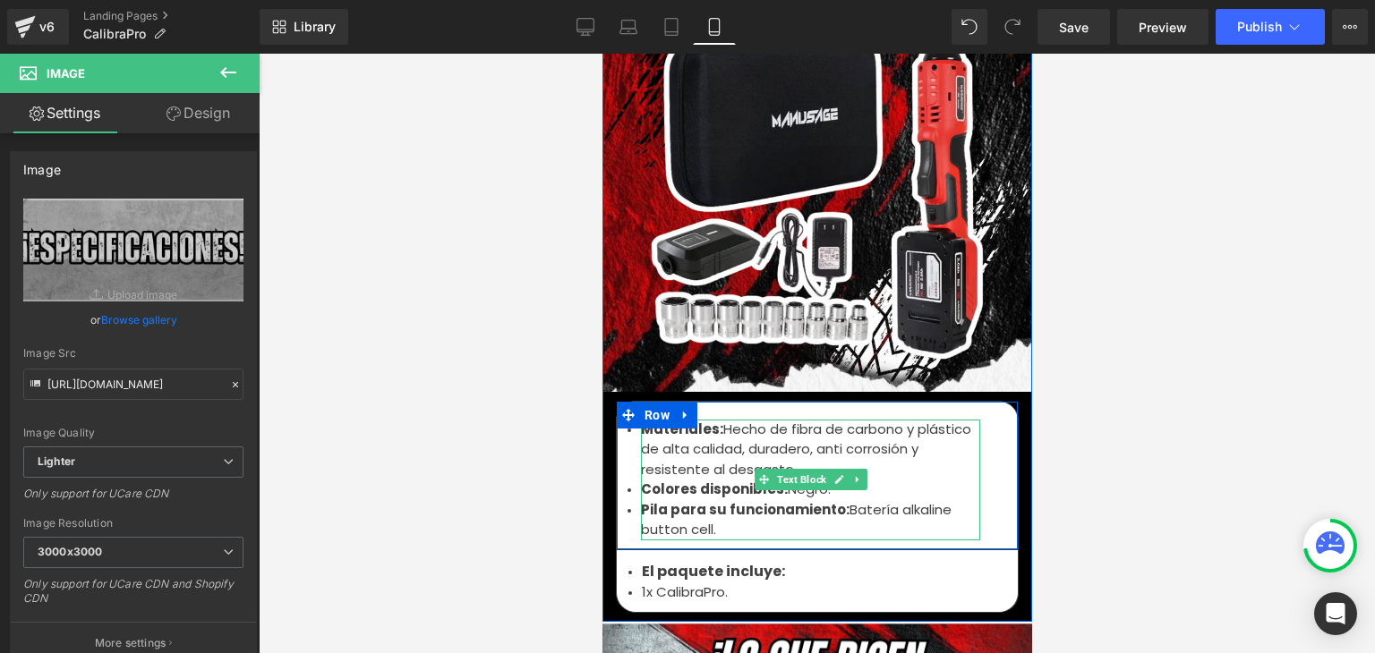
scroll to position [6176, 0]
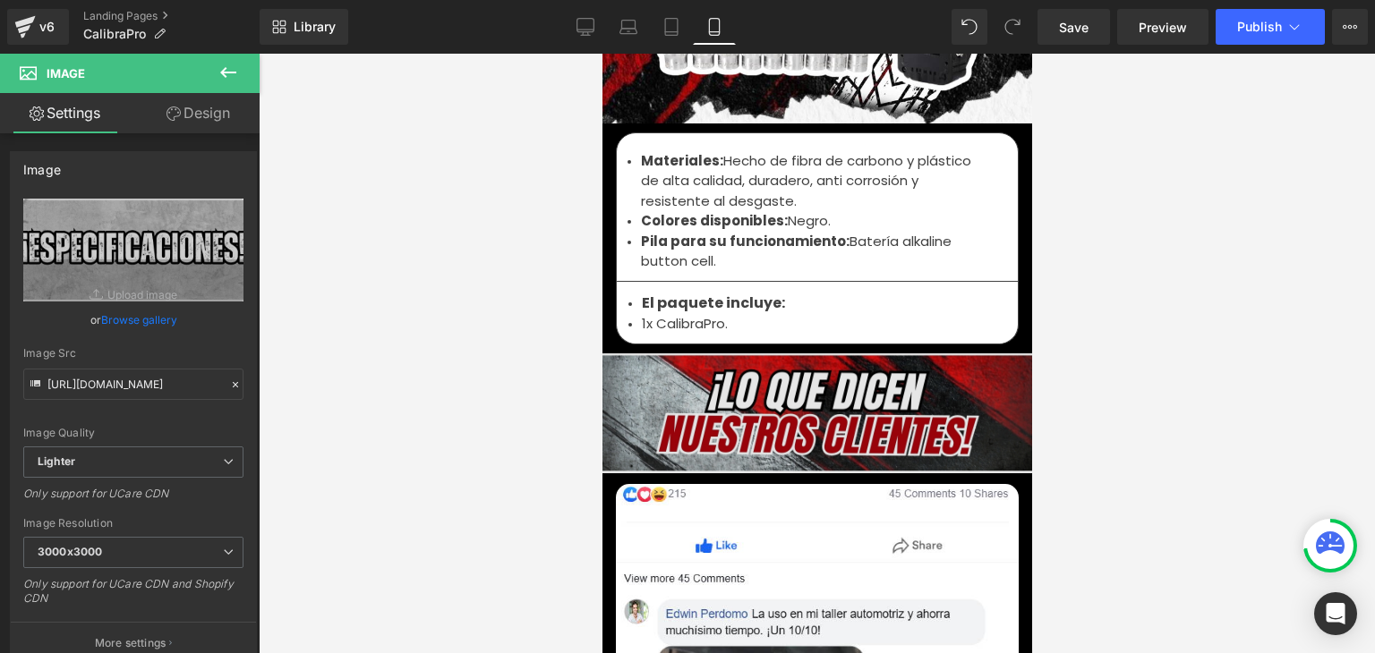
click at [771, 405] on img at bounding box center [817, 413] width 430 height 119
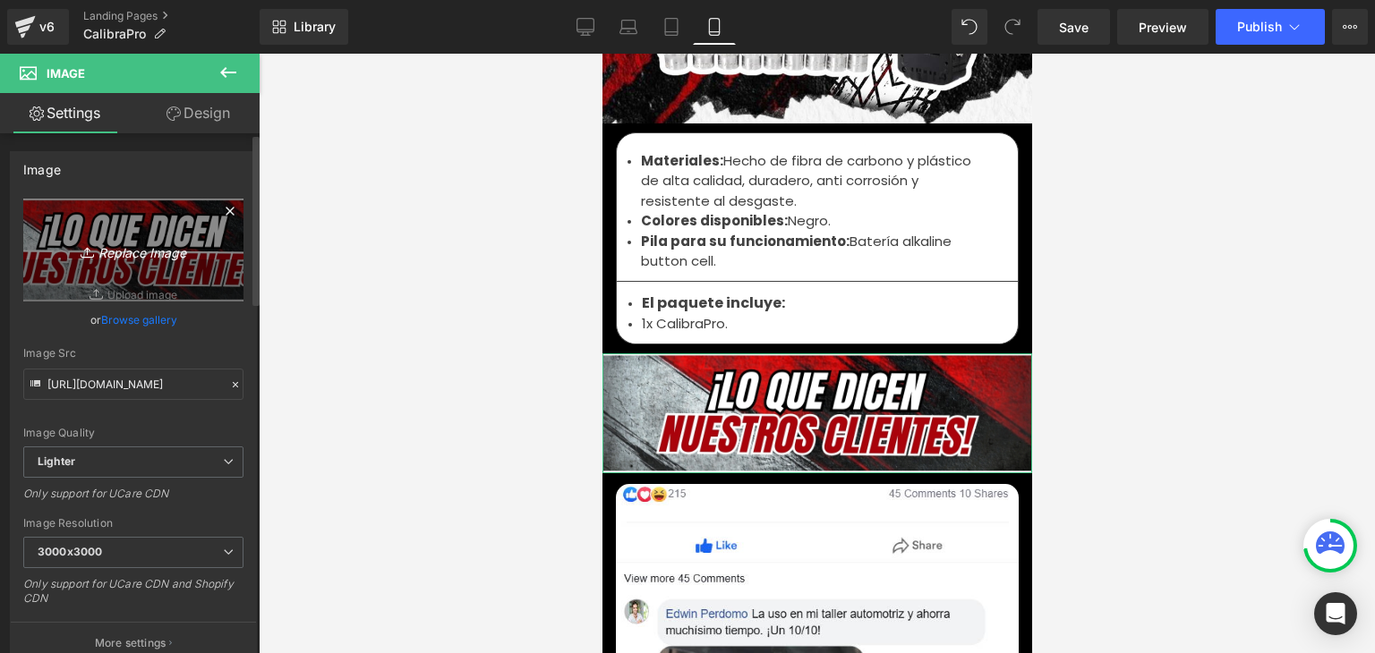
click at [56, 232] on link "Replace Image" at bounding box center [133, 250] width 220 height 103
type input "C:\fakepath\75.webp"
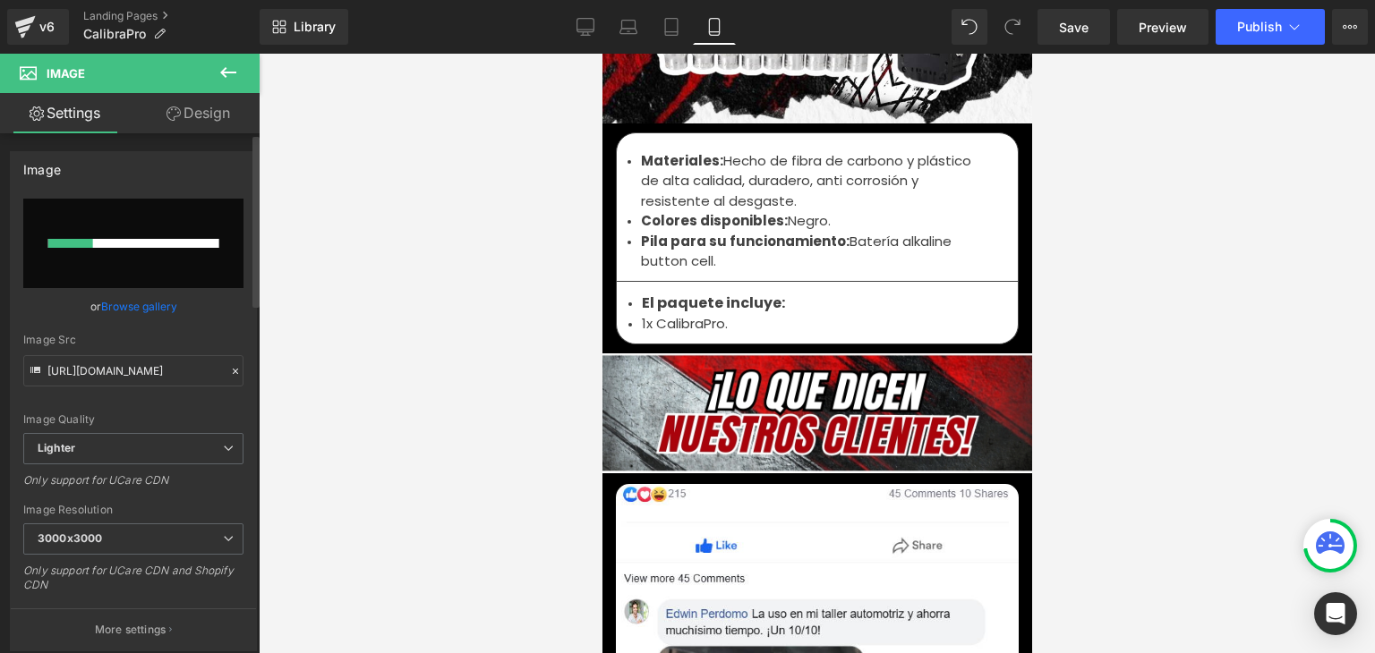
type input "https://ucarecdn.com/31ba9f50-6a00-4646-9244-17767480959b/-/format/auto/-/previ…"
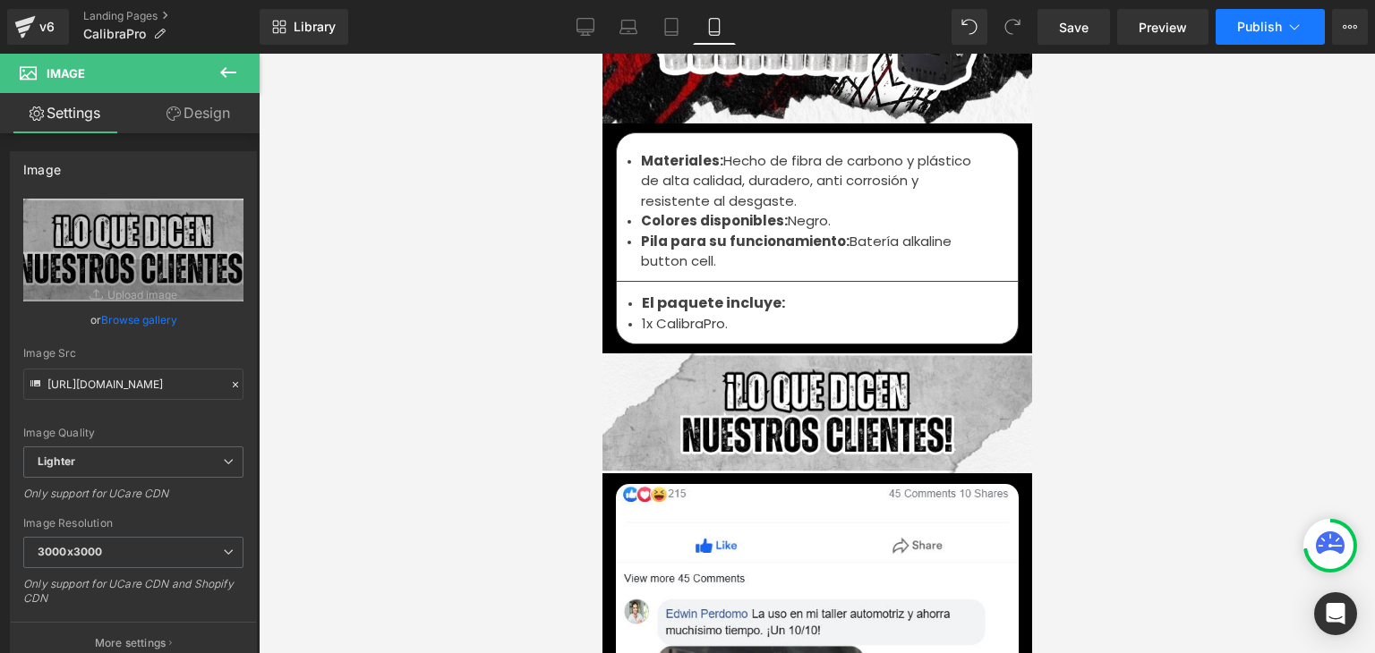
click at [1277, 22] on span "Publish" at bounding box center [1259, 27] width 45 height 14
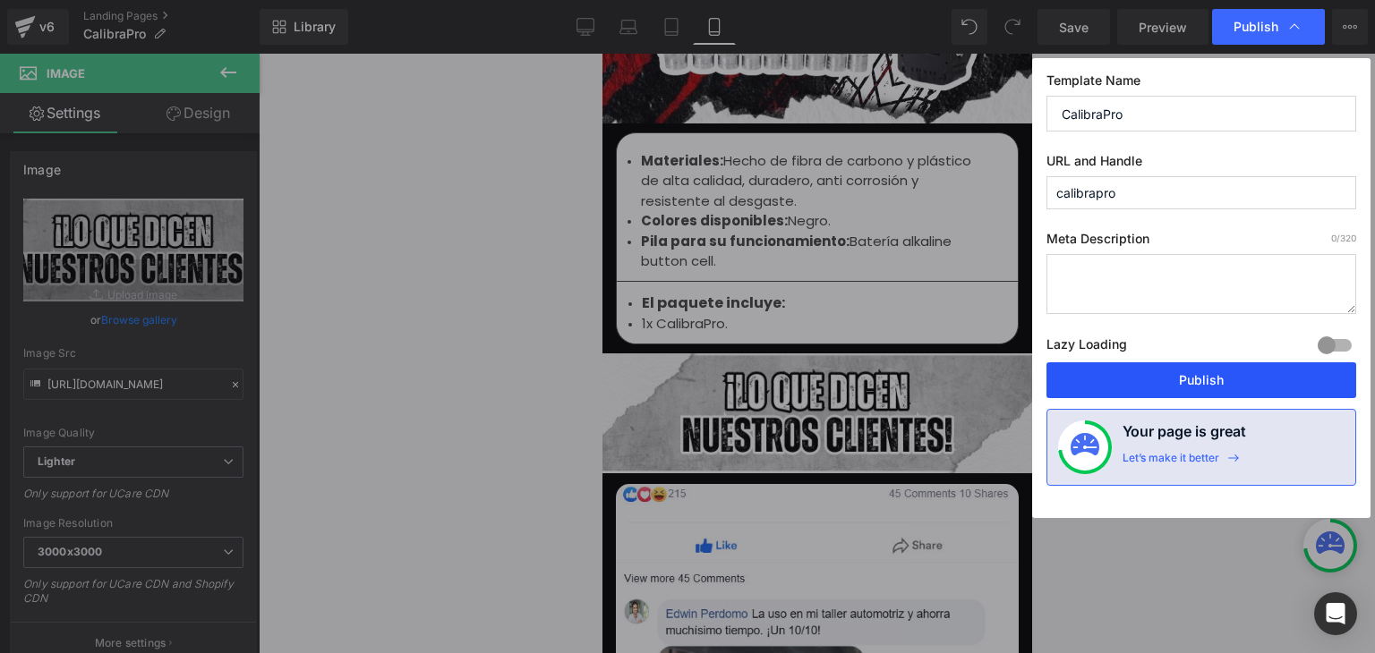
click at [1206, 374] on button "Publish" at bounding box center [1201, 381] width 310 height 36
